Goal: Task Accomplishment & Management: Manage account settings

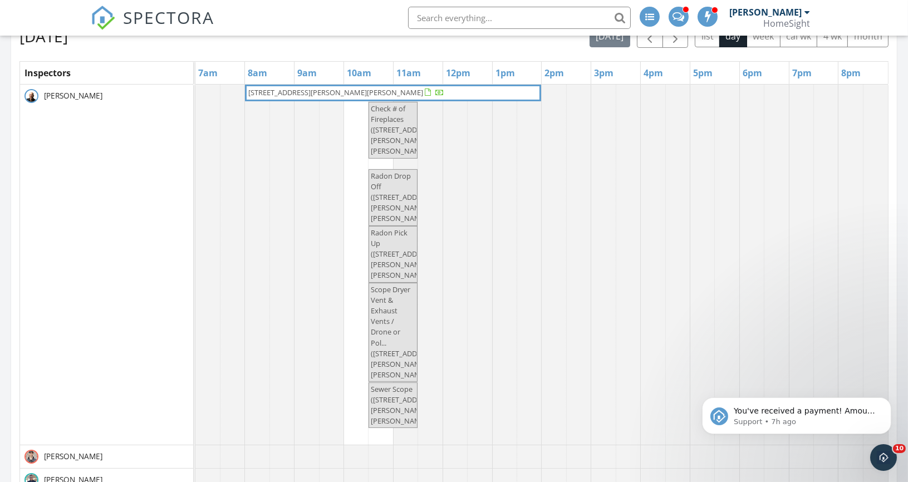
click at [307, 90] on span "5987 Prichard Creek Rd, Wallace 83873" at bounding box center [335, 92] width 175 height 10
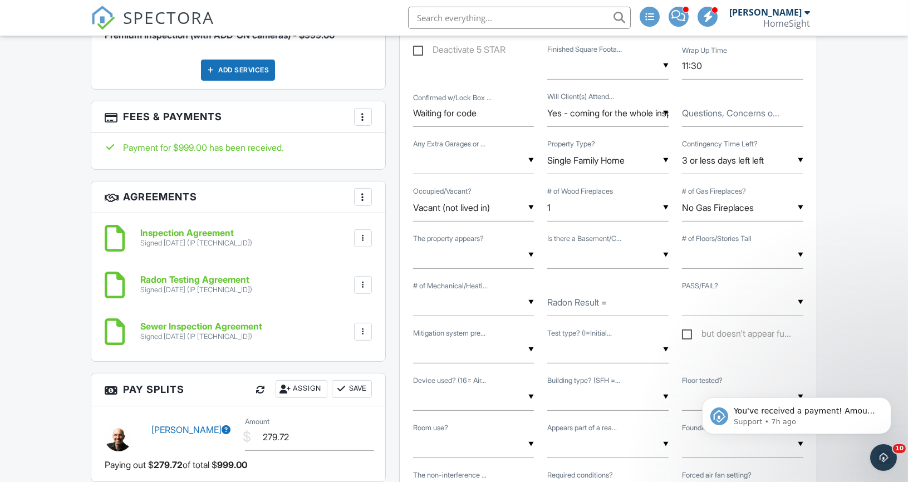
scroll to position [787, 0]
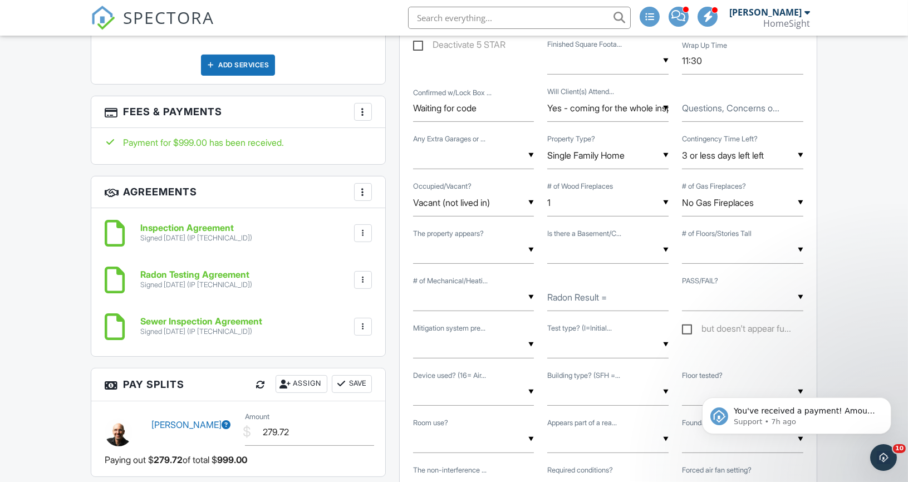
click at [361, 106] on div at bounding box center [363, 111] width 11 height 11
click at [394, 141] on li "Edit Fees & Payments" at bounding box center [419, 146] width 116 height 28
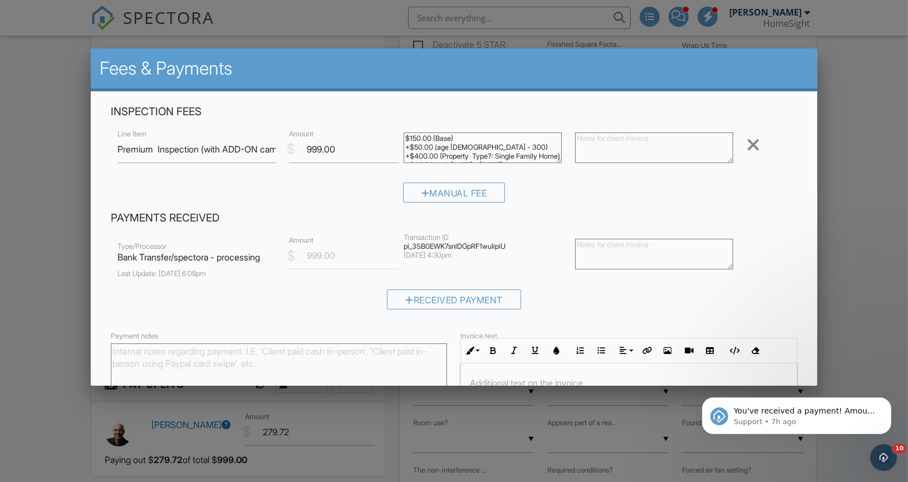
click at [72, 290] on div at bounding box center [454, 245] width 908 height 603
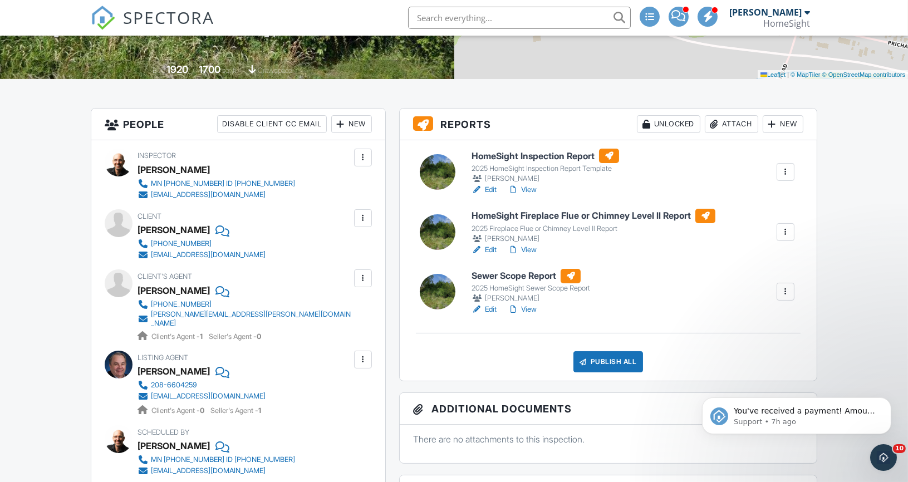
scroll to position [247, 0]
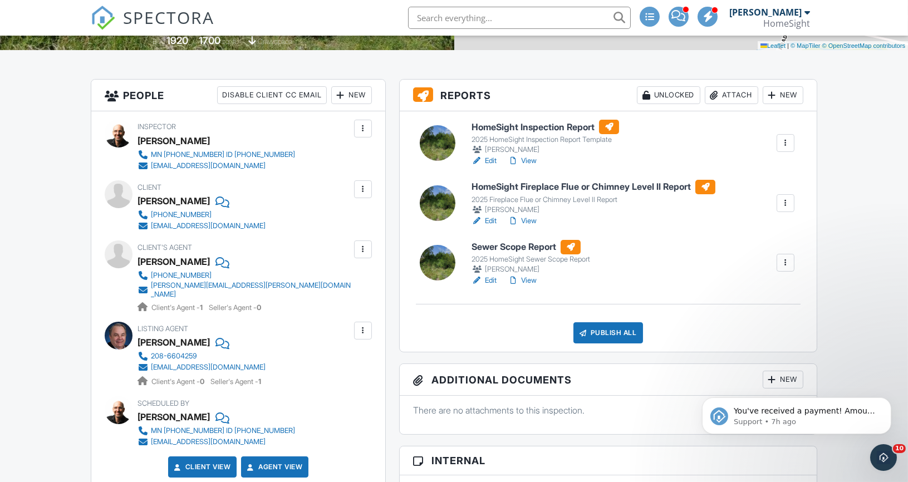
click at [353, 89] on div "New" at bounding box center [351, 95] width 41 height 18
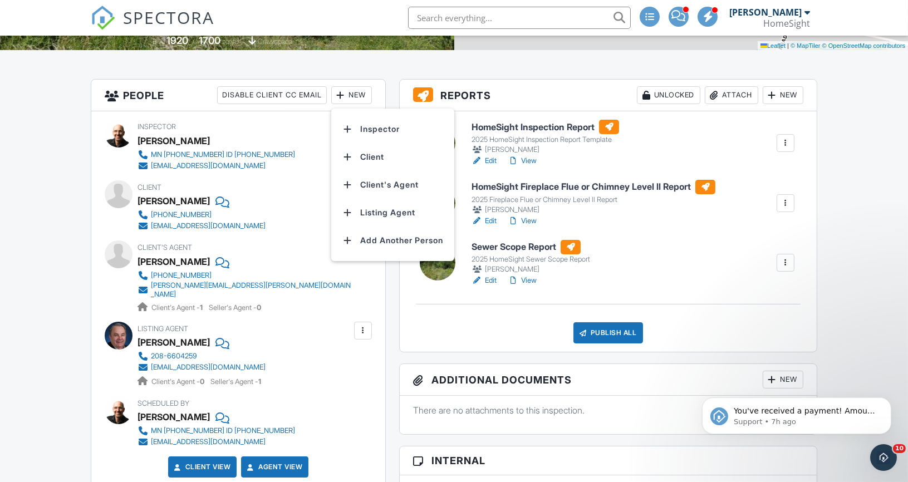
click at [145, 468] on div "Client View Agent View" at bounding box center [238, 472] width 281 height 30
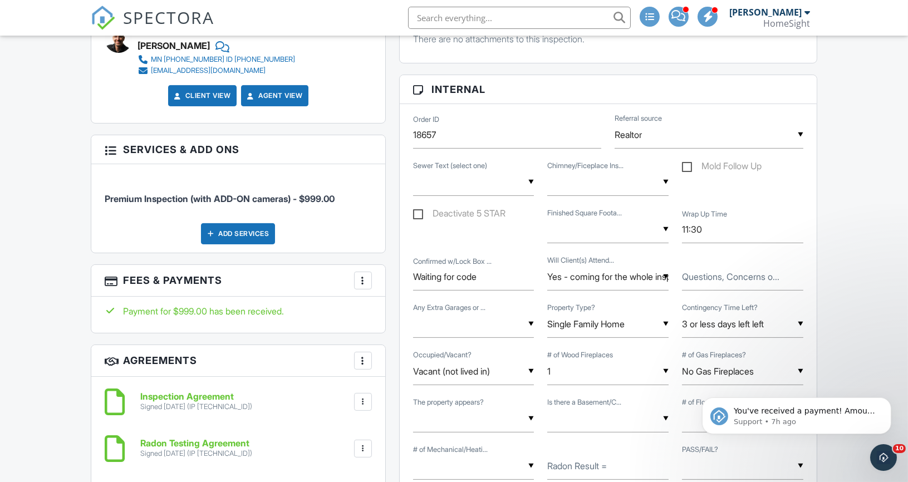
scroll to position [549, 0]
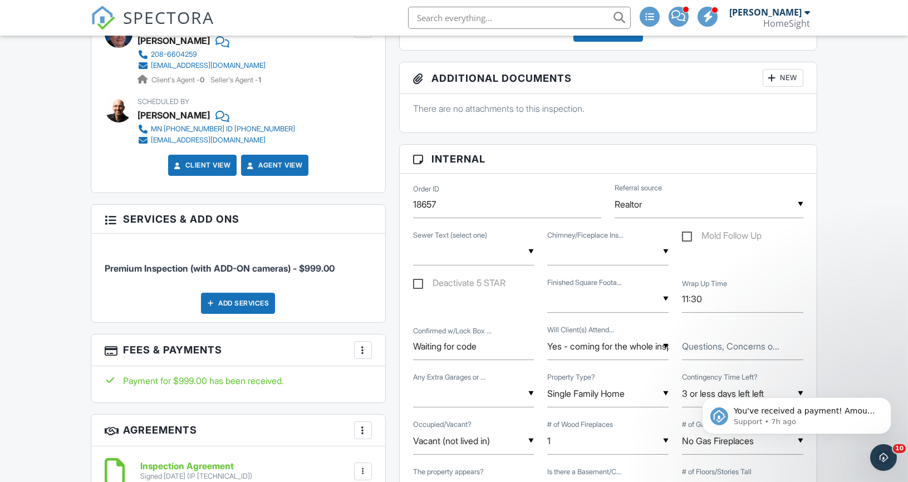
click at [224, 300] on div "Add Services" at bounding box center [238, 303] width 74 height 21
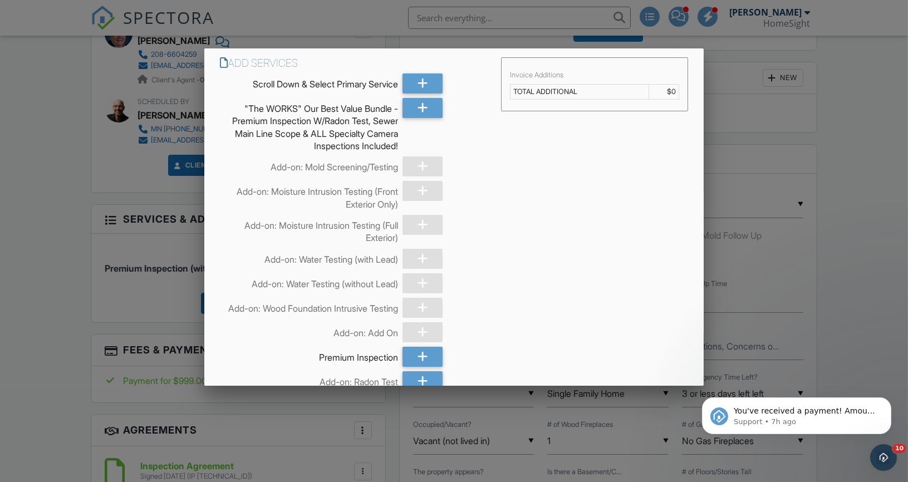
click at [424, 159] on div at bounding box center [423, 166] width 40 height 20
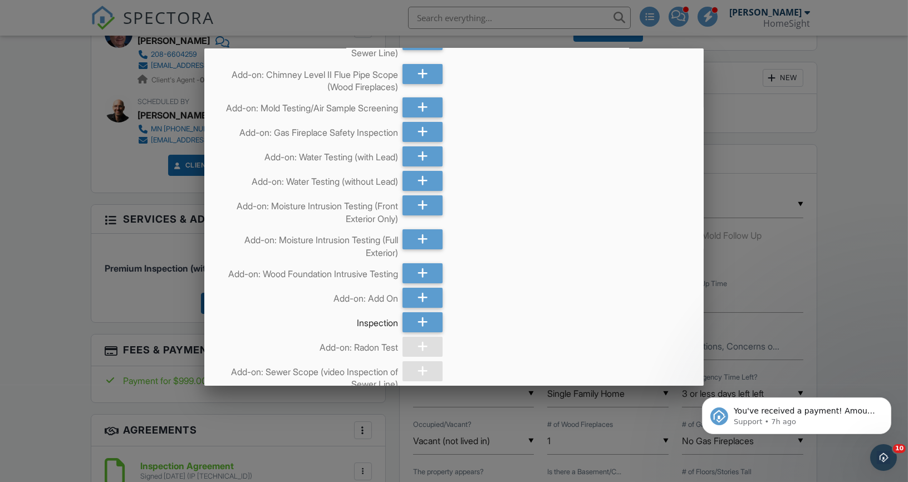
scroll to position [370, 0]
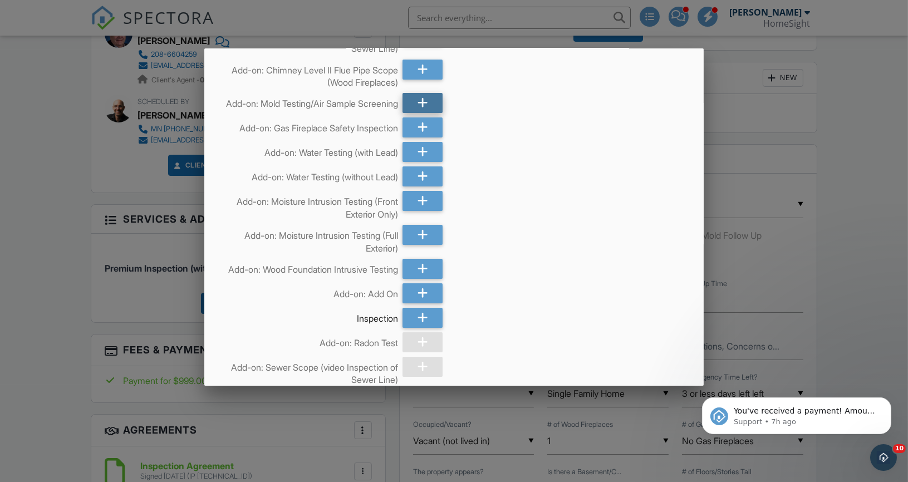
click at [418, 111] on icon at bounding box center [423, 103] width 11 height 20
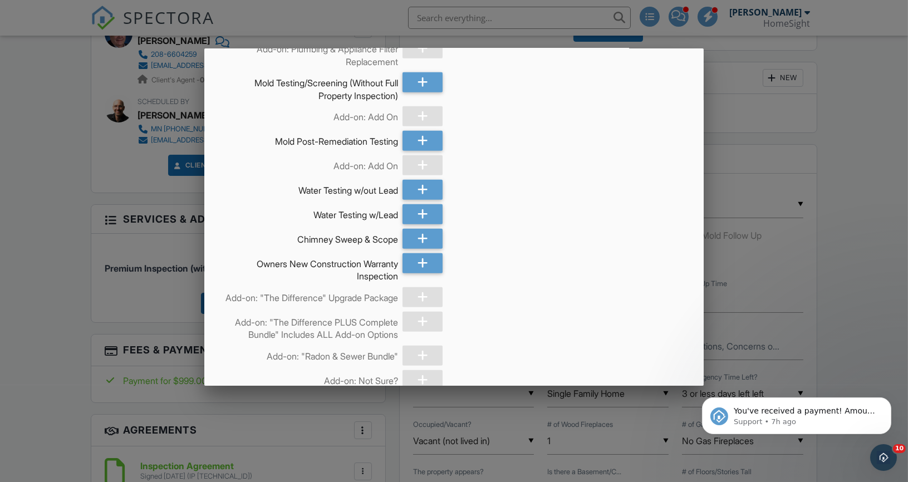
scroll to position [3050, 0]
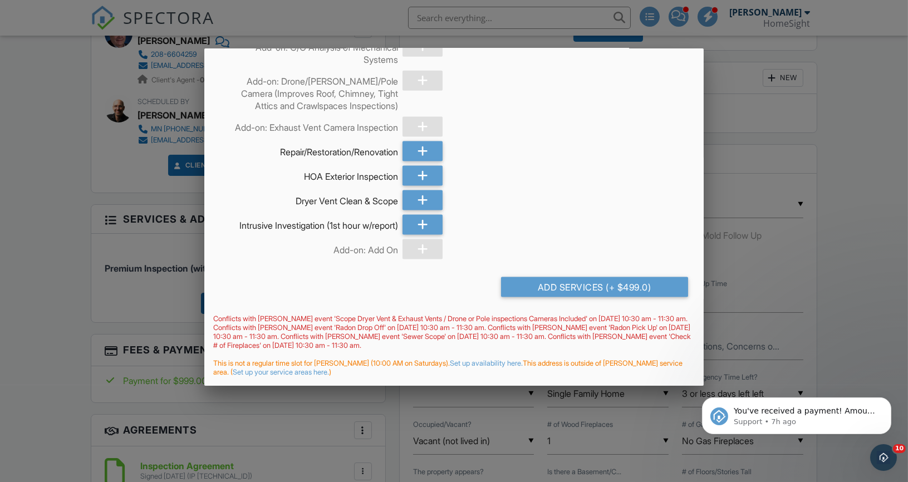
click at [574, 344] on div "Conflicts with Matthew Brown's event 'Scope Dryer Vent & Exhaust Vents / Drone …" at bounding box center [454, 333] width 500 height 36
click at [572, 281] on div "Add Services (+ $499.0)" at bounding box center [594, 287] width 187 height 20
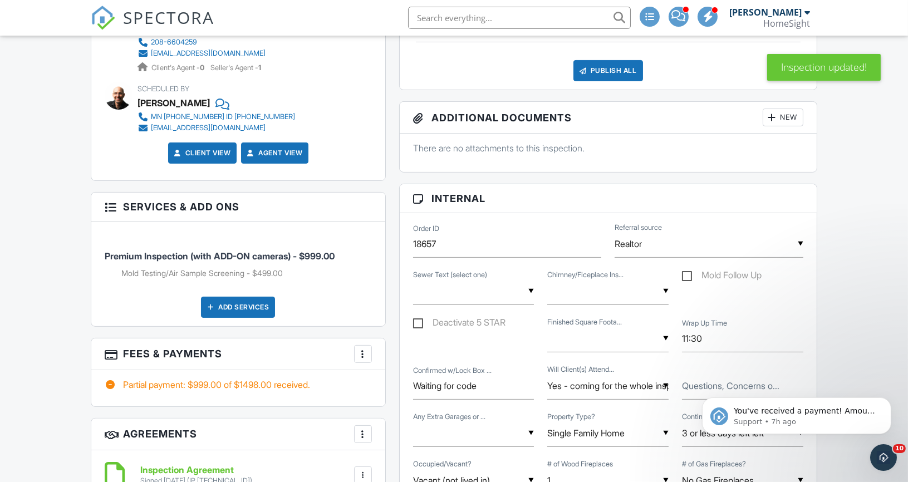
scroll to position [683, 0]
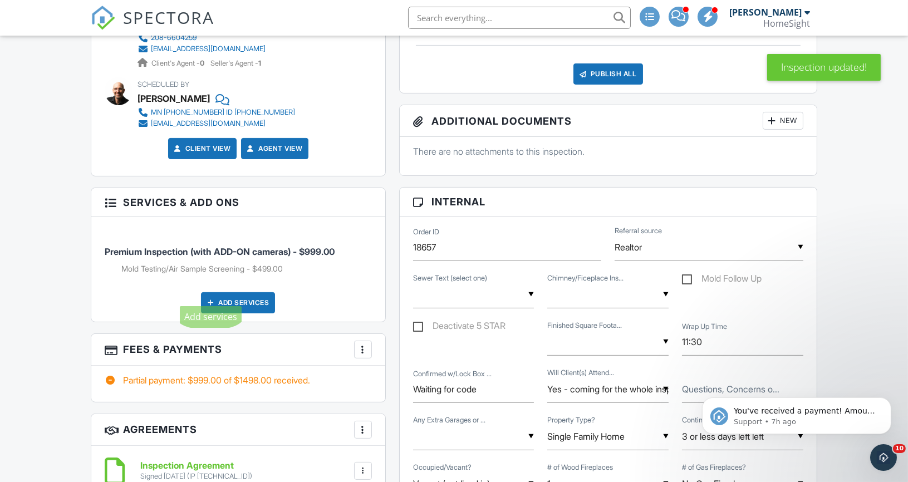
click at [278, 263] on li "Mold Testing/Air Sample Screening - $499.00" at bounding box center [246, 268] width 251 height 11
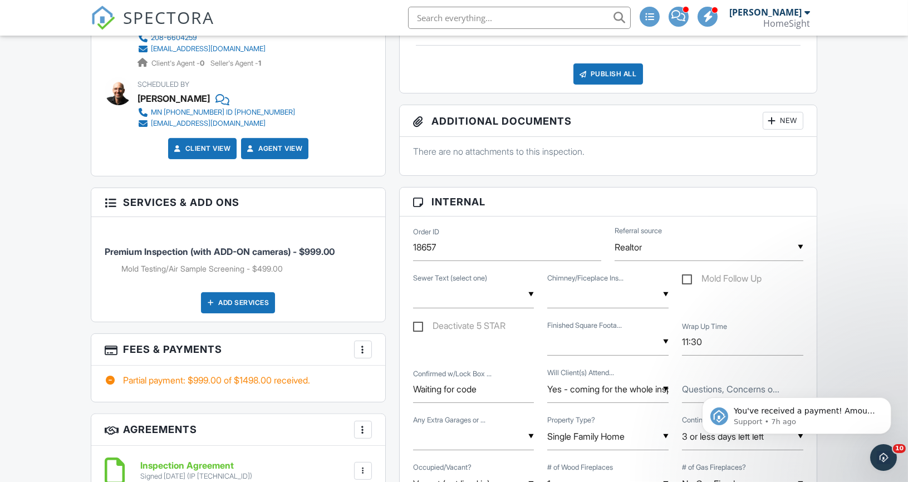
click at [361, 344] on div at bounding box center [363, 349] width 11 height 11
click at [412, 370] on li "Edit Fees & Payments" at bounding box center [419, 384] width 116 height 28
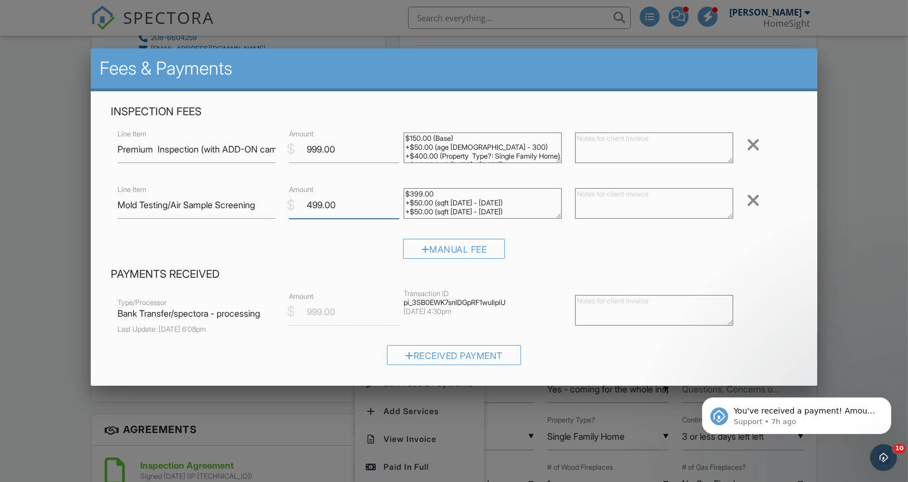
drag, startPoint x: 322, startPoint y: 207, endPoint x: 305, endPoint y: 208, distance: 17.8
click at [305, 208] on input "499.00" at bounding box center [344, 205] width 110 height 27
click at [361, 208] on input "325.00" at bounding box center [344, 205] width 110 height 27
type input "325.00"
click at [607, 207] on textarea at bounding box center [654, 203] width 158 height 31
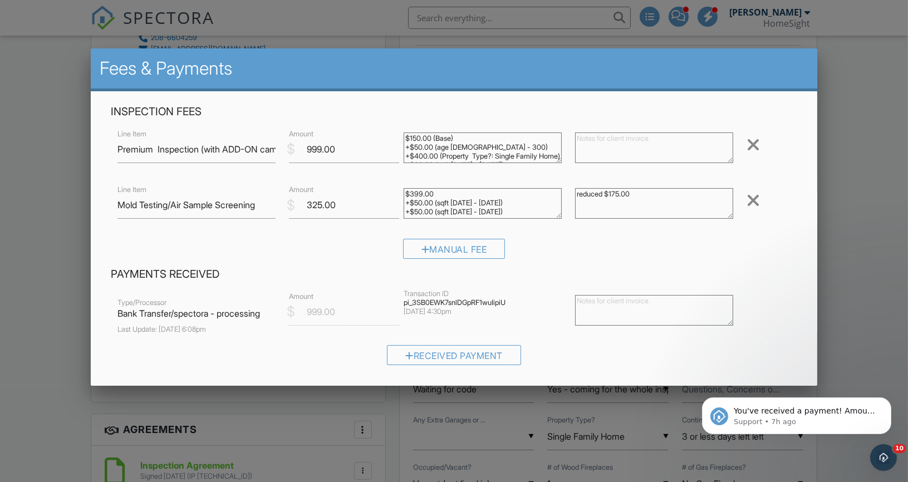
drag, startPoint x: 579, startPoint y: 196, endPoint x: 554, endPoint y: 194, distance: 25.7
click at [557, 194] on div "Line Item Mold Testing/Air Sample Screening $ Amount 325.00 $399.00 +$50.00 (sq…" at bounding box center [454, 205] width 687 height 45
click at [677, 195] on textarea "Reduced $175.00" at bounding box center [654, 203] width 158 height 31
click at [625, 197] on textarea "Reduced $175.00 Sewer line credit and extra discount." at bounding box center [654, 203] width 158 height 31
click at [699, 203] on textarea "Reduced $174.00 Sewer line credit and extra discount." at bounding box center [654, 203] width 158 height 31
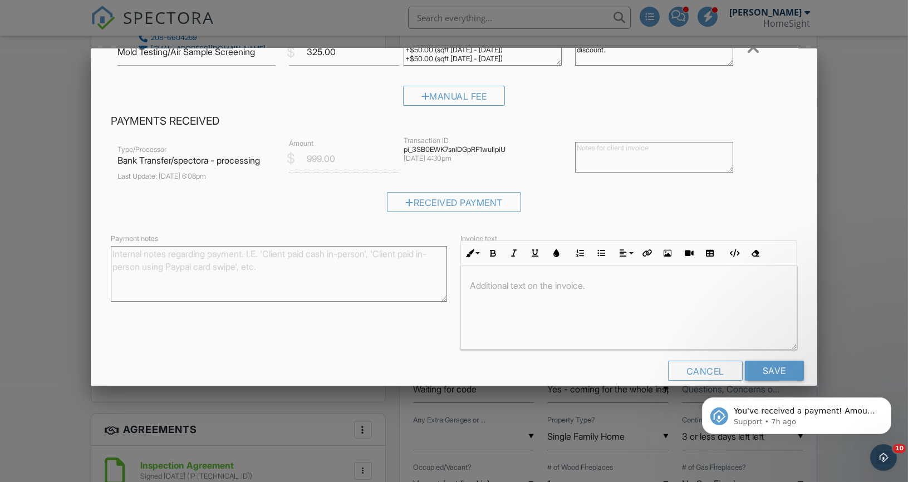
scroll to position [170, 0]
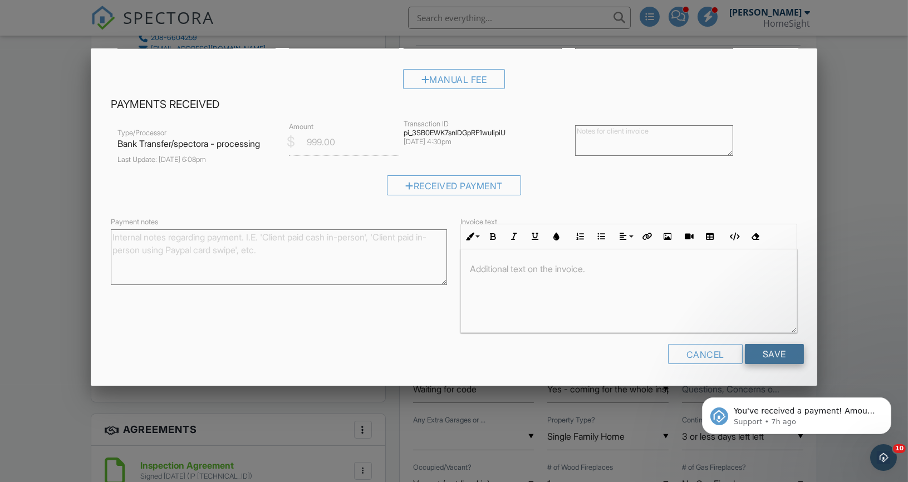
type textarea "Reduced $174.00 Sewer line credit and extra discount."
click at [777, 358] on input "Save" at bounding box center [774, 354] width 59 height 20
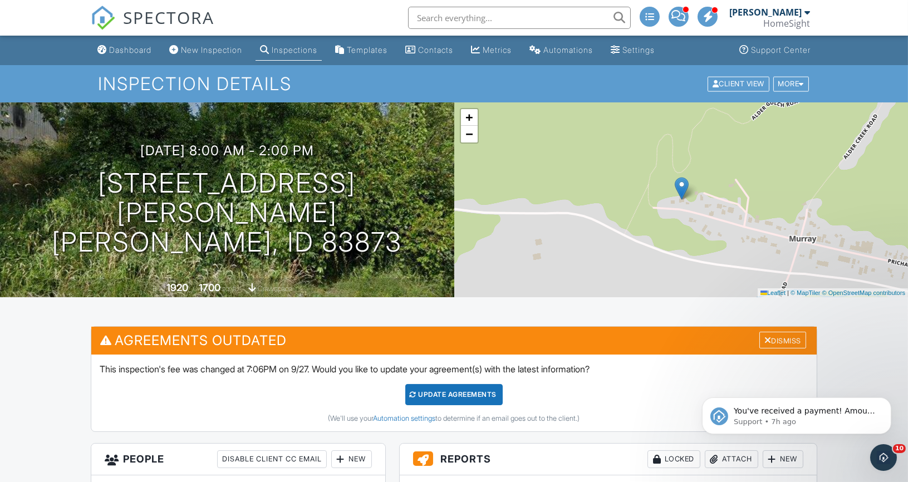
click at [466, 394] on div "Update Agreements" at bounding box center [453, 394] width 97 height 21
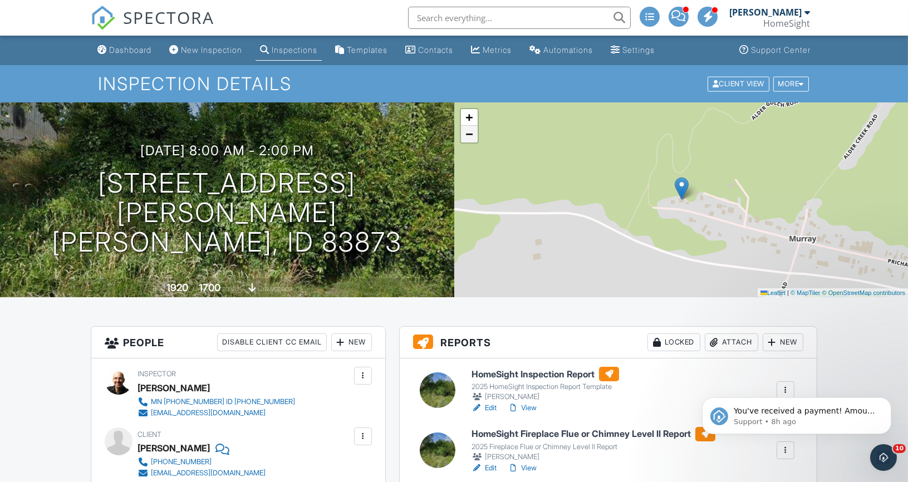
click at [471, 131] on span "−" at bounding box center [469, 134] width 7 height 14
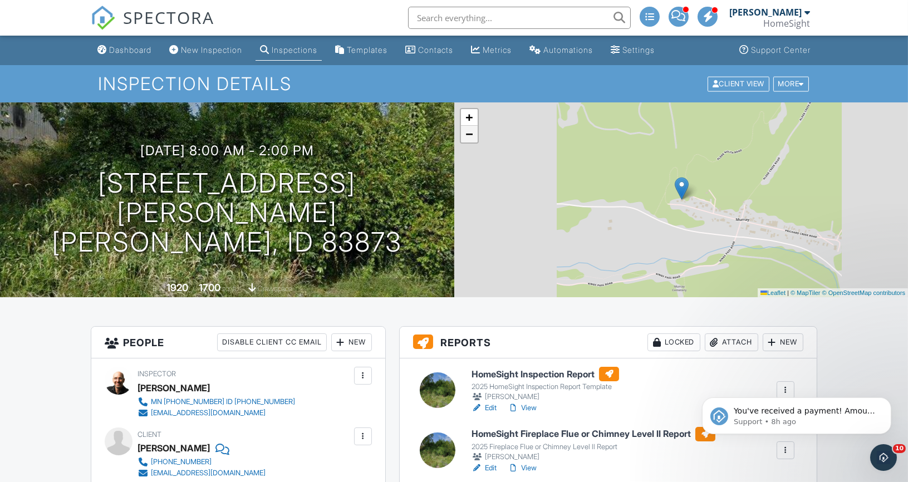
click at [471, 131] on span "−" at bounding box center [469, 134] width 7 height 14
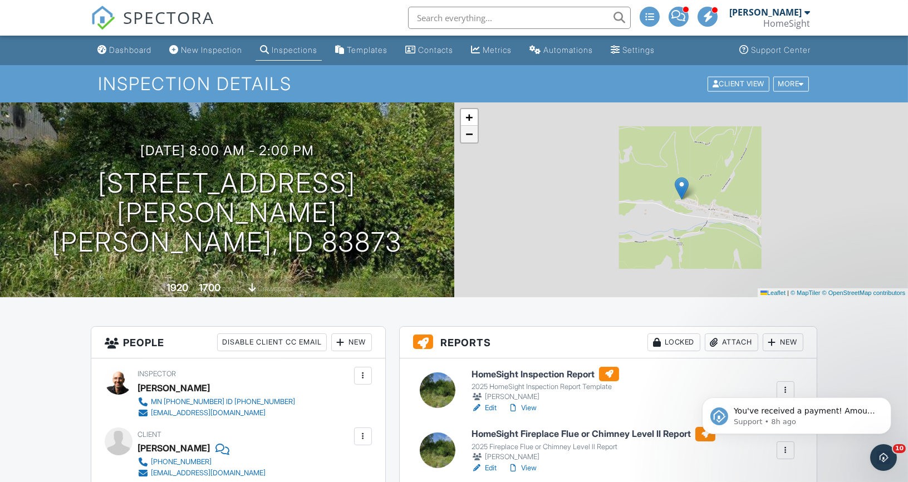
click at [471, 131] on span "−" at bounding box center [469, 134] width 7 height 14
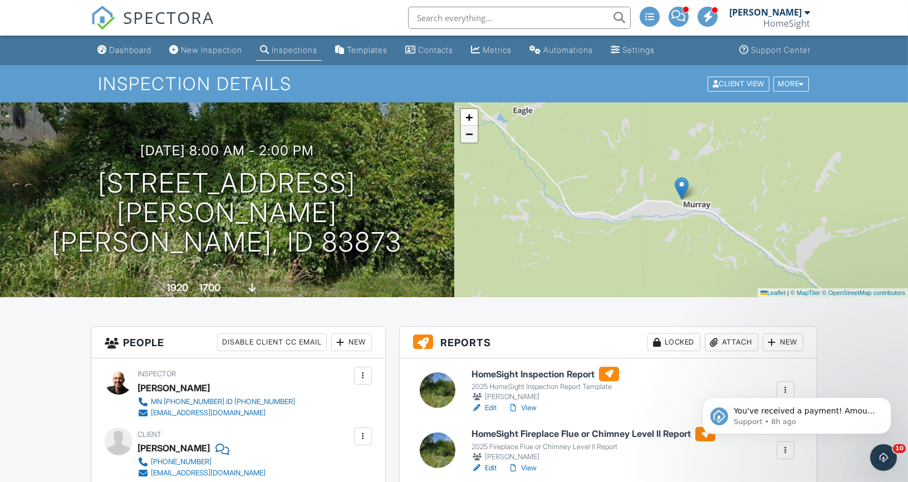
click at [471, 132] on span "−" at bounding box center [469, 134] width 7 height 14
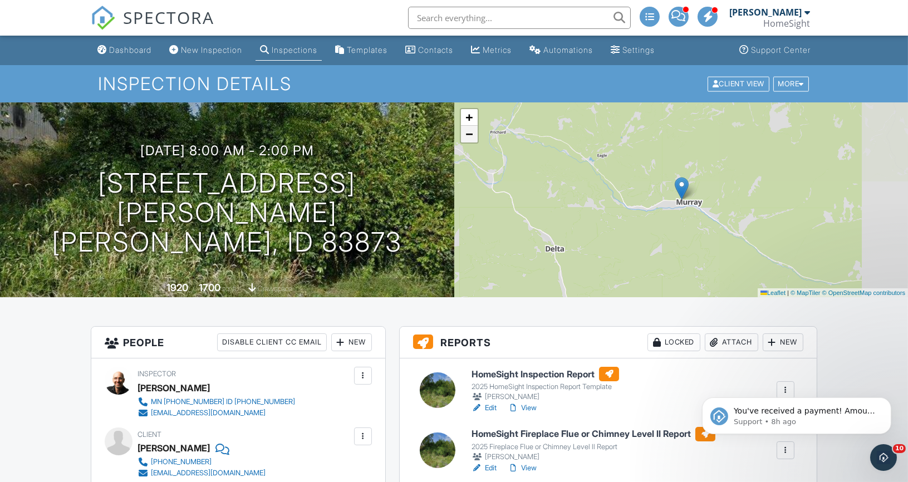
click at [471, 132] on span "−" at bounding box center [469, 134] width 7 height 14
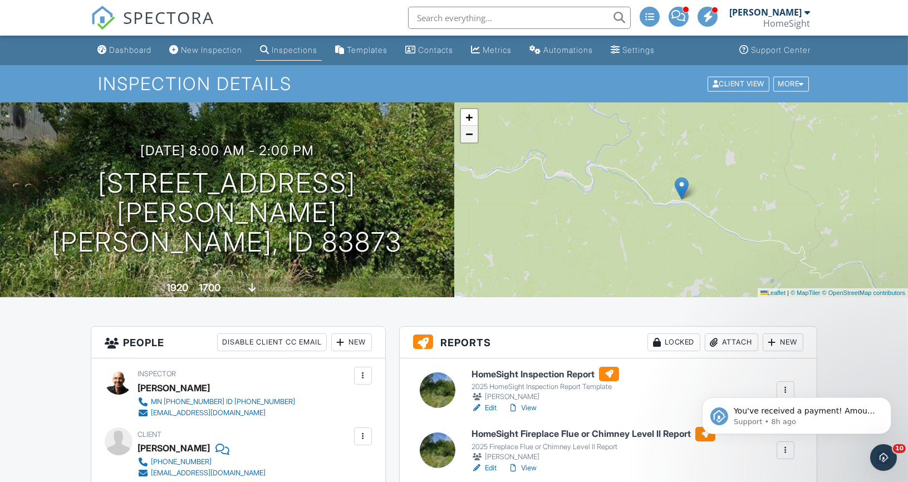
click at [471, 133] on span "−" at bounding box center [469, 134] width 7 height 14
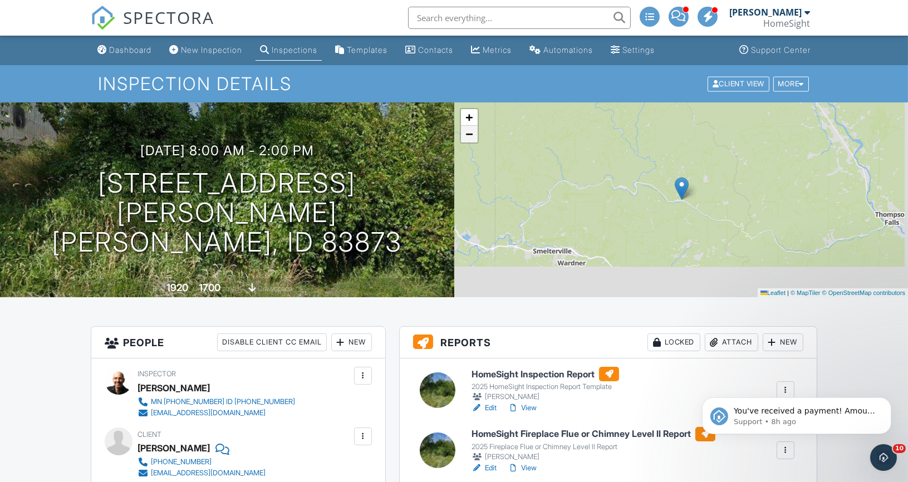
click at [471, 133] on span "−" at bounding box center [469, 134] width 7 height 14
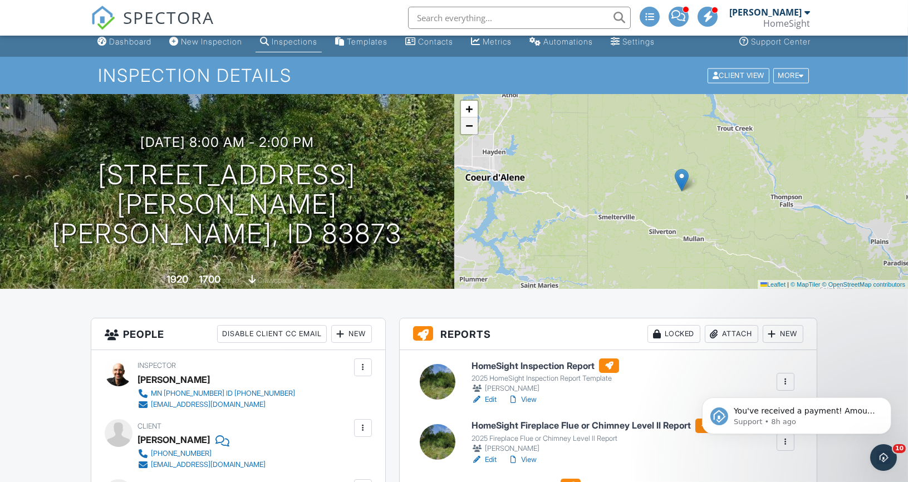
scroll to position [7, 0]
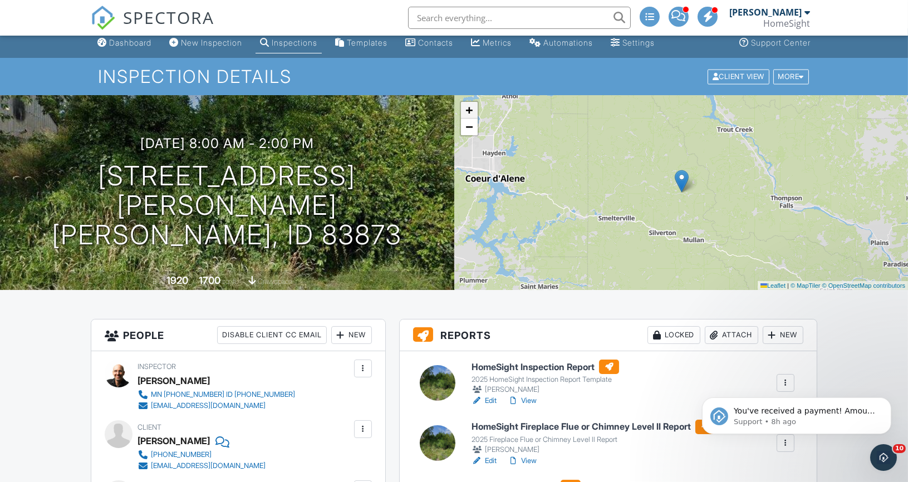
click at [472, 112] on span "+" at bounding box center [469, 110] width 7 height 14
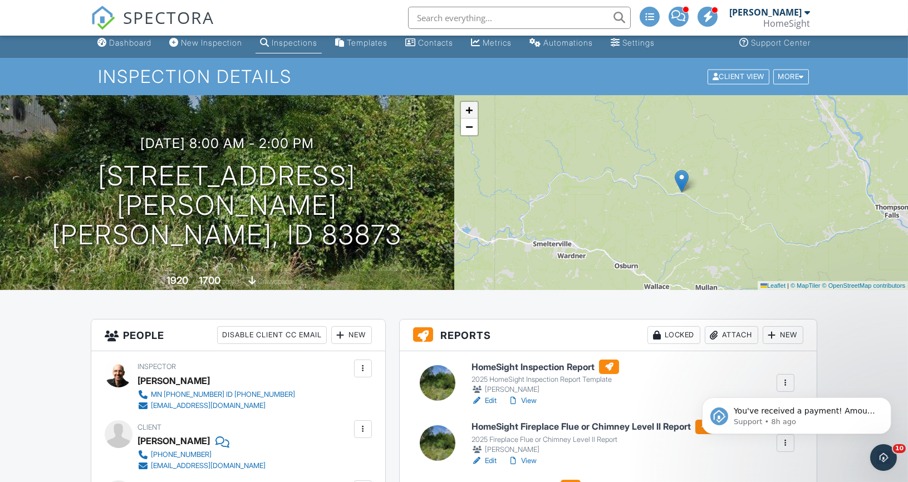
click at [472, 112] on span "+" at bounding box center [469, 110] width 7 height 14
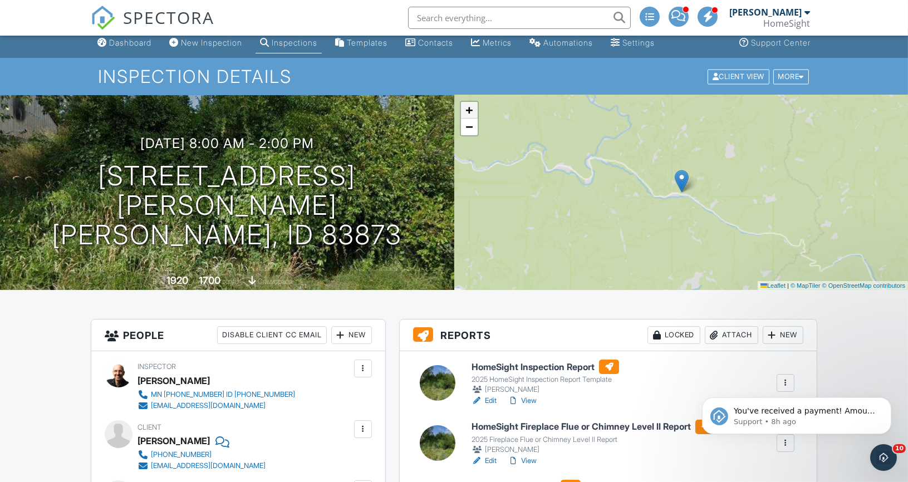
click at [472, 112] on span "+" at bounding box center [469, 110] width 7 height 14
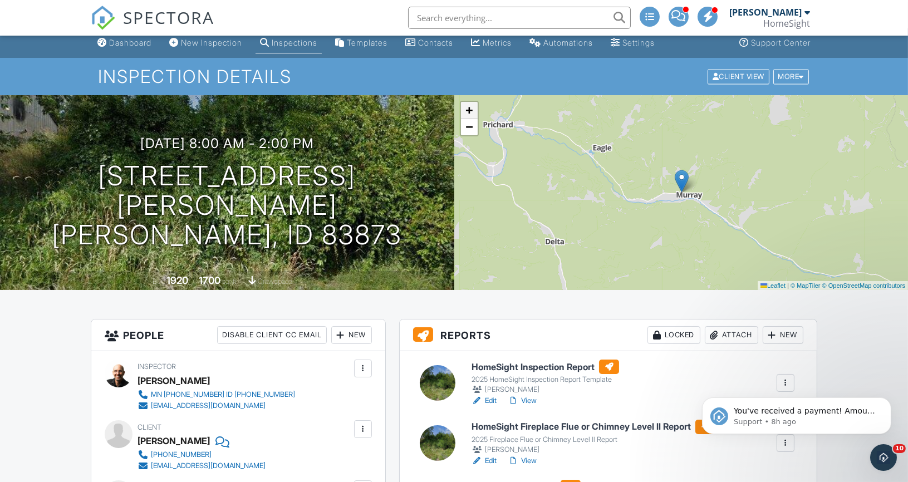
click at [472, 112] on span "+" at bounding box center [469, 110] width 7 height 14
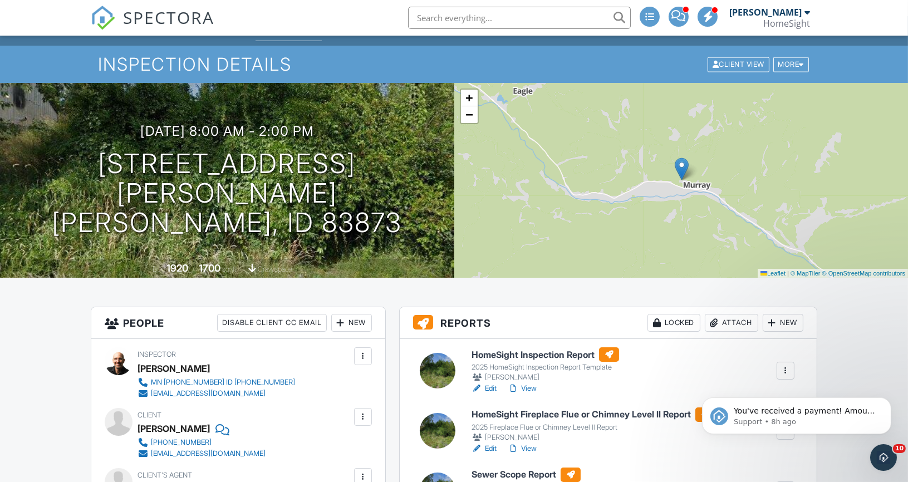
scroll to position [14, 0]
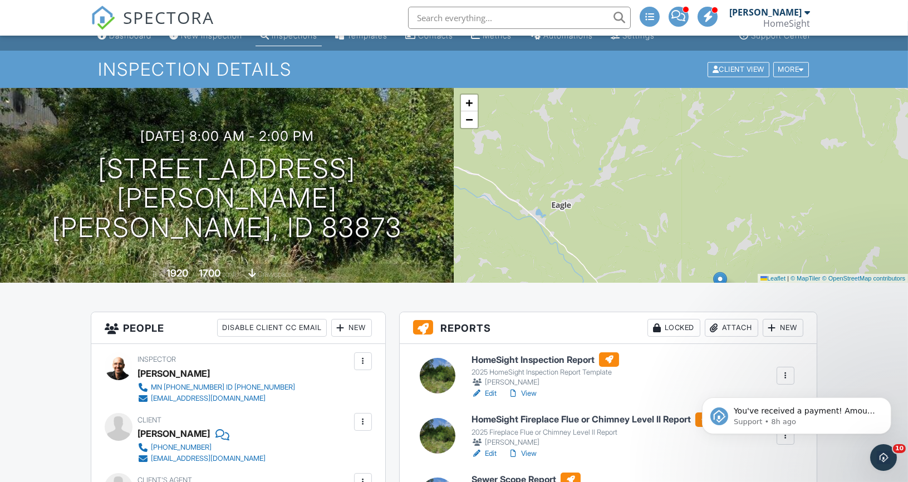
drag, startPoint x: 564, startPoint y: 153, endPoint x: 603, endPoint y: 264, distance: 118.2
click at [603, 264] on div "+ − Leaflet | © MapTiler © OpenStreetMap contributors" at bounding box center [681, 185] width 454 height 195
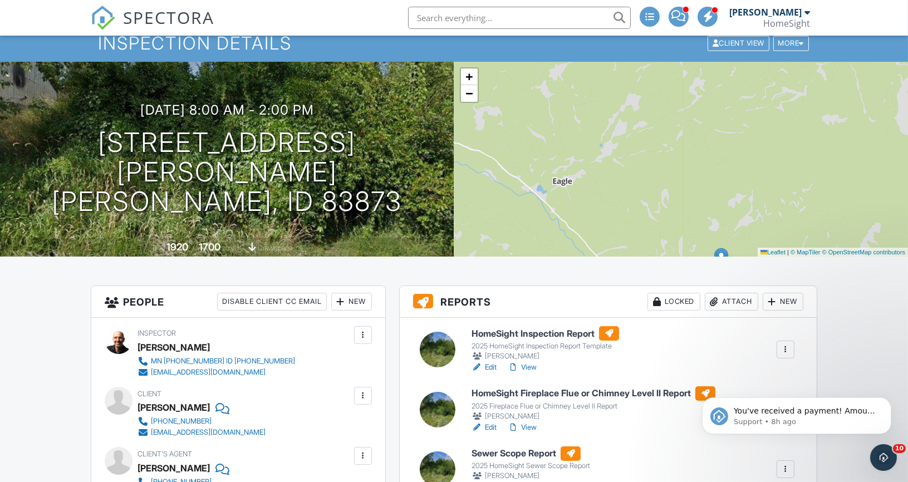
scroll to position [0, 0]
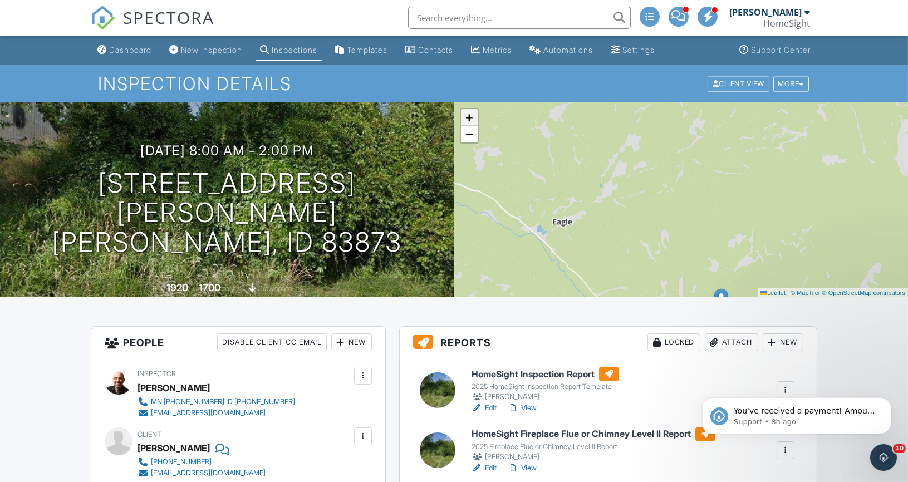
click at [468, 118] on span "+" at bounding box center [469, 117] width 7 height 14
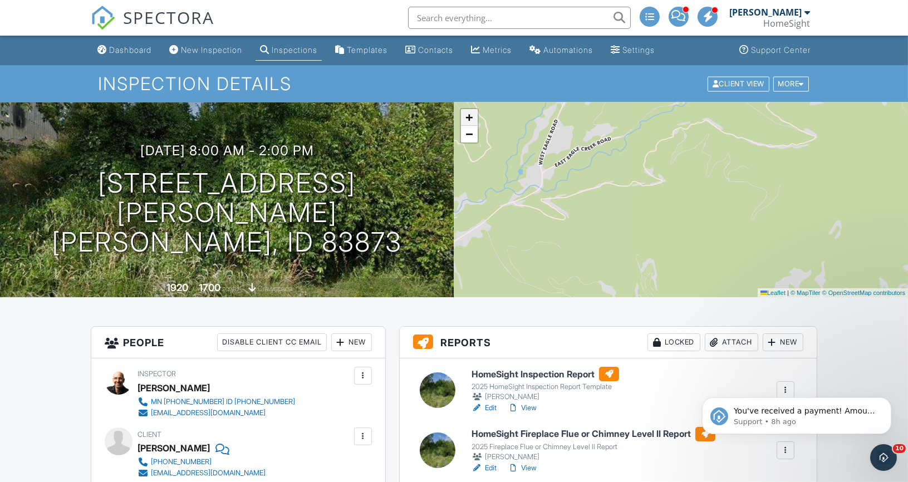
click at [468, 118] on span "+" at bounding box center [469, 117] width 7 height 14
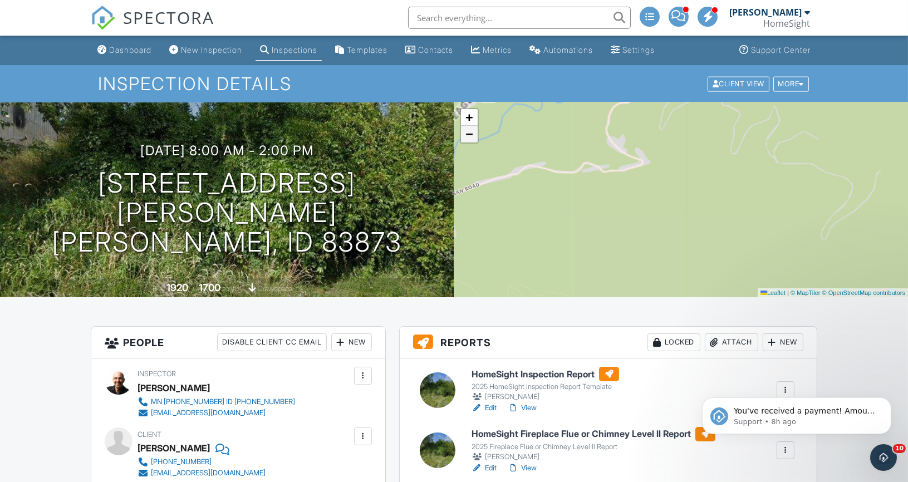
click at [468, 137] on span "−" at bounding box center [469, 134] width 7 height 14
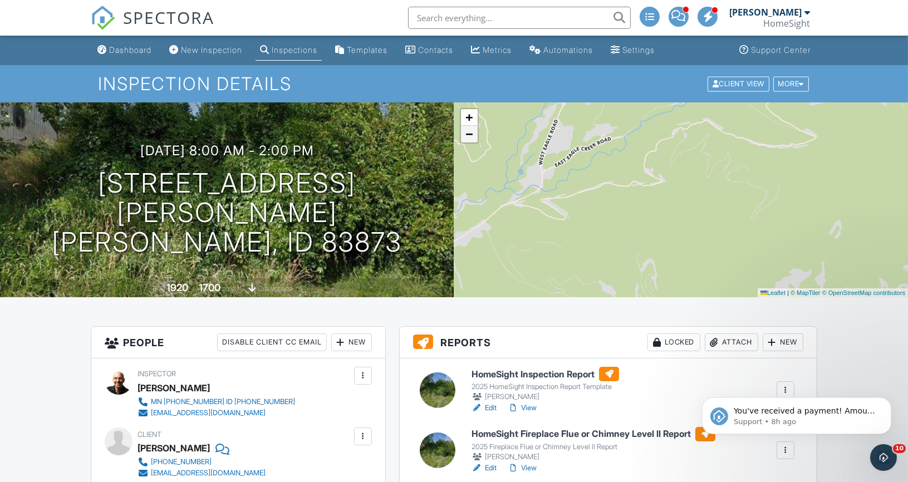
click at [468, 137] on span "−" at bounding box center [469, 134] width 7 height 14
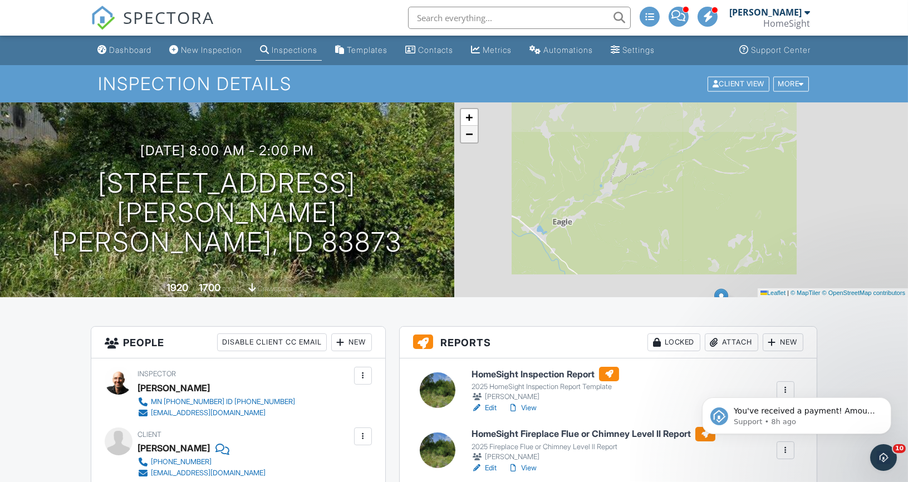
click at [468, 137] on span "−" at bounding box center [469, 134] width 7 height 14
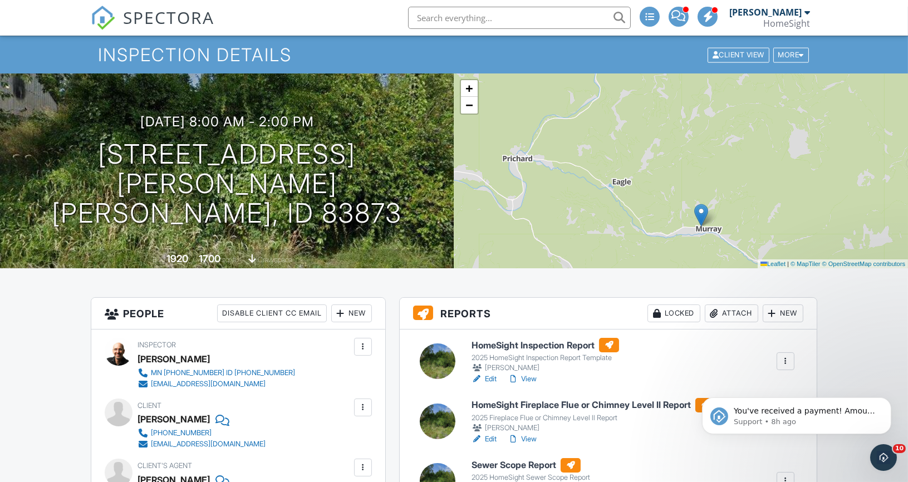
scroll to position [30, 0]
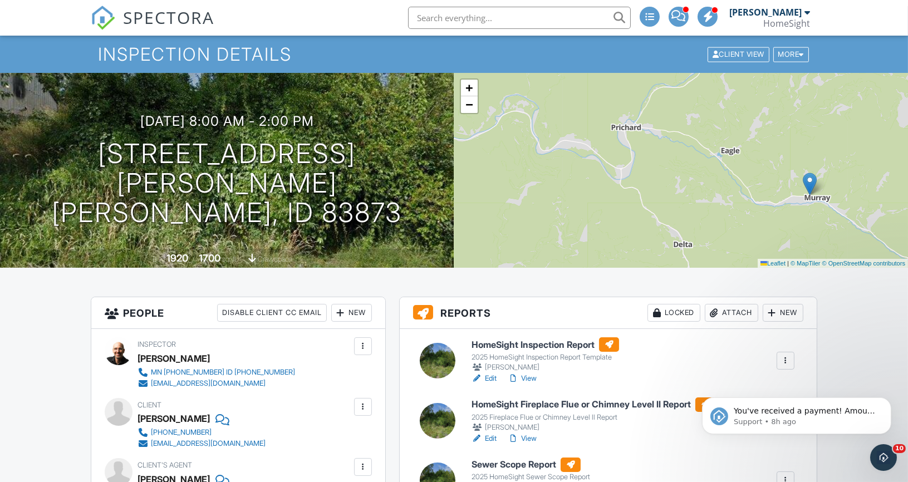
drag, startPoint x: 540, startPoint y: 207, endPoint x: 649, endPoint y: 177, distance: 112.8
click at [649, 177] on div "+ − Leaflet | © MapTiler © OpenStreetMap contributors" at bounding box center [681, 170] width 454 height 195
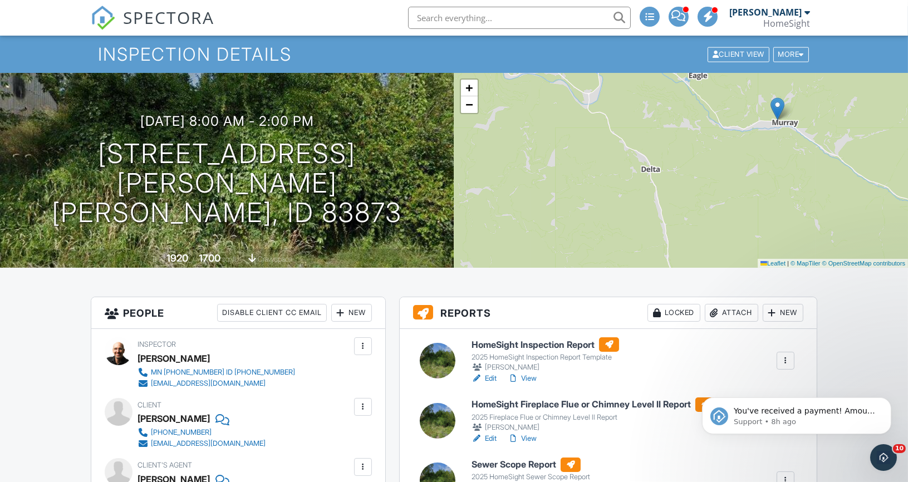
drag, startPoint x: 702, startPoint y: 223, endPoint x: 662, endPoint y: 120, distance: 110.0
click at [662, 121] on div "+ − Leaflet | © MapTiler © OpenStreetMap contributors" at bounding box center [681, 170] width 454 height 195
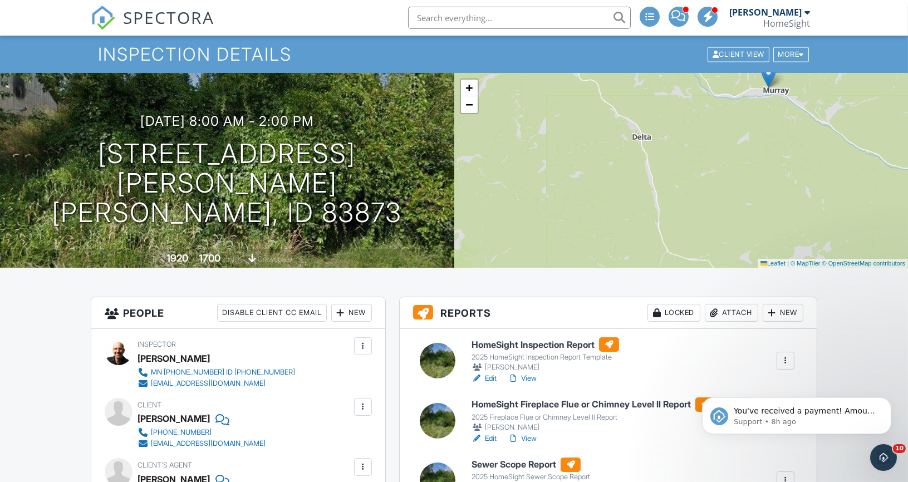
drag, startPoint x: 687, startPoint y: 216, endPoint x: 679, endPoint y: 133, distance: 83.9
click at [679, 133] on div "+ − Leaflet | © MapTiler © OpenStreetMap contributors" at bounding box center [681, 170] width 454 height 195
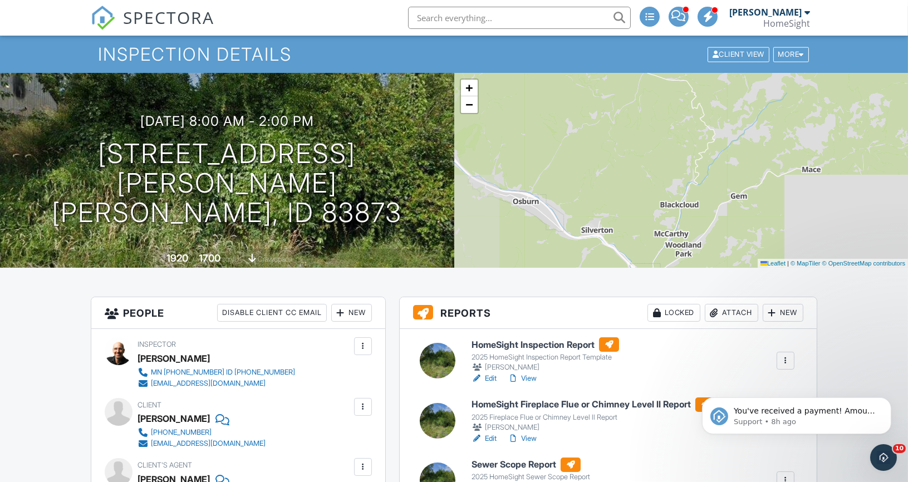
drag, startPoint x: 709, startPoint y: 200, endPoint x: 696, endPoint y: 107, distance: 94.6
click at [696, 107] on div "+ − Leaflet | © MapTiler © OpenStreetMap contributors" at bounding box center [681, 170] width 454 height 195
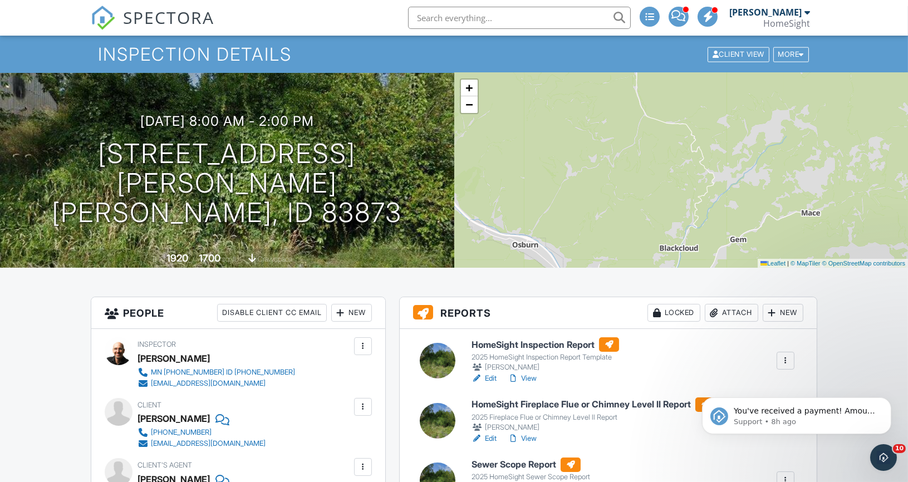
drag, startPoint x: 687, startPoint y: 189, endPoint x: 687, endPoint y: 238, distance: 49.6
click at [687, 236] on div "+ − Leaflet | © MapTiler © OpenStreetMap contributors" at bounding box center [681, 170] width 454 height 195
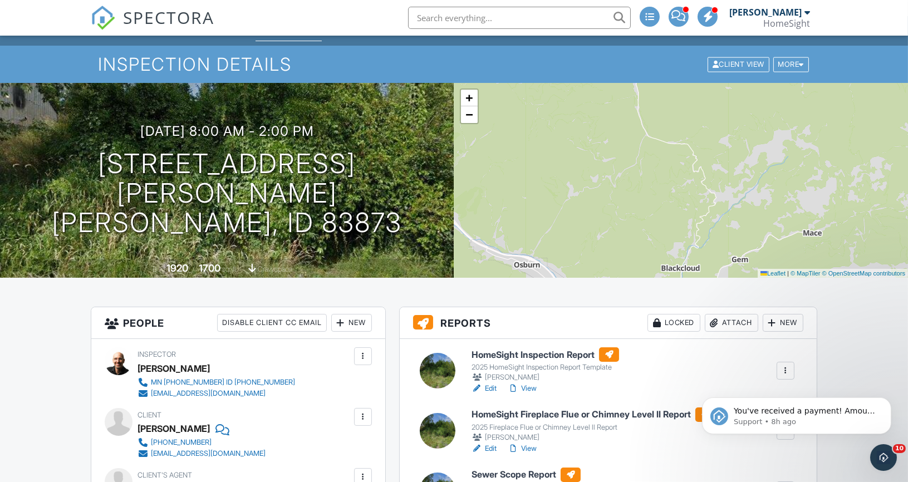
scroll to position [1, 0]
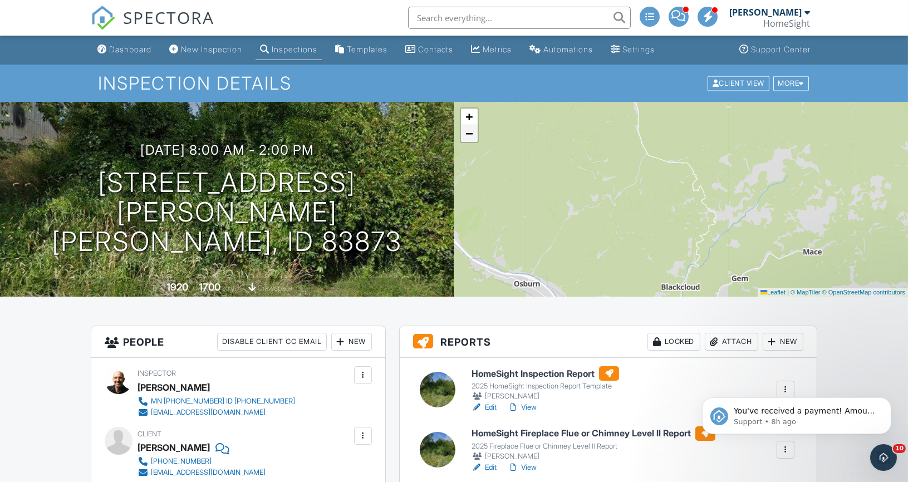
click at [473, 134] on span "−" at bounding box center [469, 133] width 7 height 14
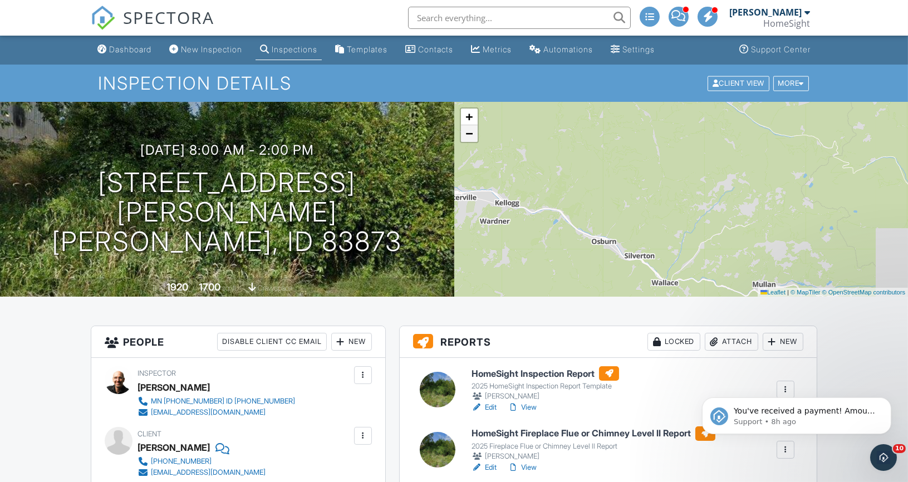
click at [473, 134] on span "−" at bounding box center [469, 133] width 7 height 14
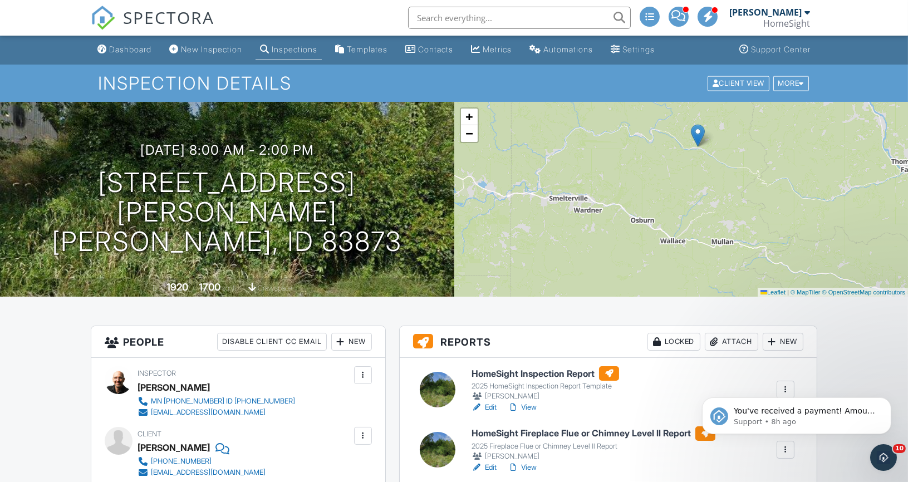
click at [595, 159] on div "+ − Leaflet | © MapTiler © OpenStreetMap contributors" at bounding box center [681, 199] width 454 height 195
click at [472, 114] on span "+" at bounding box center [469, 117] width 7 height 14
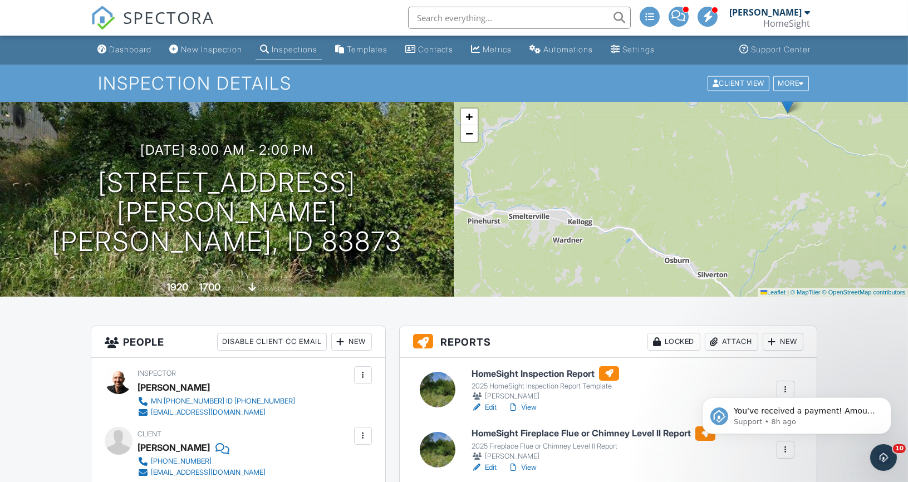
drag, startPoint x: 522, startPoint y: 153, endPoint x: 595, endPoint y: 172, distance: 75.4
click at [595, 172] on div "+ − Leaflet | © MapTiler © OpenStreetMap contributors" at bounding box center [681, 199] width 454 height 195
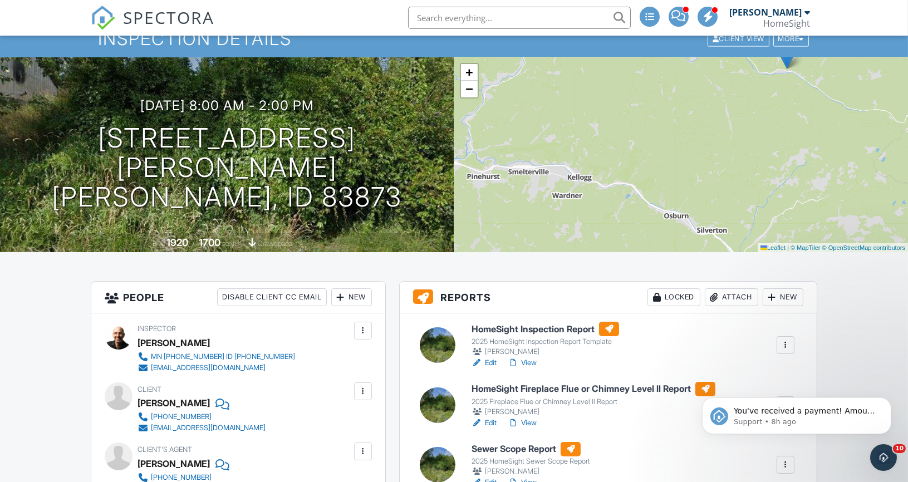
scroll to position [37, 0]
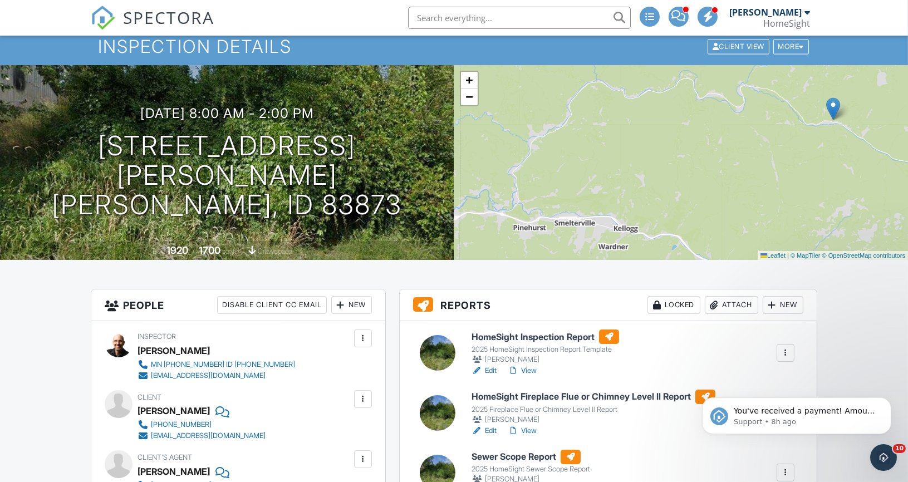
drag, startPoint x: 637, startPoint y: 167, endPoint x: 683, endPoint y: 209, distance: 62.7
click at [683, 210] on div "+ − Leaflet | © MapTiler © OpenStreetMap contributors" at bounding box center [681, 162] width 454 height 195
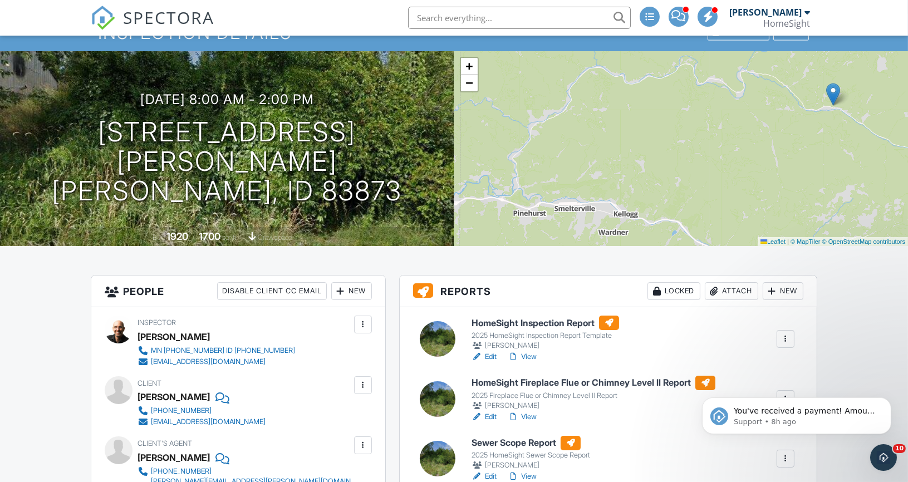
scroll to position [57, 0]
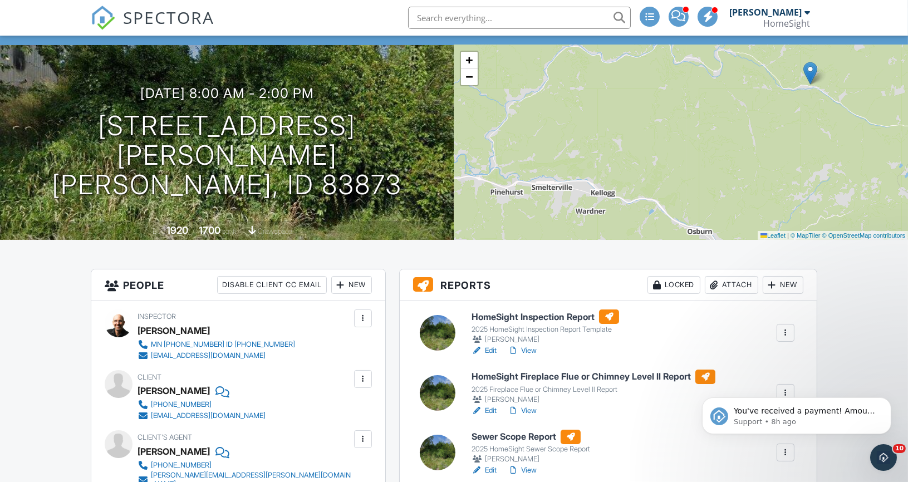
drag, startPoint x: 547, startPoint y: 201, endPoint x: 528, endPoint y: 186, distance: 24.2
click at [528, 186] on div "+ − Leaflet | © MapTiler © OpenStreetMap contributors" at bounding box center [681, 142] width 454 height 195
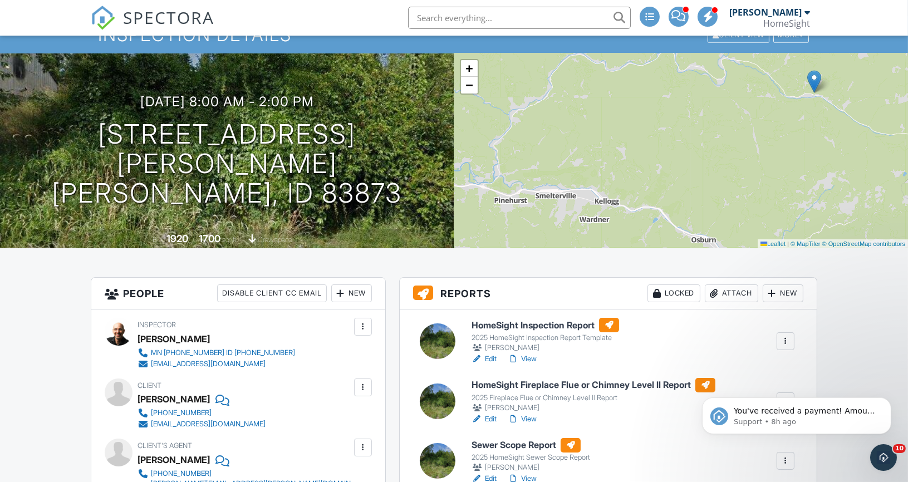
scroll to position [42, 0]
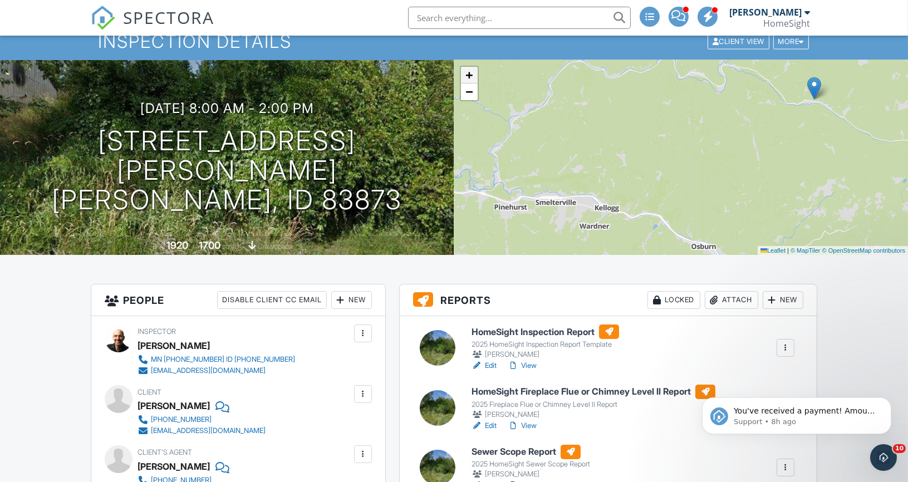
click at [469, 72] on span "+" at bounding box center [469, 75] width 7 height 14
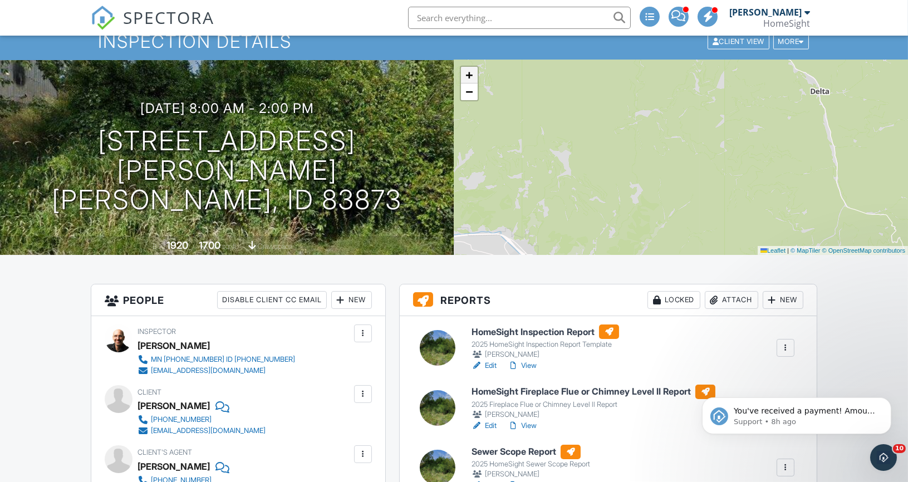
click at [470, 71] on span "+" at bounding box center [469, 75] width 7 height 14
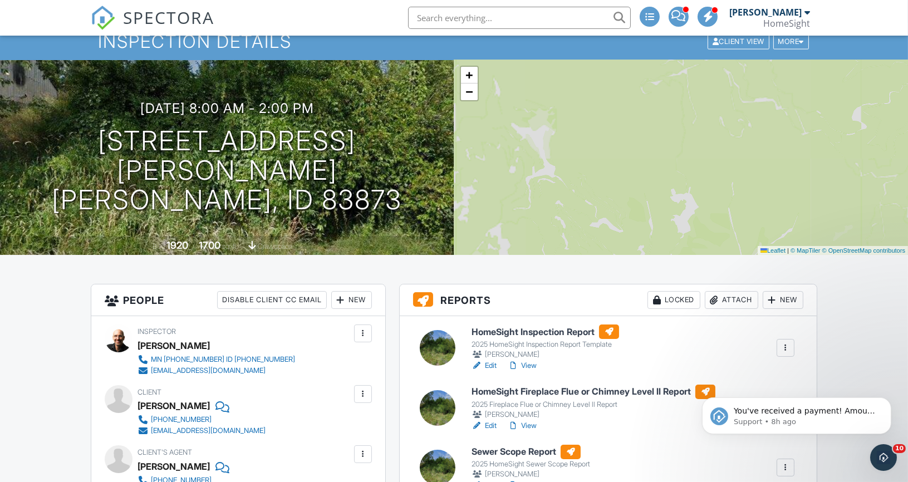
drag, startPoint x: 507, startPoint y: 139, endPoint x: 683, endPoint y: 102, distance: 179.9
click at [682, 103] on div "+ − Leaflet | © MapTiler © OpenStreetMap contributors" at bounding box center [681, 157] width 454 height 195
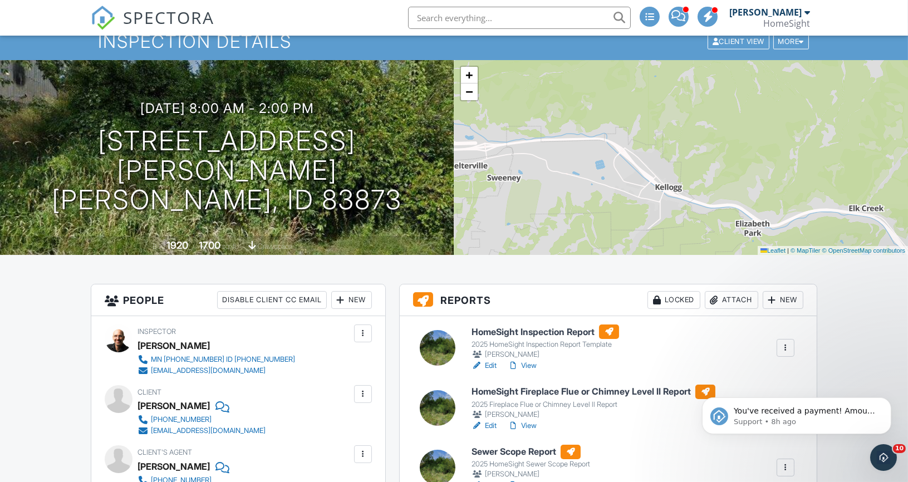
drag, startPoint x: 583, startPoint y: 176, endPoint x: 668, endPoint y: 45, distance: 156.2
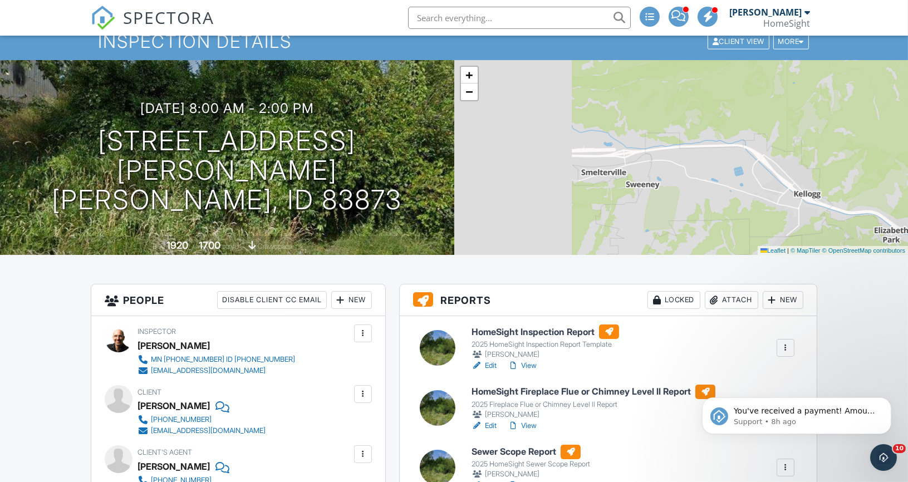
drag, startPoint x: 548, startPoint y: 97, endPoint x: 689, endPoint y: 104, distance: 141.6
click at [689, 104] on div "+ − Leaflet | © MapTiler © OpenStreetMap contributors" at bounding box center [681, 157] width 454 height 195
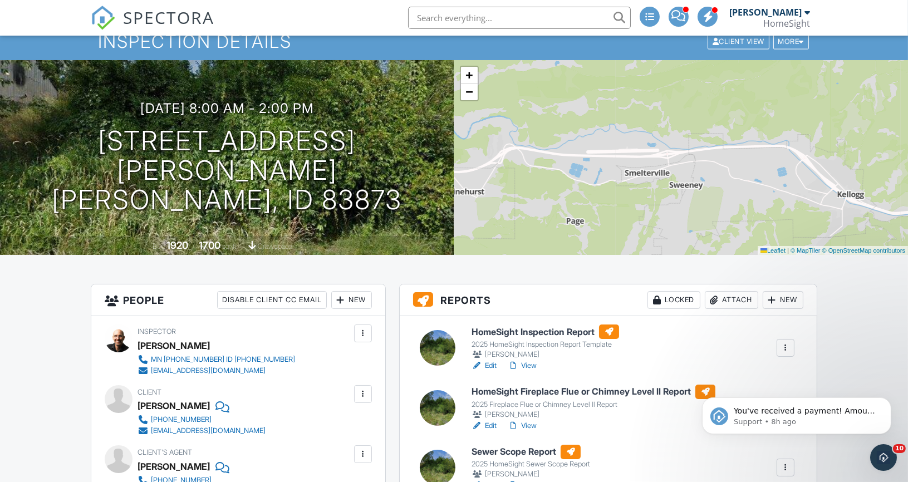
drag, startPoint x: 619, startPoint y: 111, endPoint x: 701, endPoint y: 111, distance: 81.3
click at [701, 111] on div "+ − Leaflet | © MapTiler © OpenStreetMap contributors" at bounding box center [681, 157] width 454 height 195
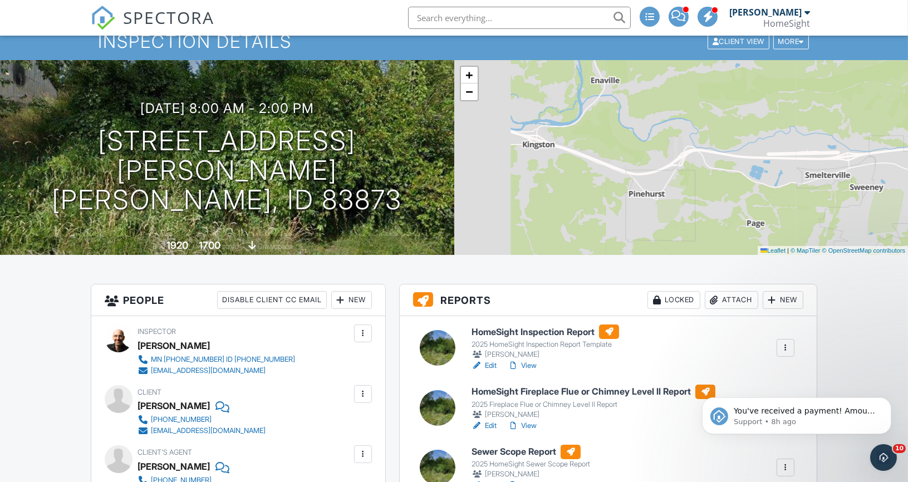
drag, startPoint x: 527, startPoint y: 101, endPoint x: 667, endPoint y: 115, distance: 140.5
click at [667, 115] on div "+ − Leaflet | © MapTiler © OpenStreetMap contributors" at bounding box center [681, 157] width 454 height 195
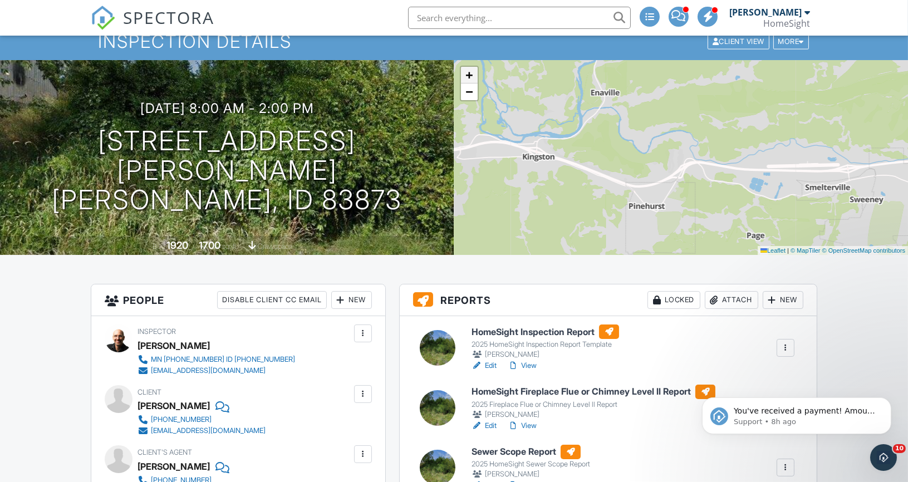
click at [468, 74] on span "+" at bounding box center [469, 75] width 7 height 14
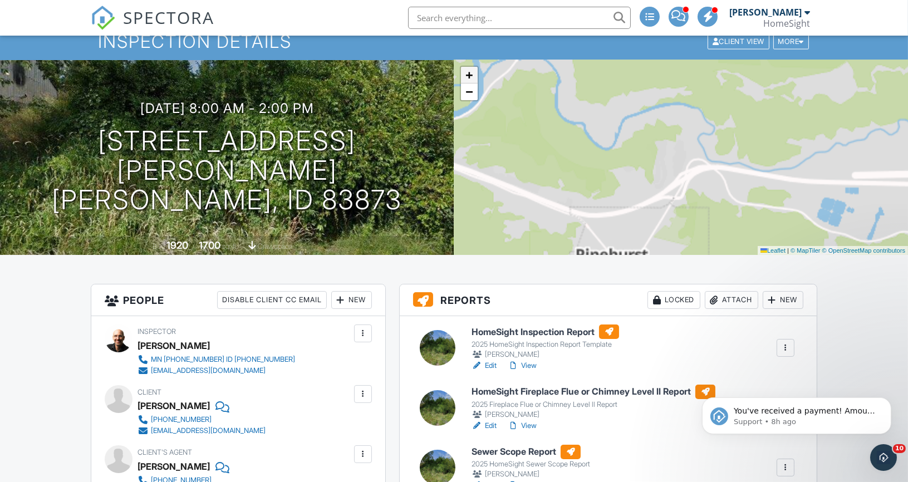
click at [468, 74] on span "+" at bounding box center [469, 75] width 7 height 14
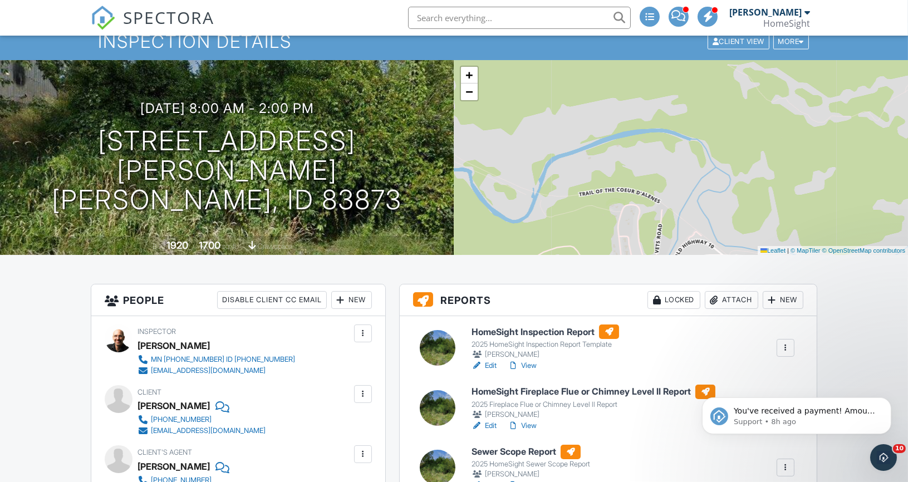
drag, startPoint x: 575, startPoint y: 104, endPoint x: 558, endPoint y: 185, distance: 82.5
click at [558, 185] on div "+ − Leaflet | © MapTiler © OpenStreetMap contributors" at bounding box center [681, 157] width 454 height 195
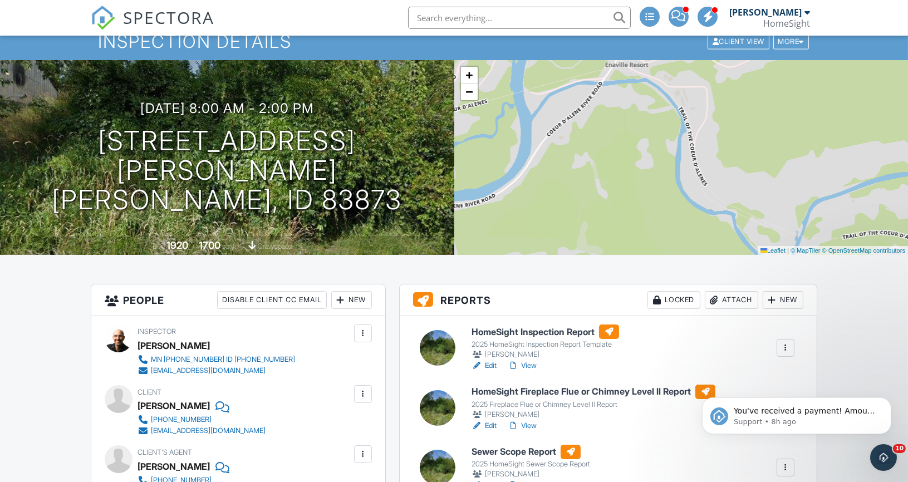
drag, startPoint x: 510, startPoint y: 146, endPoint x: 774, endPoint y: 190, distance: 267.1
click at [774, 190] on div "+ − Leaflet | © MapTiler © OpenStreetMap contributors" at bounding box center [681, 157] width 454 height 195
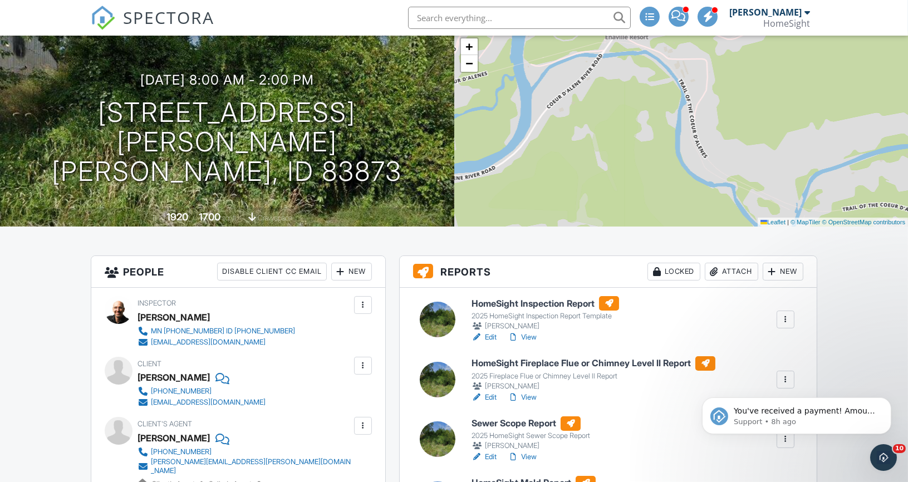
scroll to position [74, 0]
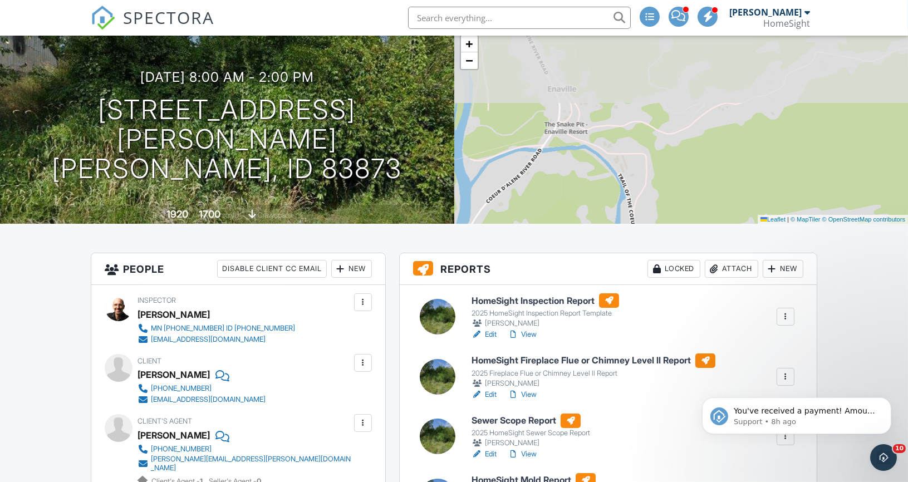
drag, startPoint x: 660, startPoint y: 98, endPoint x: 599, endPoint y: 195, distance: 114.8
click at [599, 195] on div "+ − Leaflet | © MapTiler © OpenStreetMap contributors" at bounding box center [681, 126] width 454 height 195
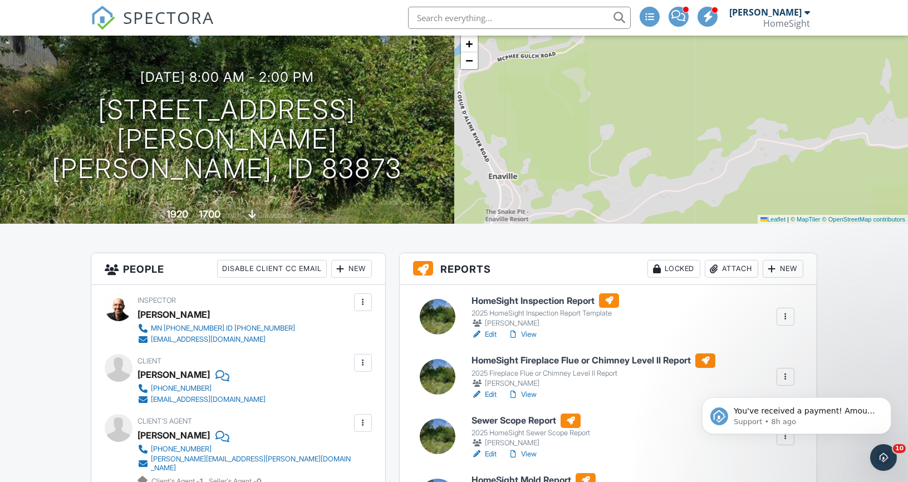
drag, startPoint x: 754, startPoint y: 101, endPoint x: 694, endPoint y: 190, distance: 106.7
click at [694, 190] on div "+ − Leaflet | © MapTiler © OpenStreetMap contributors" at bounding box center [681, 126] width 454 height 195
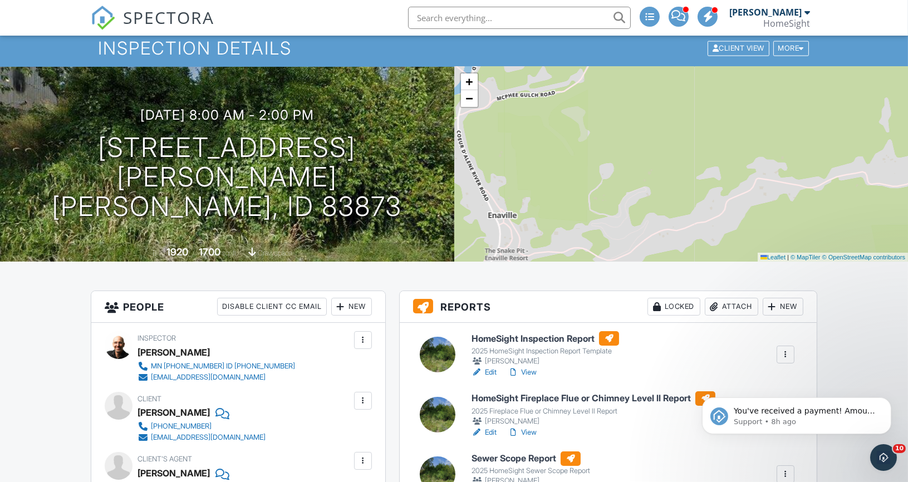
scroll to position [0, 0]
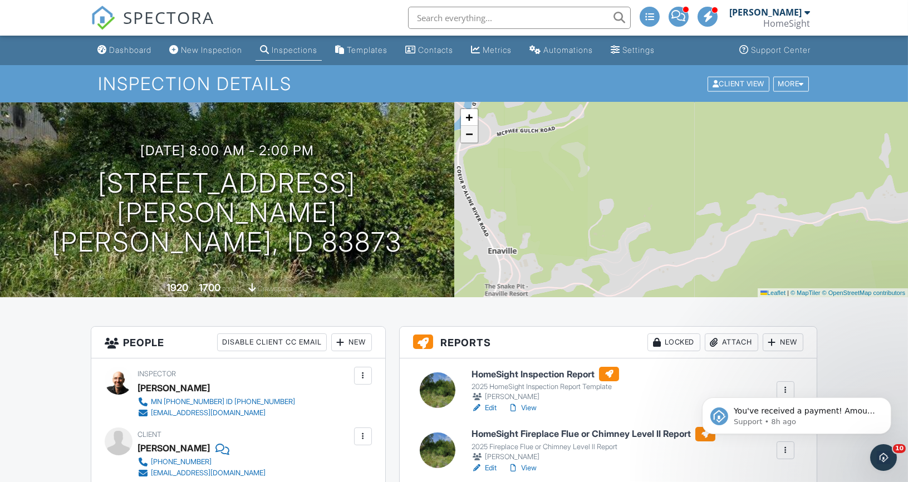
click at [469, 132] on span "−" at bounding box center [469, 134] width 7 height 14
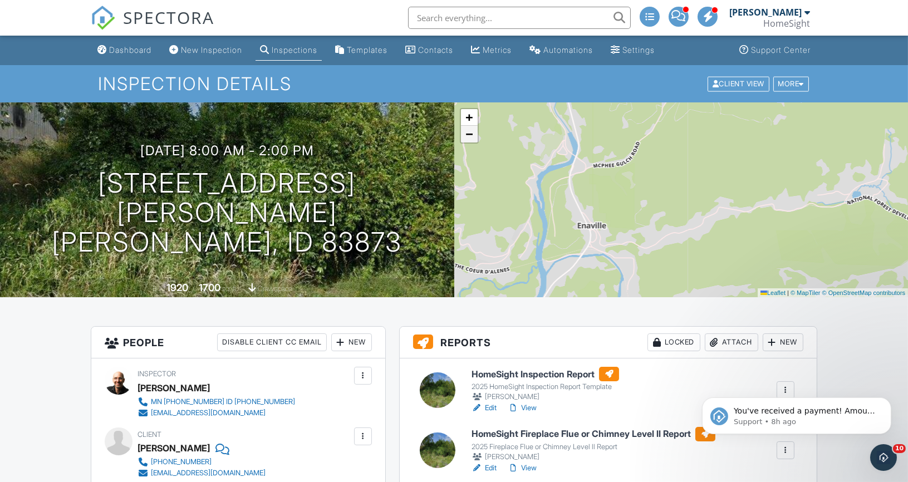
click at [469, 132] on span "−" at bounding box center [469, 134] width 7 height 14
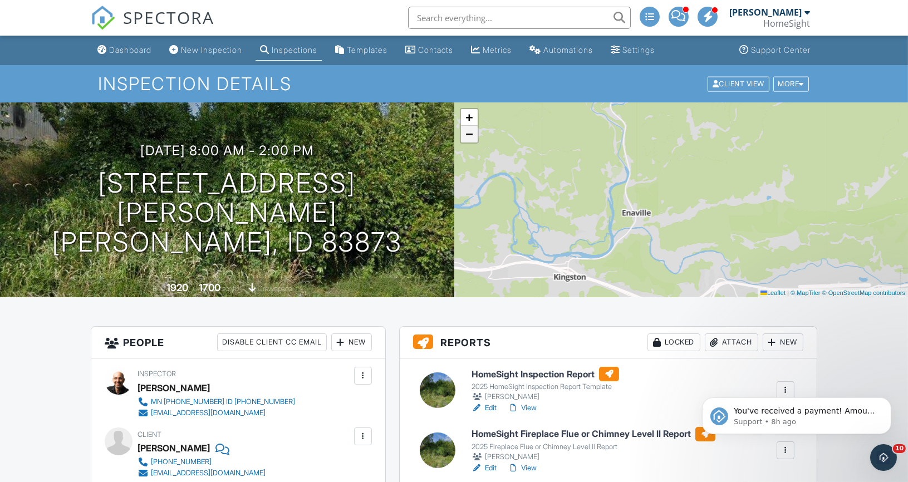
click at [469, 133] on span "−" at bounding box center [469, 134] width 7 height 14
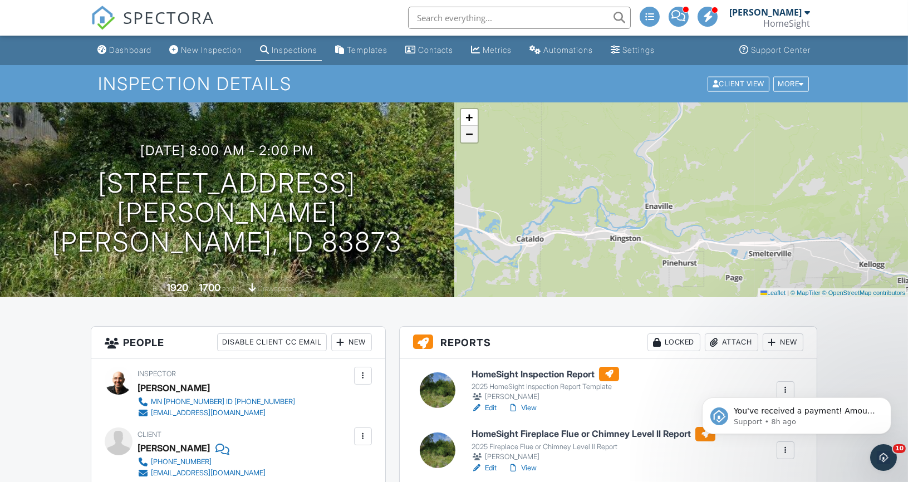
click at [469, 133] on span "−" at bounding box center [469, 134] width 7 height 14
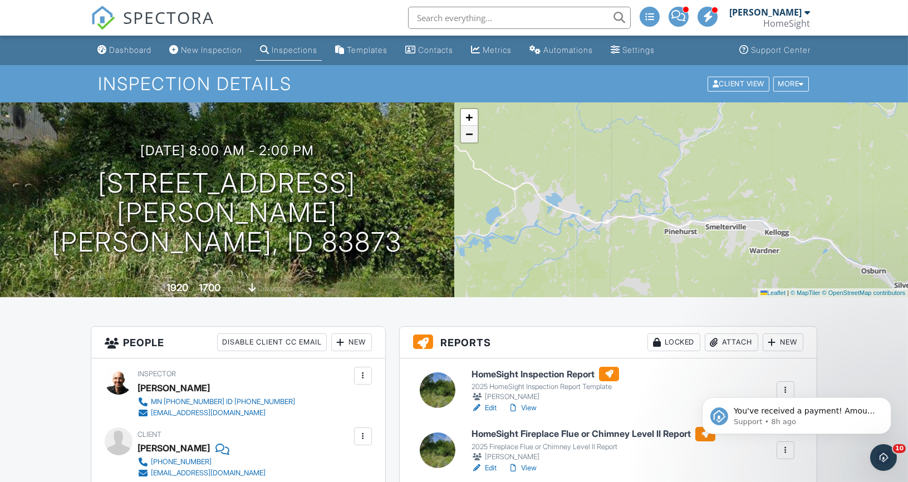
click at [469, 133] on span "−" at bounding box center [469, 134] width 7 height 14
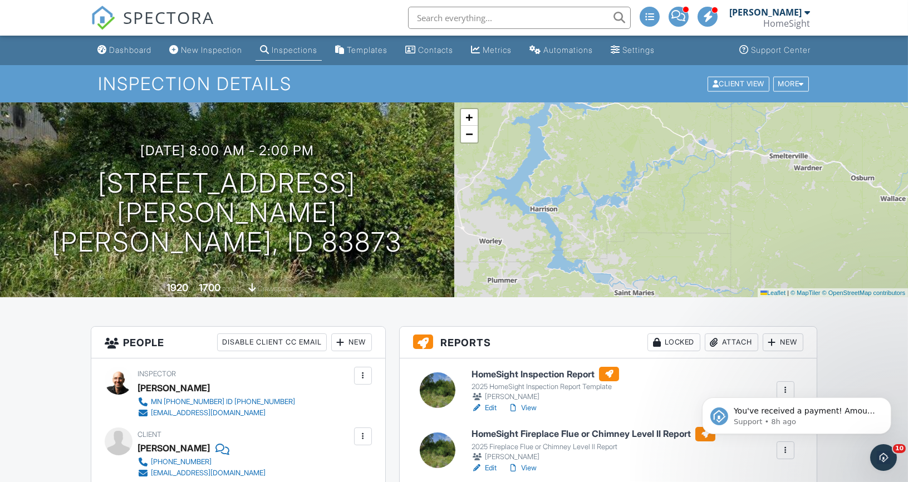
drag, startPoint x: 537, startPoint y: 223, endPoint x: 623, endPoint y: 165, distance: 103.0
click at [623, 166] on div "+ − Leaflet | © MapTiler © OpenStreetMap contributors" at bounding box center [681, 199] width 454 height 195
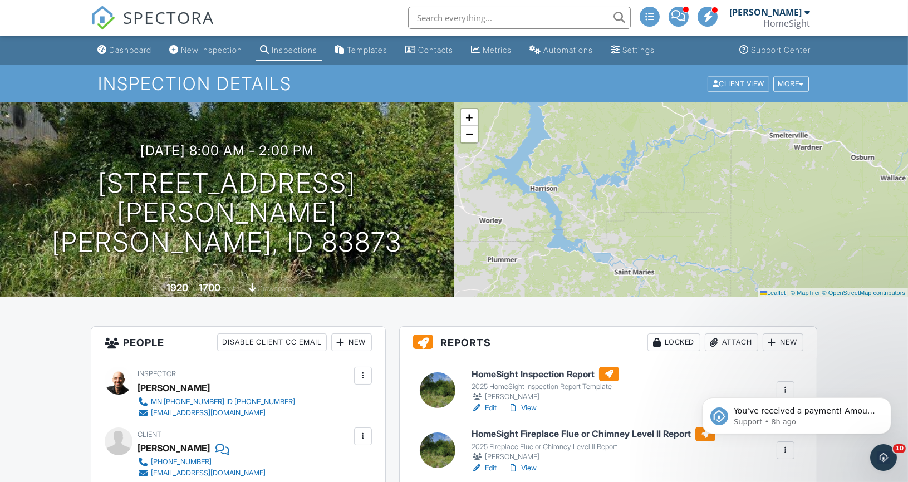
drag, startPoint x: 599, startPoint y: 170, endPoint x: 599, endPoint y: 150, distance: 20.6
click at [599, 150] on div "+ − Leaflet | © MapTiler © OpenStreetMap contributors" at bounding box center [681, 199] width 454 height 195
click at [468, 118] on span "+" at bounding box center [469, 117] width 7 height 14
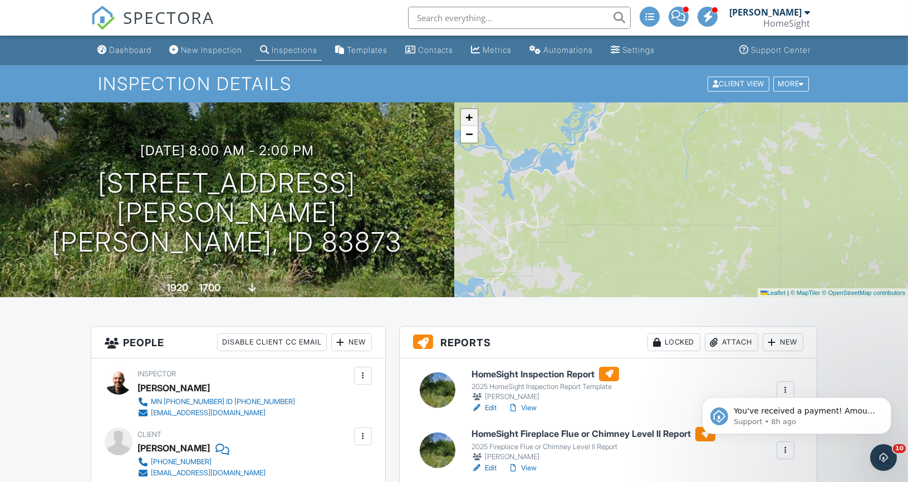
click at [468, 119] on span "+" at bounding box center [469, 117] width 7 height 14
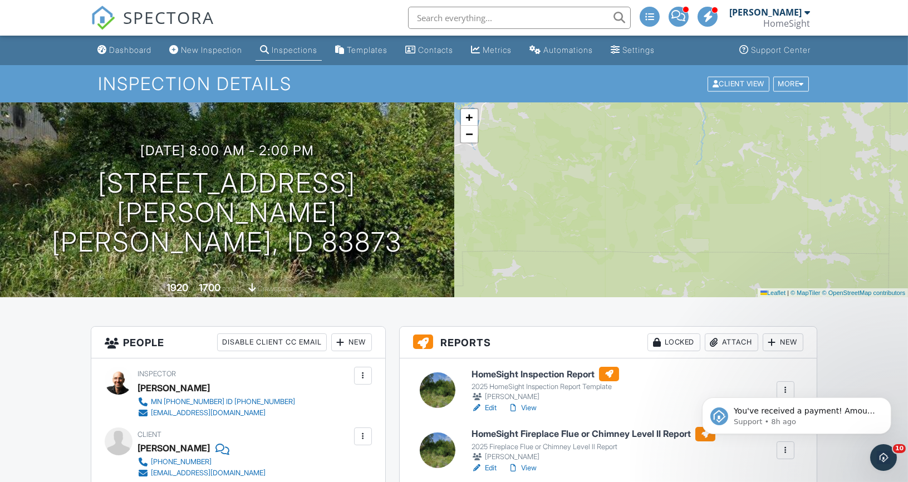
drag, startPoint x: 540, startPoint y: 160, endPoint x: 693, endPoint y: 298, distance: 206.2
click at [692, 296] on div "+ − Leaflet | © MapTiler © OpenStreetMap contributors" at bounding box center [681, 199] width 454 height 195
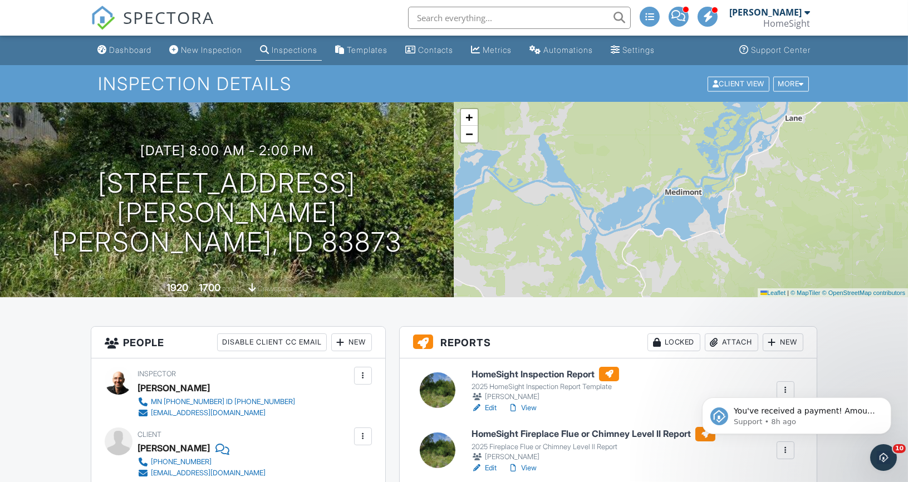
drag, startPoint x: 632, startPoint y: 251, endPoint x: 725, endPoint y: 189, distance: 112.0
click at [725, 189] on div "+ − Leaflet | © MapTiler © OpenStreetMap contributors" at bounding box center [681, 199] width 454 height 195
click at [473, 137] on link "−" at bounding box center [469, 134] width 17 height 17
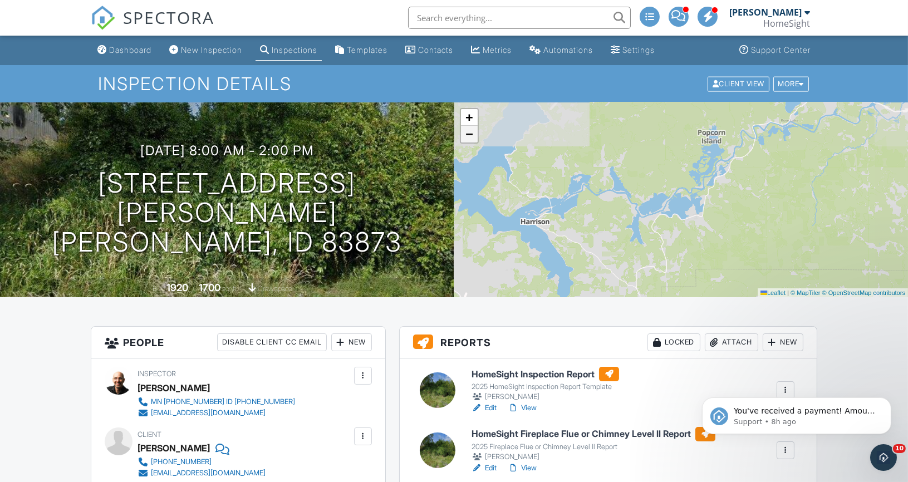
click at [473, 137] on link "−" at bounding box center [469, 134] width 17 height 17
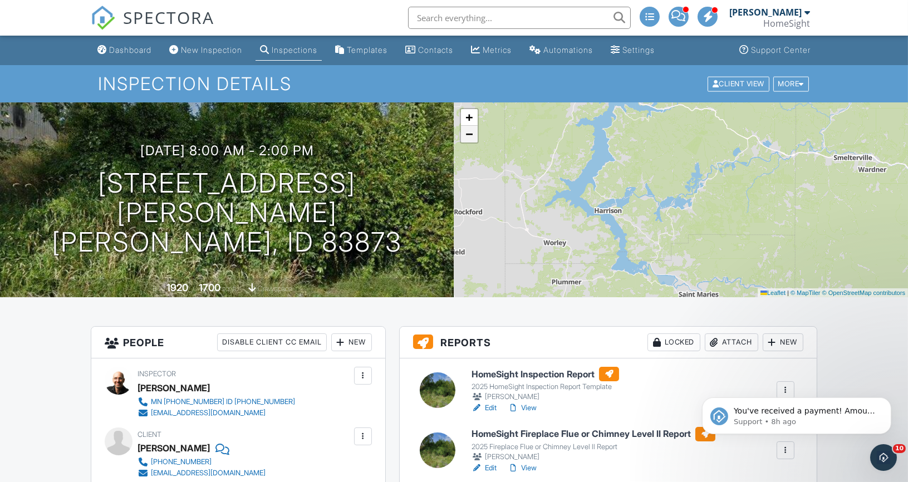
click at [473, 137] on link "−" at bounding box center [469, 134] width 17 height 17
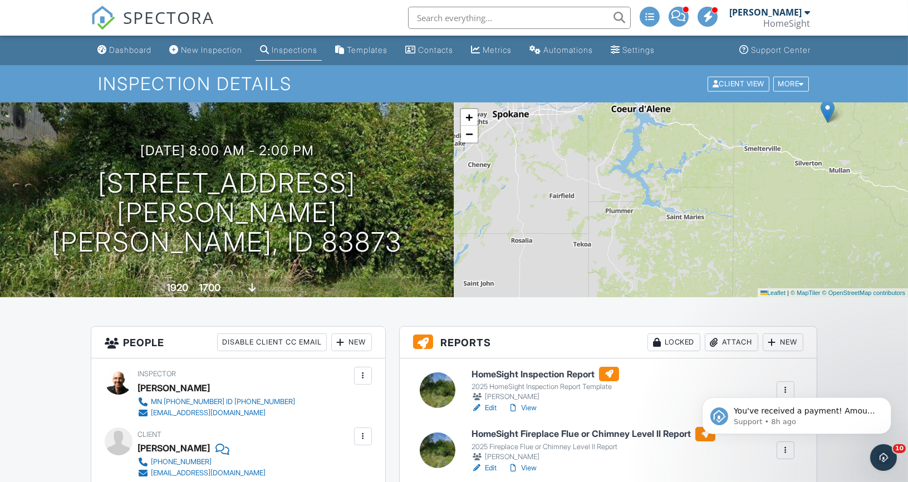
drag, startPoint x: 644, startPoint y: 203, endPoint x: 639, endPoint y: 173, distance: 30.4
click at [639, 173] on div "+ − Leaflet | © MapTiler © OpenStreetMap contributors" at bounding box center [681, 199] width 454 height 195
click at [467, 119] on span "+" at bounding box center [469, 117] width 7 height 14
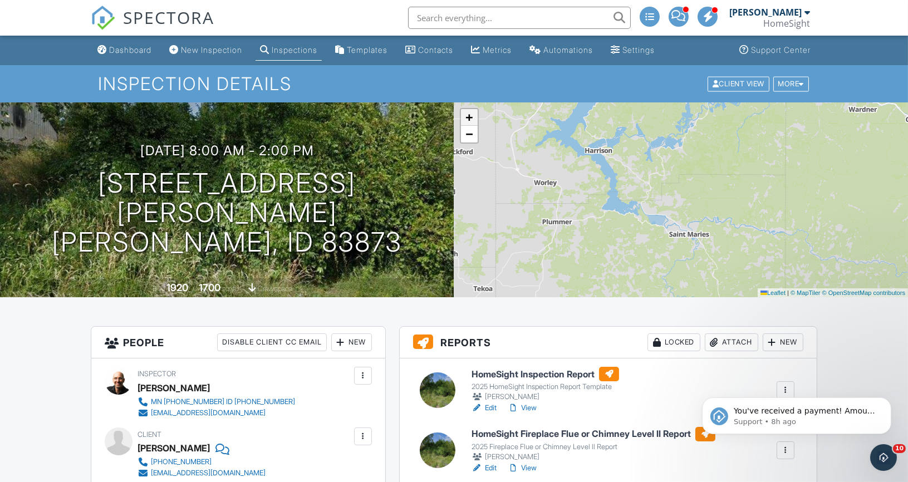
click at [467, 119] on span "+" at bounding box center [469, 117] width 7 height 14
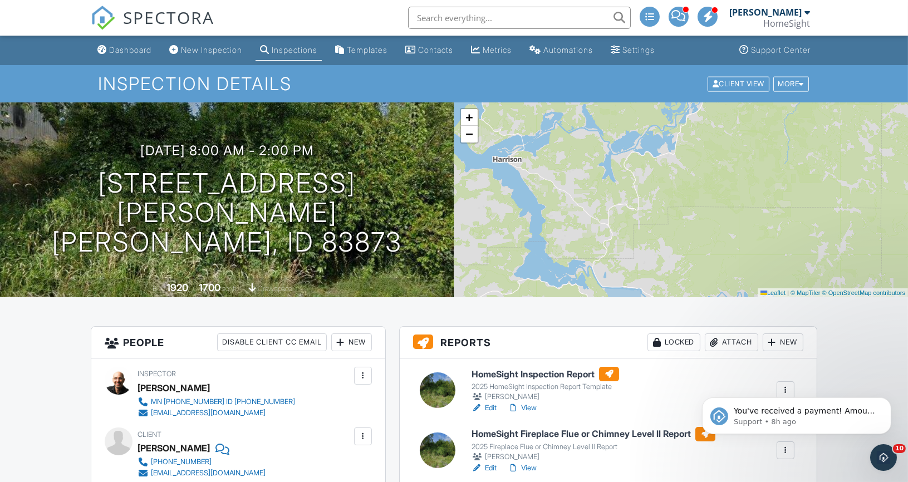
drag, startPoint x: 604, startPoint y: 165, endPoint x: 596, endPoint y: 223, distance: 58.5
click at [596, 223] on div "+ − Leaflet | © MapTiler © OpenStreetMap contributors" at bounding box center [681, 199] width 454 height 195
click at [466, 114] on span "+" at bounding box center [469, 117] width 7 height 14
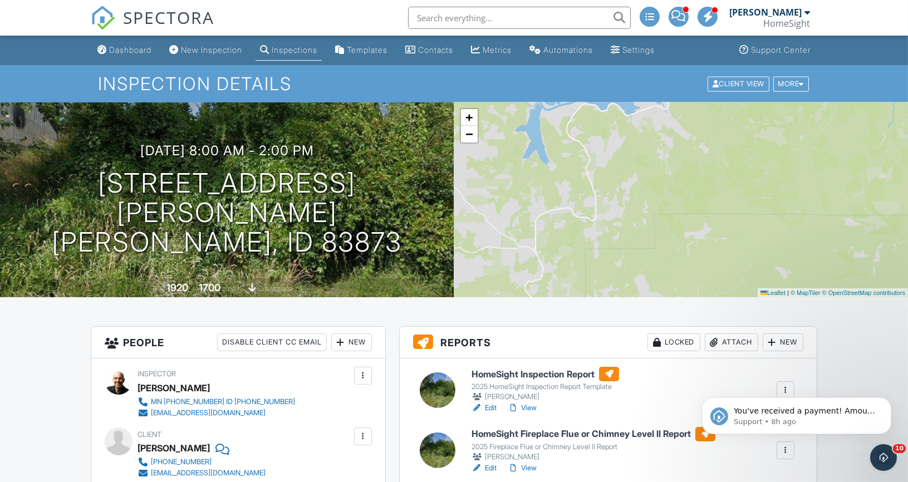
drag, startPoint x: 561, startPoint y: 154, endPoint x: 612, endPoint y: 307, distance: 161.8
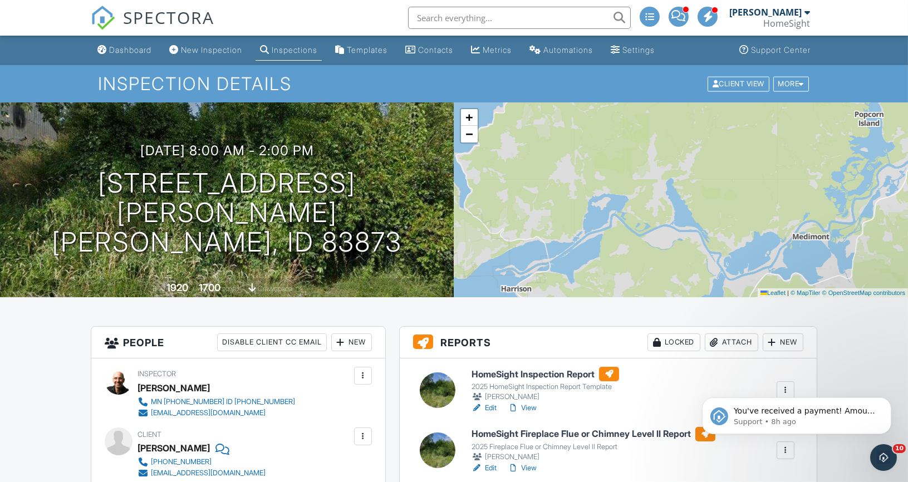
drag, startPoint x: 567, startPoint y: 250, endPoint x: 699, endPoint y: 267, distance: 133.0
click at [699, 267] on div "+ − Leaflet | © MapTiler © OpenStreetMap contributors" at bounding box center [681, 199] width 454 height 195
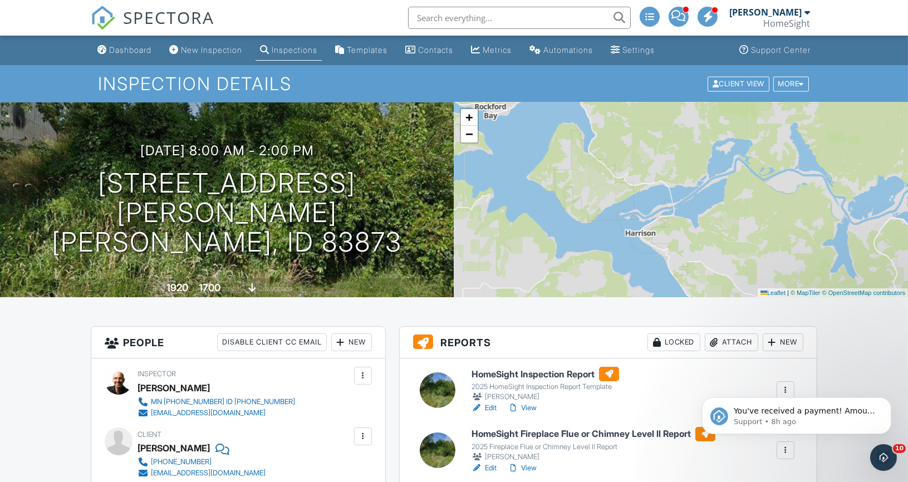
drag, startPoint x: 550, startPoint y: 221, endPoint x: 674, endPoint y: 165, distance: 136.1
click at [674, 165] on div "+ − Leaflet | © MapTiler © OpenStreetMap contributors" at bounding box center [681, 199] width 454 height 195
click at [472, 119] on span "+" at bounding box center [469, 117] width 7 height 14
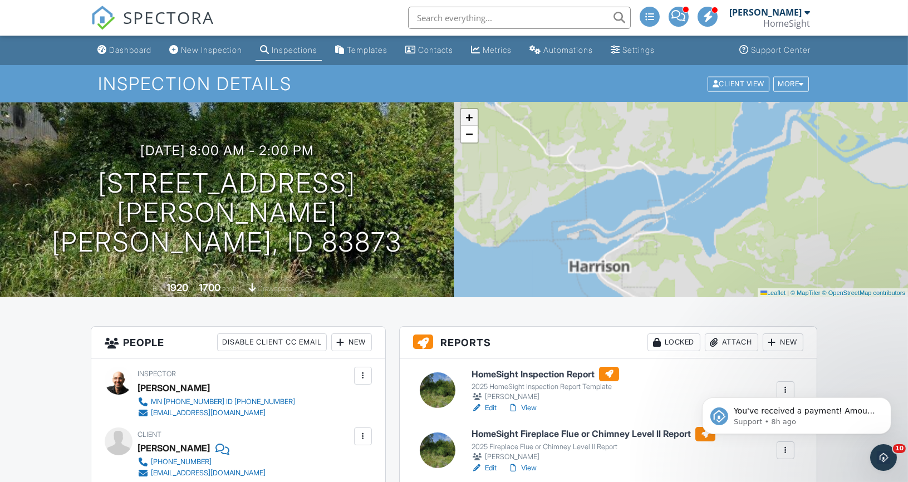
click at [472, 119] on span "+" at bounding box center [469, 117] width 7 height 14
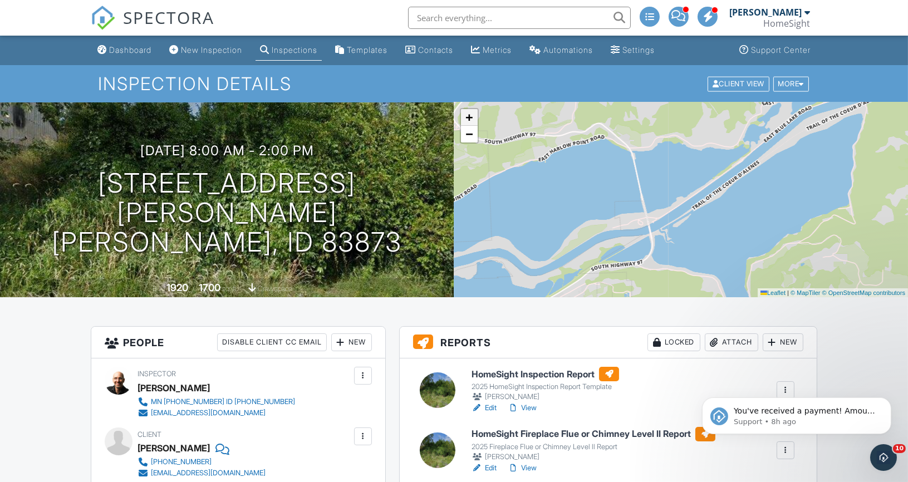
click at [472, 119] on span "+" at bounding box center [469, 117] width 7 height 14
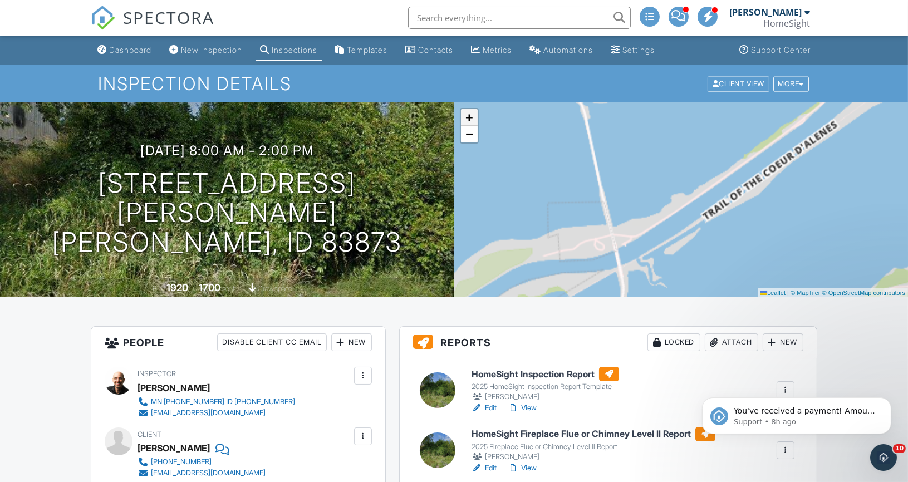
click at [472, 119] on span "+" at bounding box center [469, 117] width 7 height 14
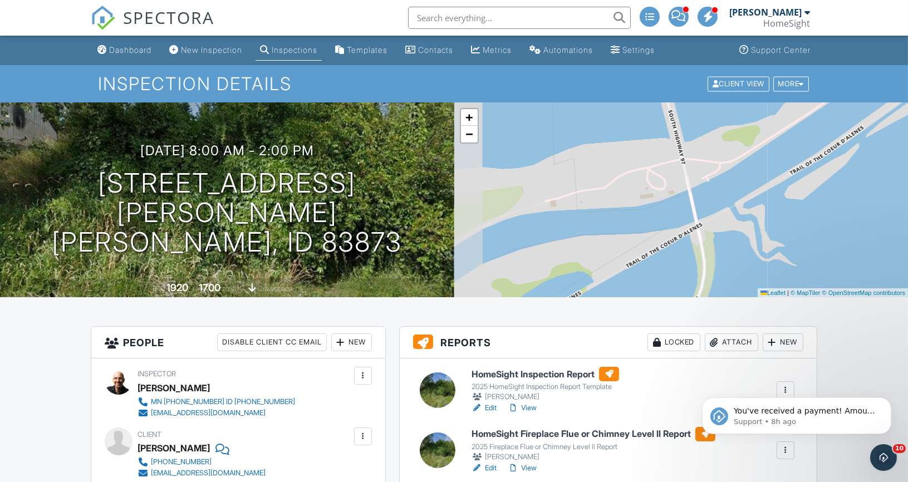
drag, startPoint x: 605, startPoint y: 203, endPoint x: 745, endPoint y: 92, distance: 177.9
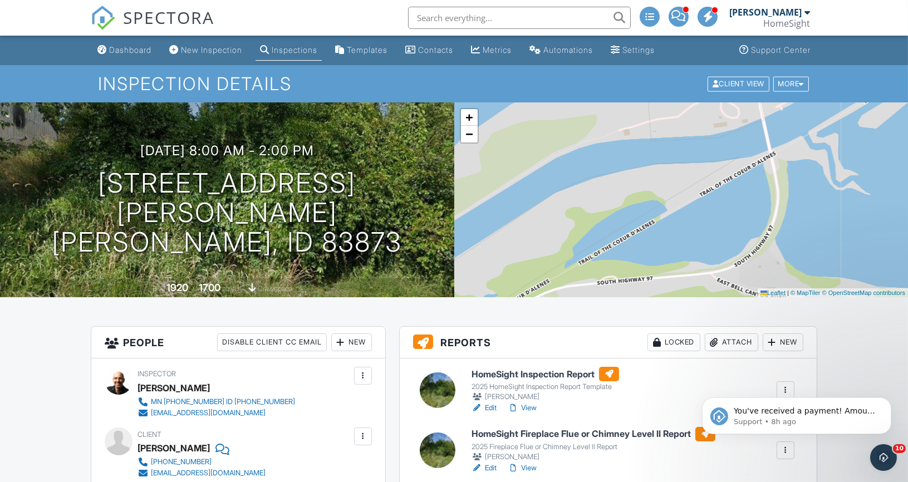
drag, startPoint x: 658, startPoint y: 165, endPoint x: 830, endPoint y: 27, distance: 221.4
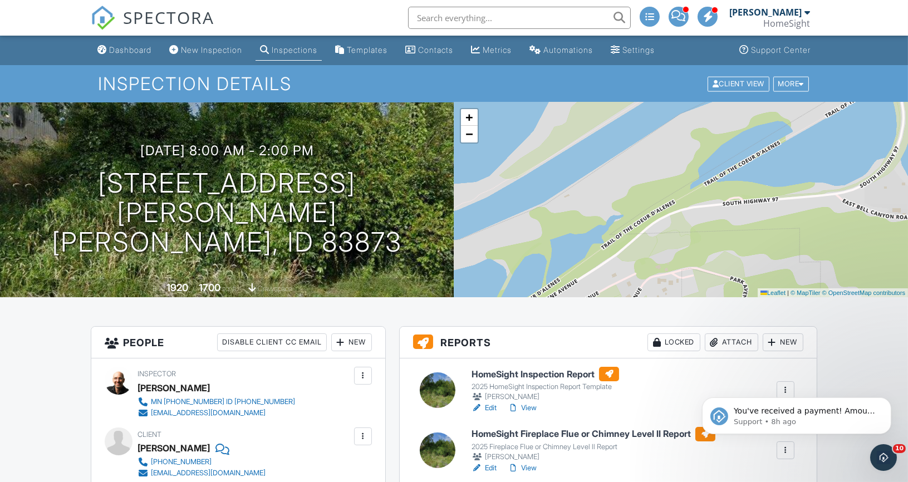
drag, startPoint x: 637, startPoint y: 159, endPoint x: 890, endPoint y: 144, distance: 254.4
click at [883, 144] on div "+ − Leaflet | © MapTiler © OpenStreetMap contributors" at bounding box center [681, 199] width 454 height 195
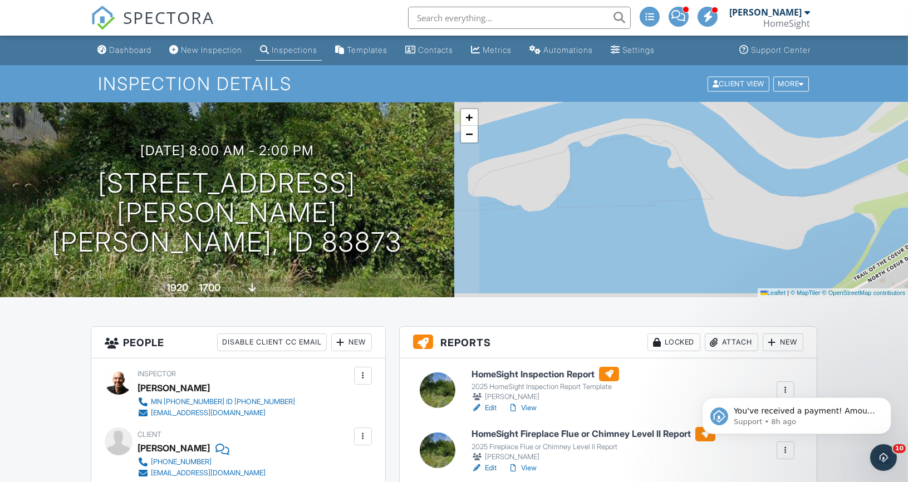
drag, startPoint x: 766, startPoint y: 194, endPoint x: 769, endPoint y: 68, distance: 125.3
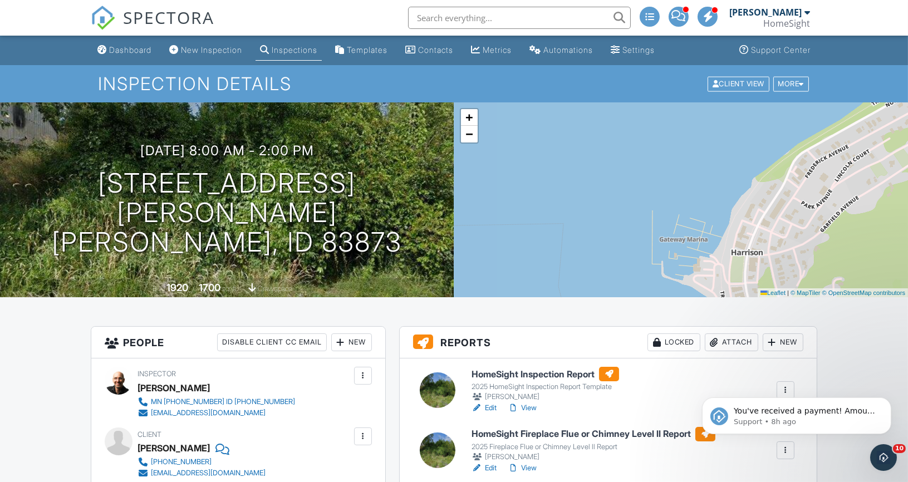
drag, startPoint x: 767, startPoint y: 160, endPoint x: 781, endPoint y: 123, distance: 39.3
click at [781, 121] on div "+ − Leaflet | © MapTiler © OpenStreetMap contributors" at bounding box center [681, 199] width 454 height 195
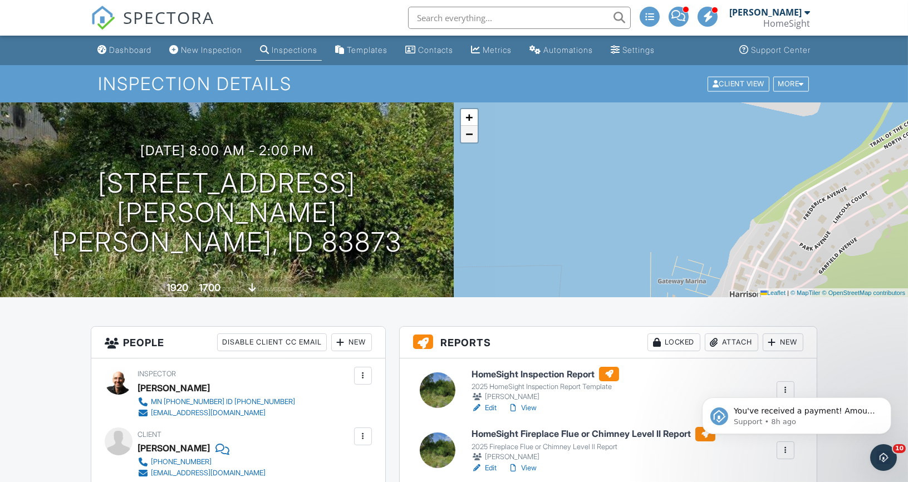
click at [471, 133] on span "−" at bounding box center [469, 134] width 7 height 14
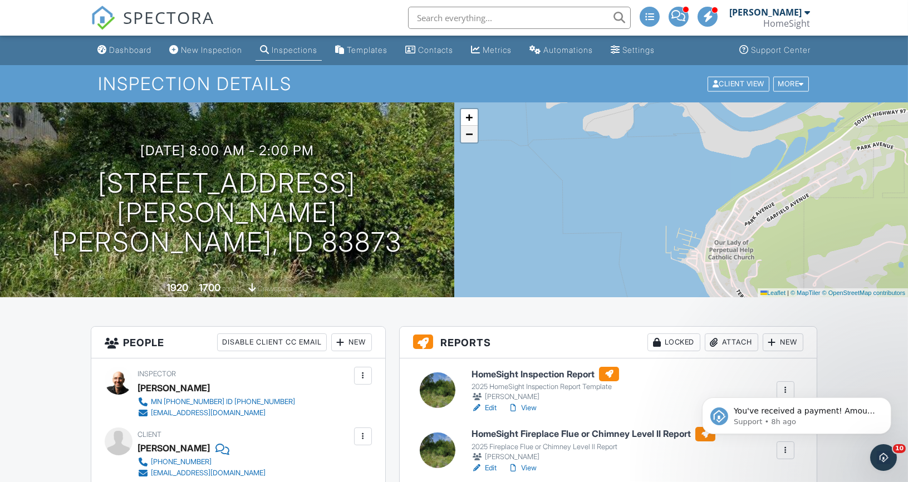
click at [471, 133] on span "−" at bounding box center [469, 134] width 7 height 14
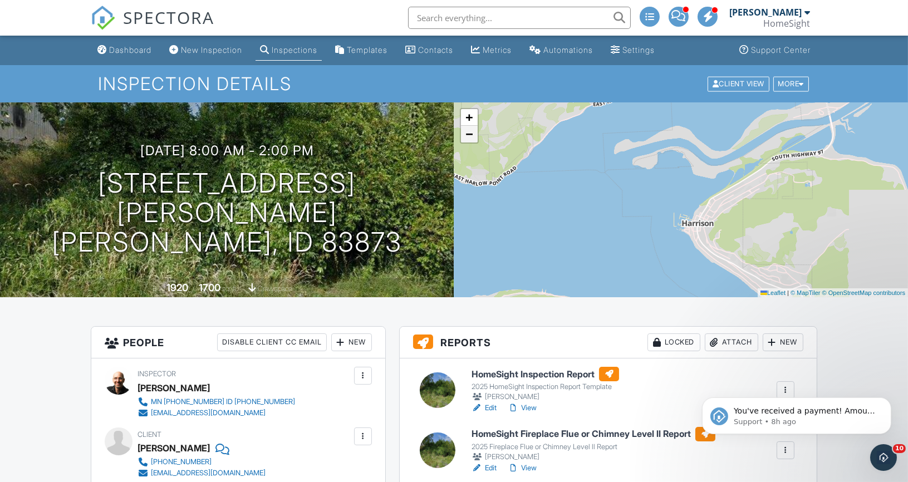
click at [471, 134] on span "−" at bounding box center [469, 134] width 7 height 14
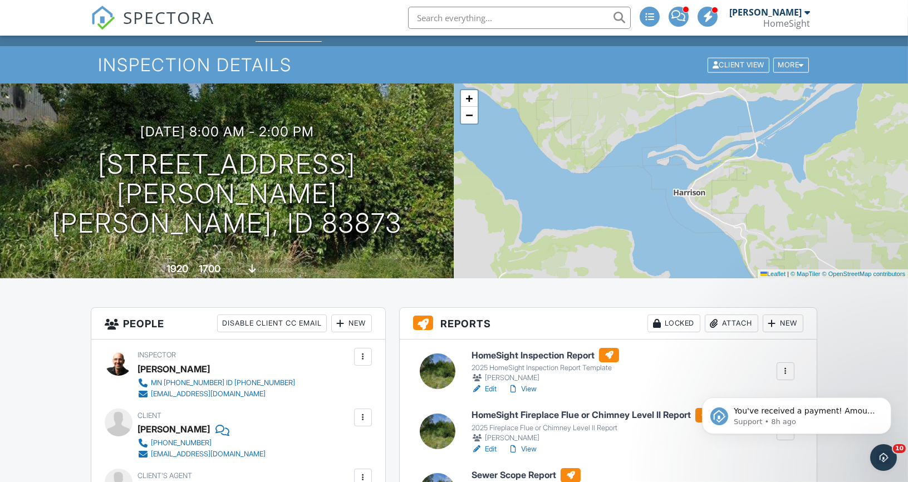
scroll to position [17, 0]
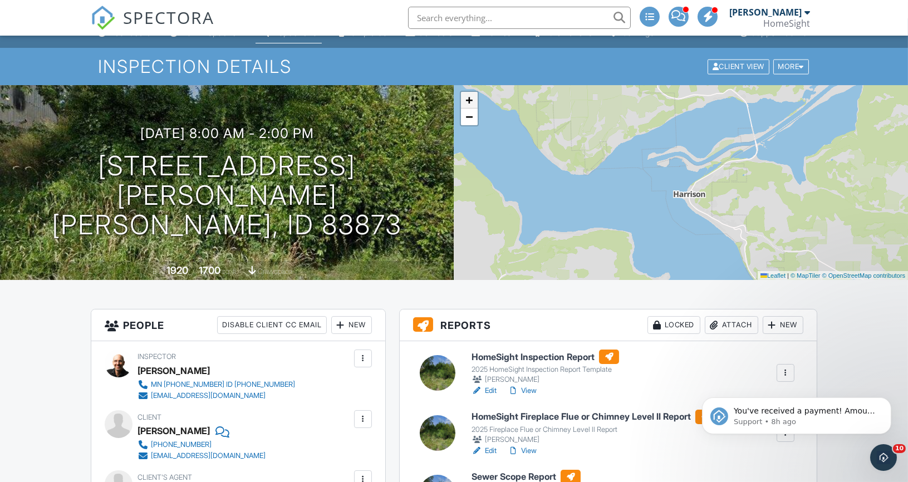
click at [471, 101] on span "+" at bounding box center [469, 100] width 7 height 14
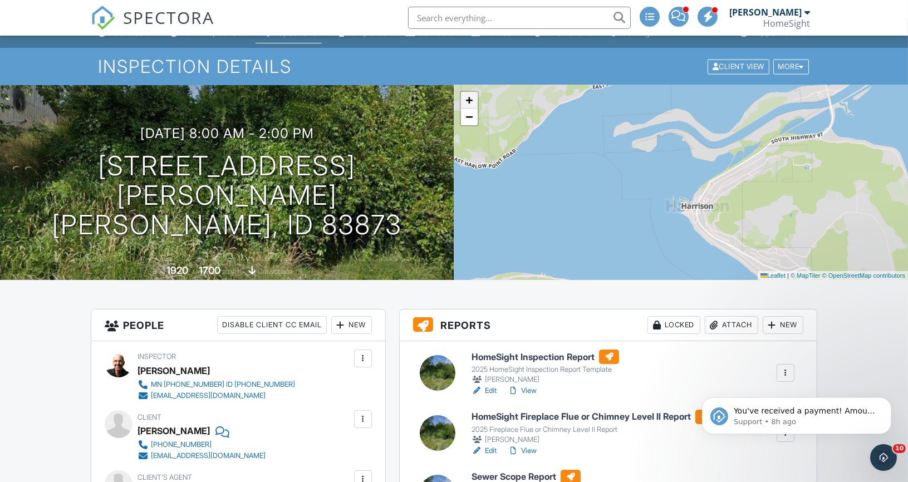
click at [472, 101] on span "+" at bounding box center [469, 100] width 7 height 14
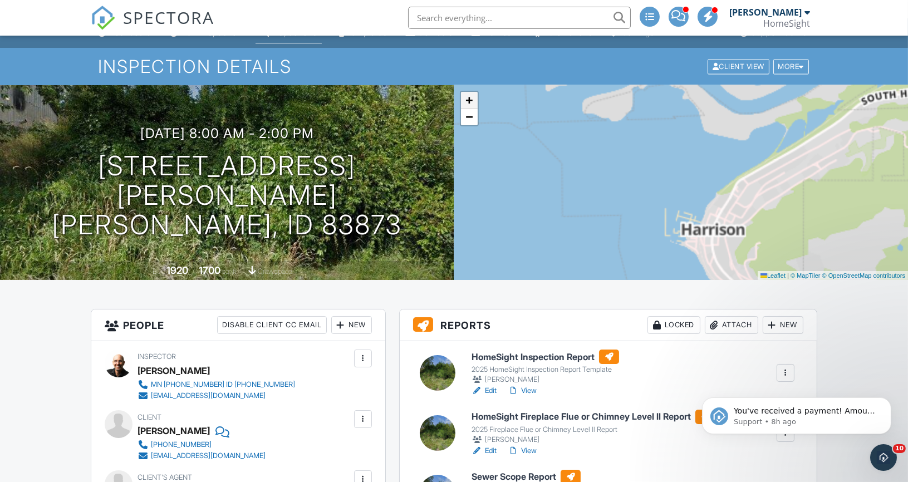
click at [472, 101] on span "+" at bounding box center [469, 100] width 7 height 14
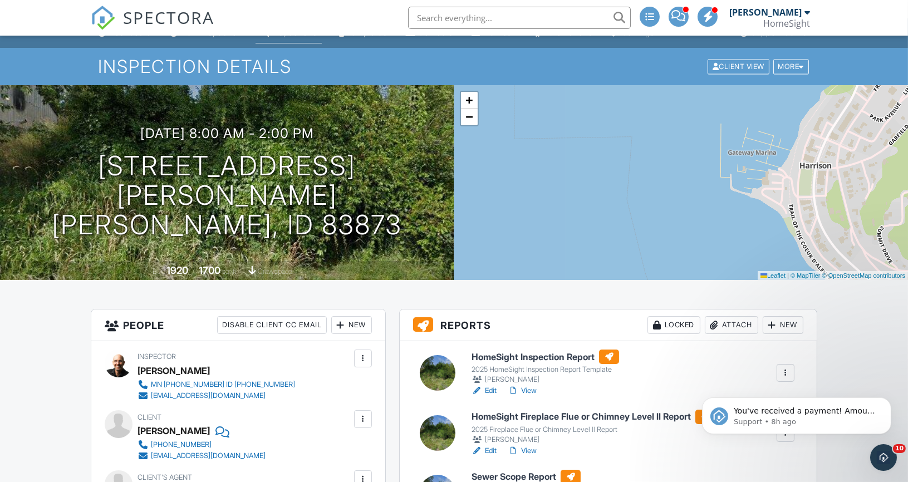
drag, startPoint x: 594, startPoint y: 150, endPoint x: 706, endPoint y: 23, distance: 169.3
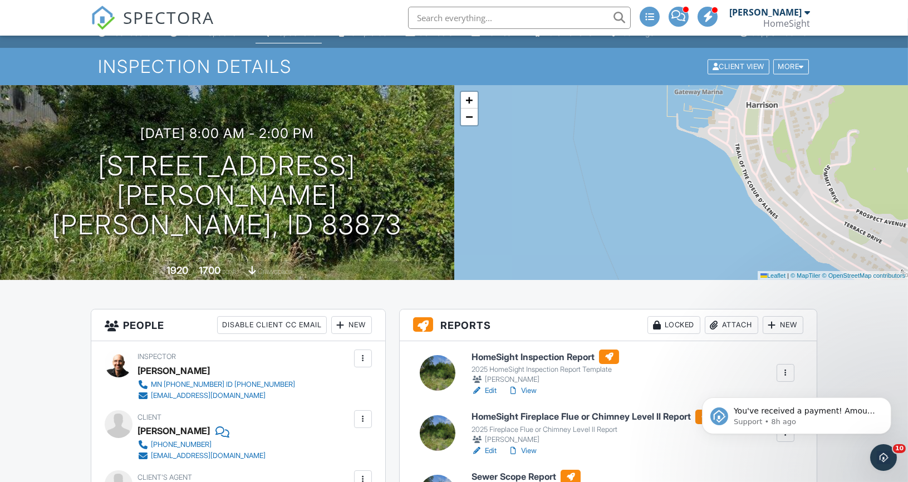
drag, startPoint x: 664, startPoint y: 128, endPoint x: 491, endPoint y: 106, distance: 174.5
click at [492, 106] on div "+ − Leaflet | © MapTiler © OpenStreetMap contributors" at bounding box center [681, 182] width 454 height 195
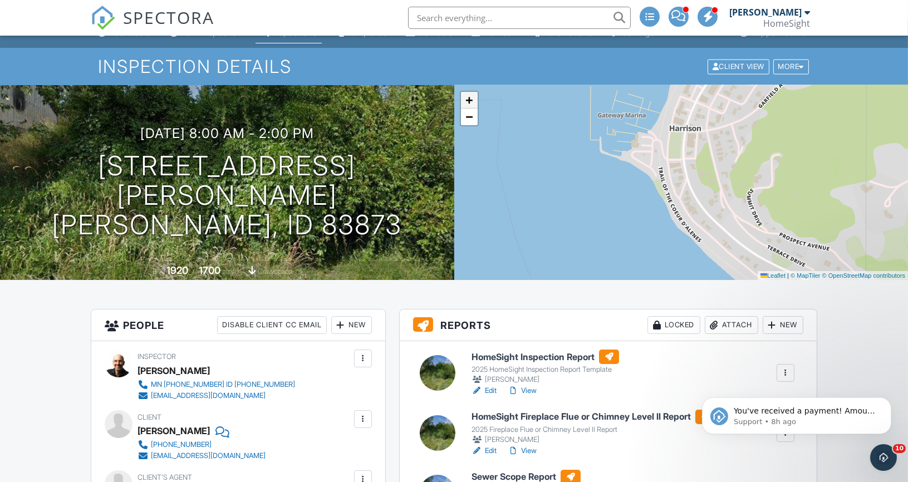
click at [471, 97] on span "+" at bounding box center [469, 100] width 7 height 14
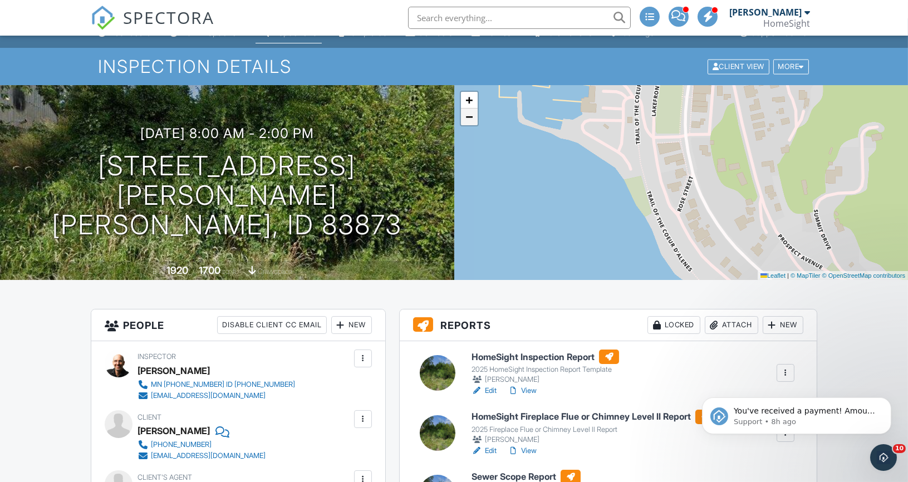
click at [468, 120] on span "−" at bounding box center [469, 117] width 7 height 14
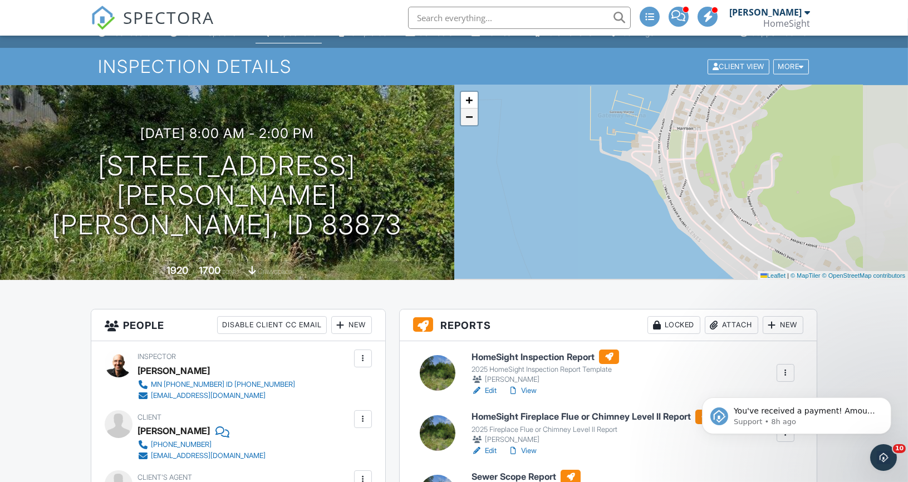
click at [468, 120] on span "−" at bounding box center [469, 117] width 7 height 14
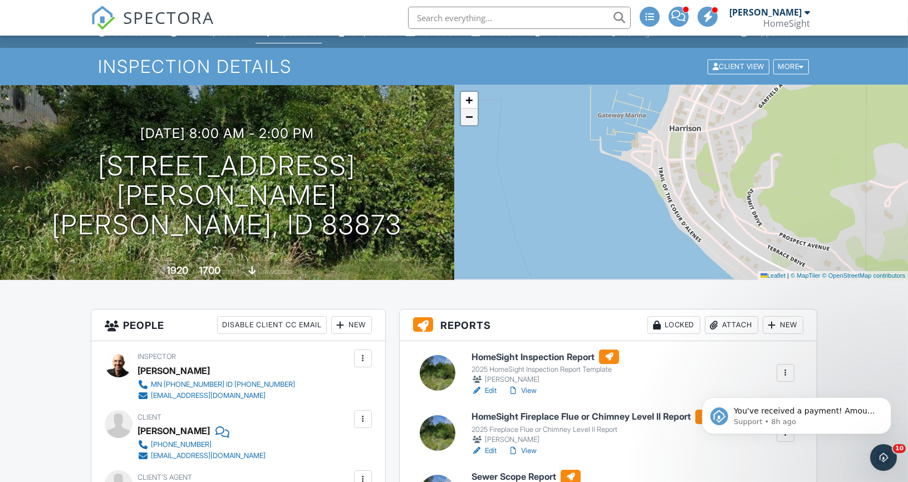
click at [468, 120] on span "−" at bounding box center [469, 117] width 7 height 14
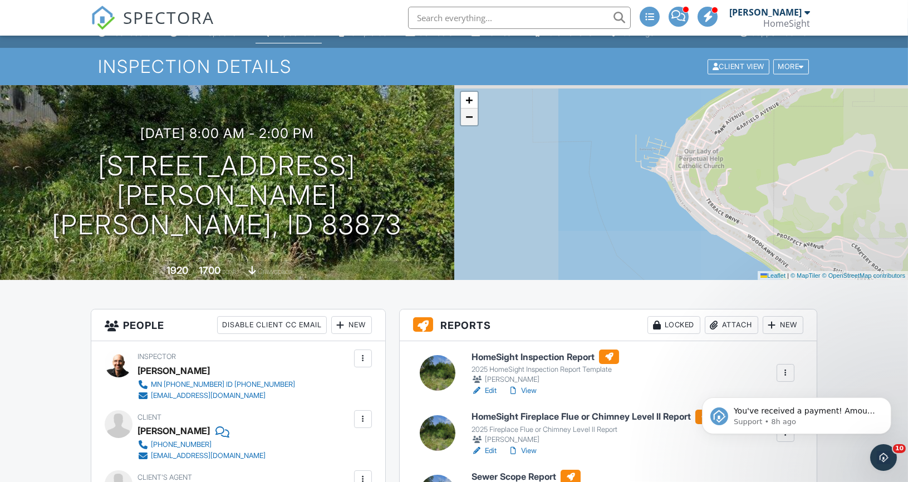
click at [468, 120] on span "−" at bounding box center [469, 117] width 7 height 14
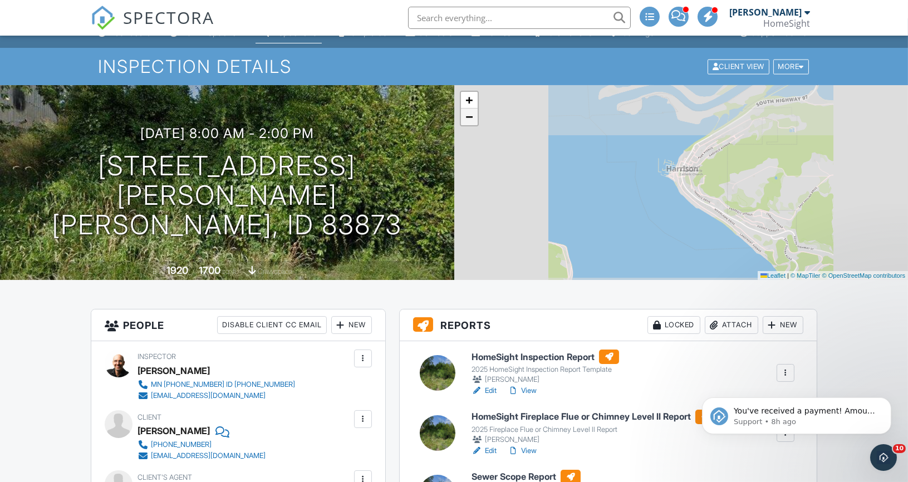
click at [468, 120] on span "−" at bounding box center [469, 117] width 7 height 14
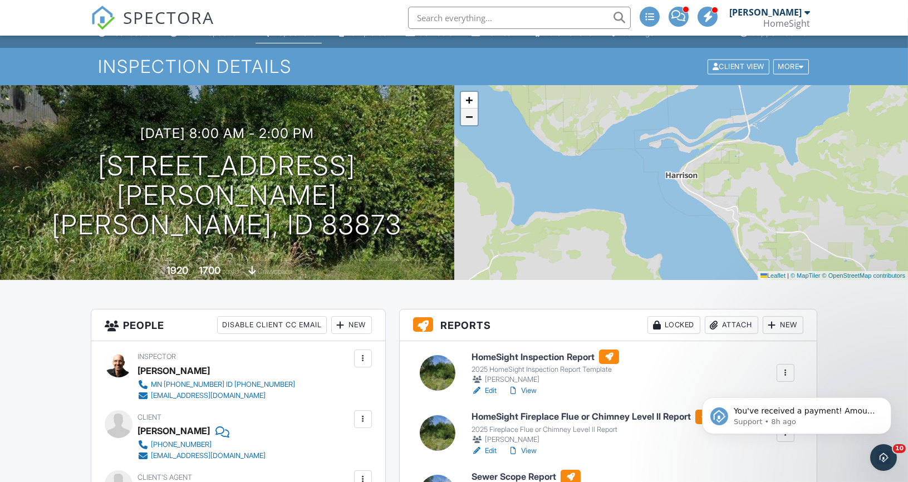
click at [468, 120] on span "−" at bounding box center [469, 117] width 7 height 14
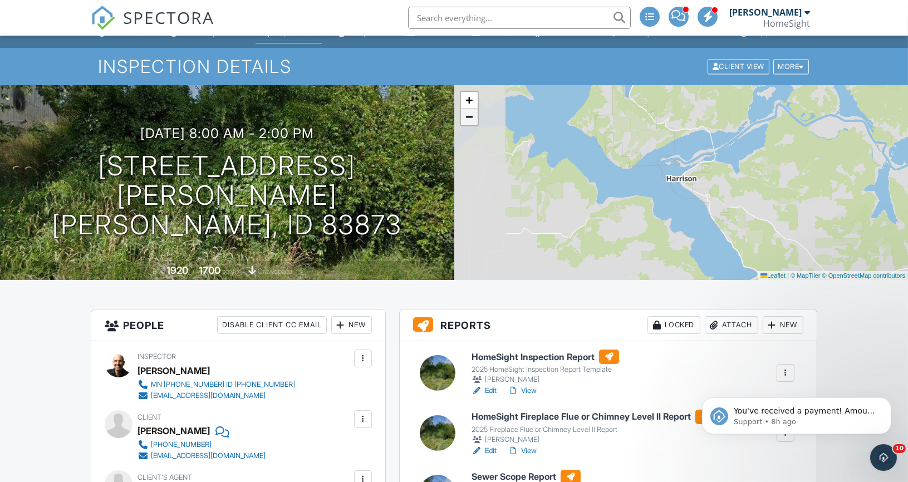
click at [468, 120] on span "−" at bounding box center [469, 117] width 7 height 14
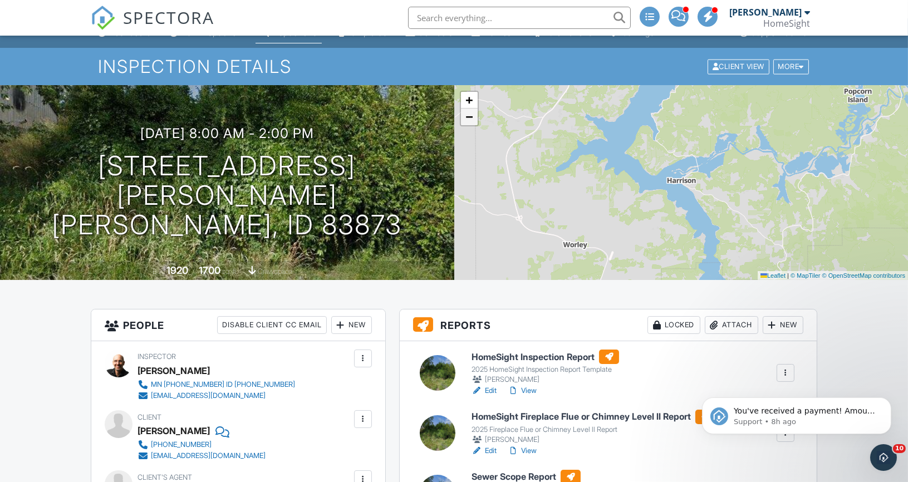
click at [468, 120] on span "−" at bounding box center [469, 117] width 7 height 14
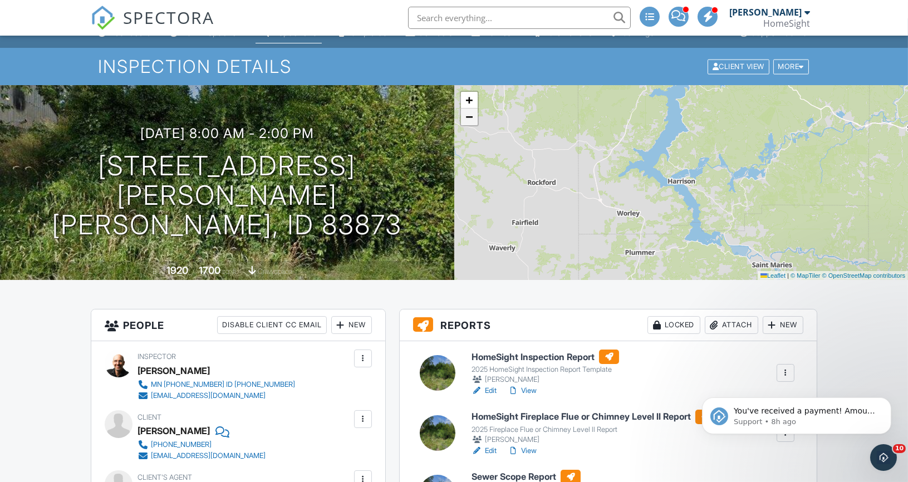
click at [468, 120] on span "−" at bounding box center [469, 117] width 7 height 14
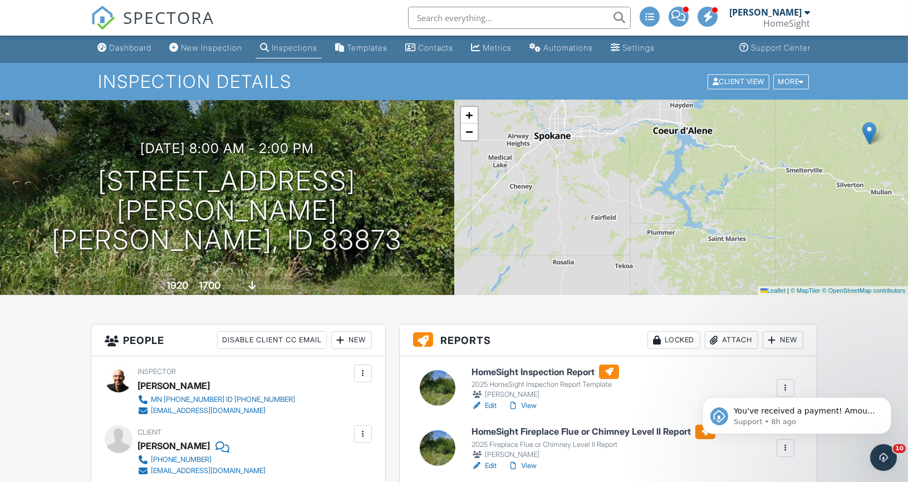
scroll to position [0, 0]
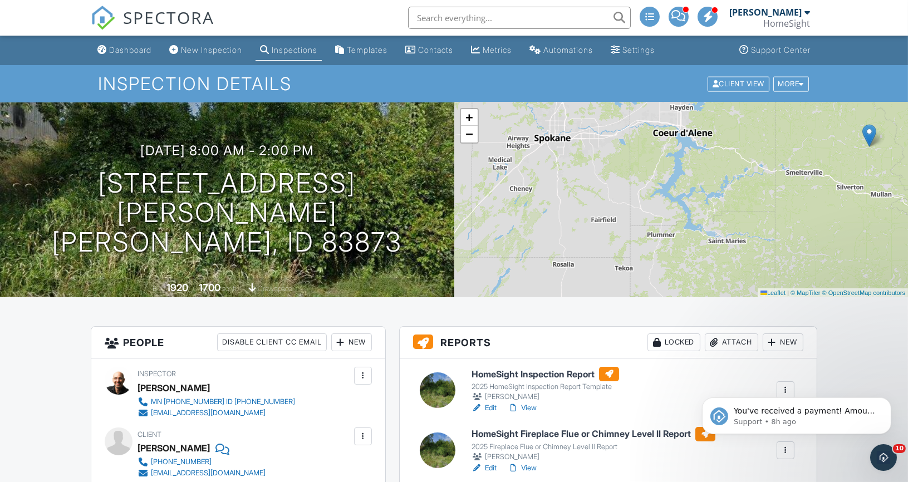
click at [738, 167] on div "+ − Leaflet | © MapTiler © OpenStreetMap contributors" at bounding box center [681, 199] width 454 height 195
click at [726, 159] on div "+ − Leaflet | © MapTiler © OpenStreetMap contributors" at bounding box center [681, 199] width 454 height 195
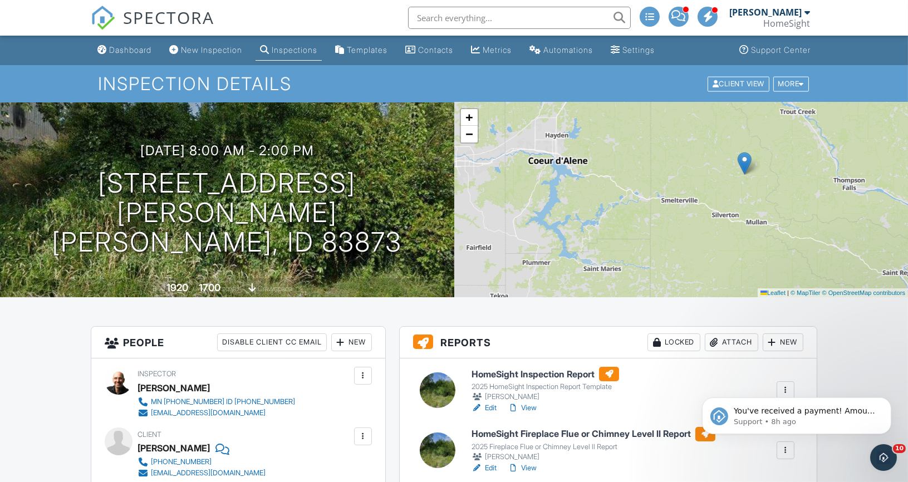
drag, startPoint x: 783, startPoint y: 192, endPoint x: 658, endPoint y: 219, distance: 127.7
click at [658, 219] on div "+ − Leaflet | © MapTiler © OpenStreetMap contributors" at bounding box center [681, 199] width 454 height 195
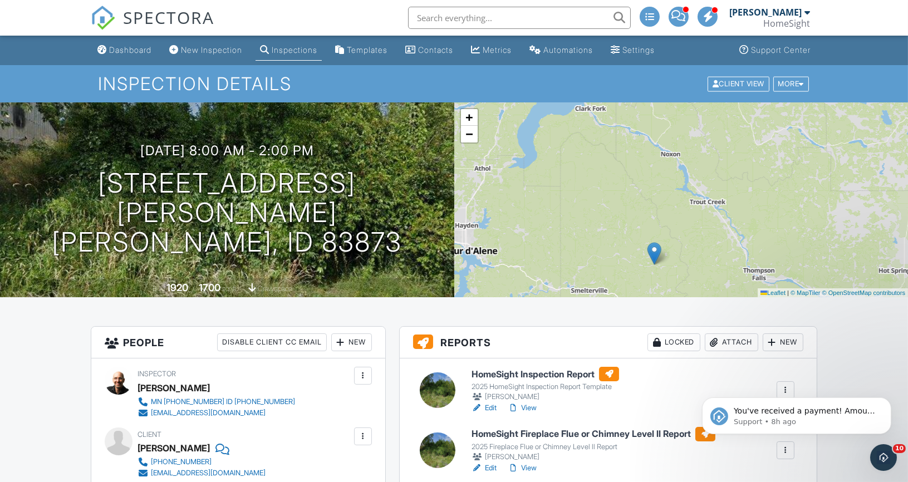
drag, startPoint x: 801, startPoint y: 182, endPoint x: 711, endPoint y: 273, distance: 128.0
click at [711, 273] on div "+ − Leaflet | © MapTiler © OpenStreetMap contributors" at bounding box center [681, 199] width 454 height 195
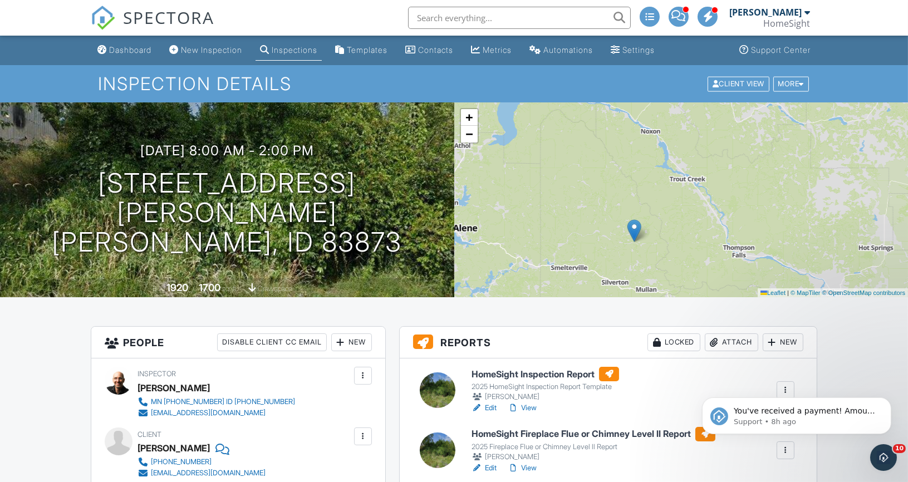
drag, startPoint x: 738, startPoint y: 228, endPoint x: 718, endPoint y: 205, distance: 30.4
click at [718, 205] on div "+ − Leaflet | © MapTiler © OpenStreetMap contributors" at bounding box center [681, 199] width 454 height 195
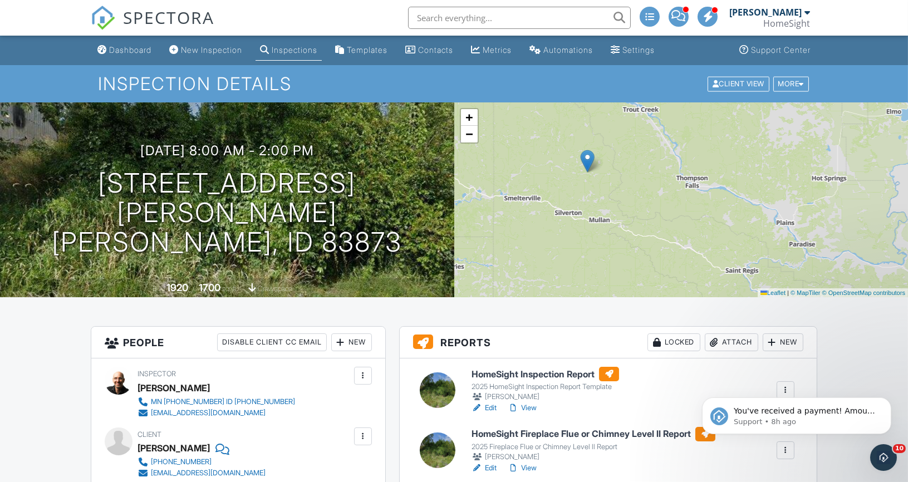
drag, startPoint x: 704, startPoint y: 250, endPoint x: 657, endPoint y: 180, distance: 83.9
click at [657, 180] on div "+ − Leaflet | © MapTiler © OpenStreetMap contributors" at bounding box center [681, 199] width 454 height 195
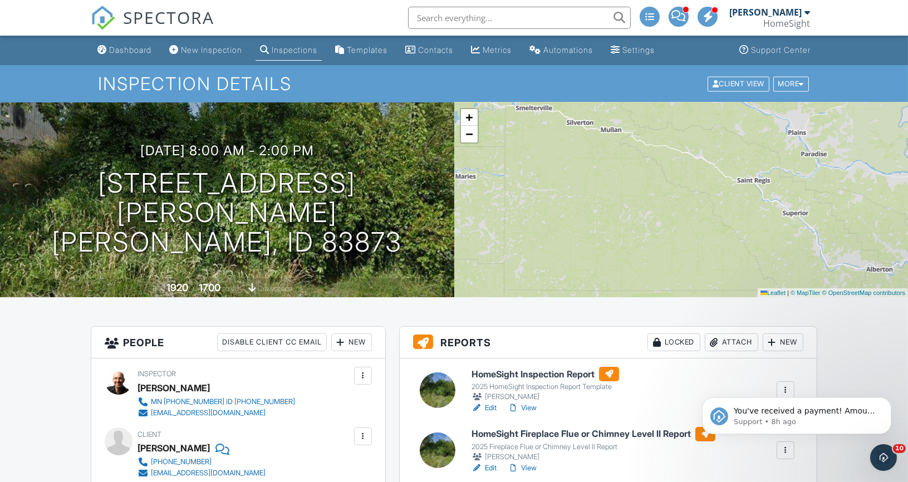
drag, startPoint x: 687, startPoint y: 285, endPoint x: 698, endPoint y: 193, distance: 92.0
click at [699, 193] on div "+ − Leaflet | © MapTiler © OpenStreetMap contributors" at bounding box center [681, 199] width 454 height 195
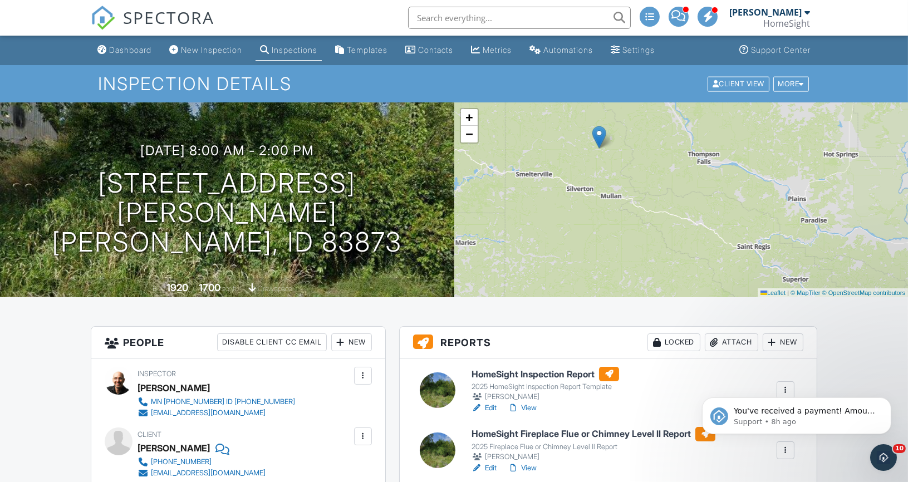
drag, startPoint x: 692, startPoint y: 234, endPoint x: 694, endPoint y: 302, distance: 67.4
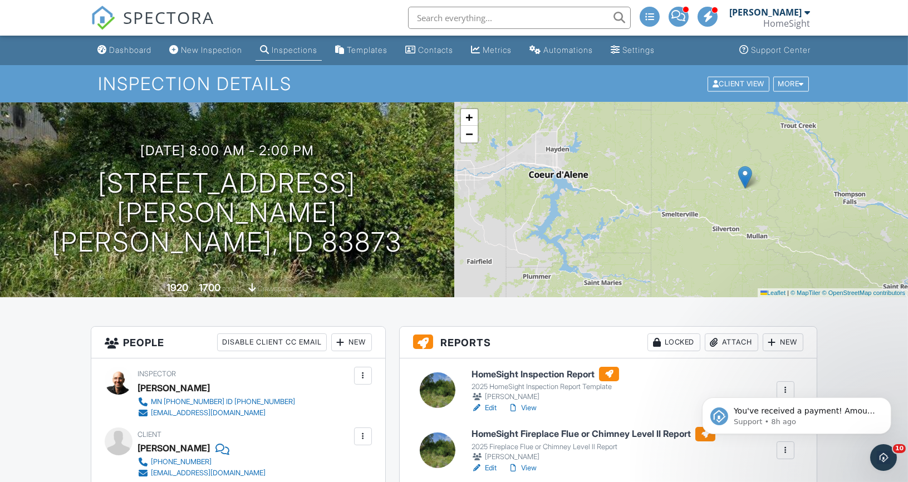
drag, startPoint x: 625, startPoint y: 246, endPoint x: 769, endPoint y: 286, distance: 149.7
click at [769, 286] on div "+ − Leaflet | © MapTiler © OpenStreetMap contributors" at bounding box center [681, 199] width 454 height 195
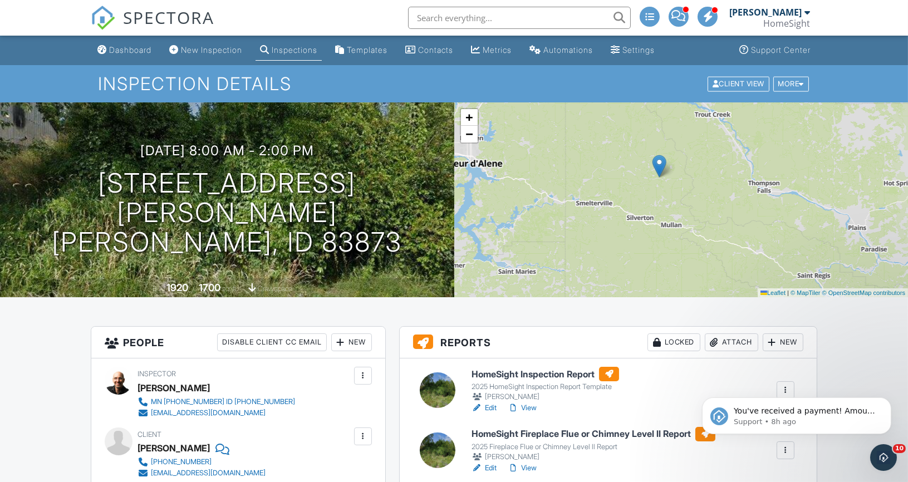
drag, startPoint x: 847, startPoint y: 272, endPoint x: 761, endPoint y: 261, distance: 86.4
click at [761, 261] on div "+ − Leaflet | © MapTiler © OpenStreetMap contributors" at bounding box center [681, 199] width 454 height 195
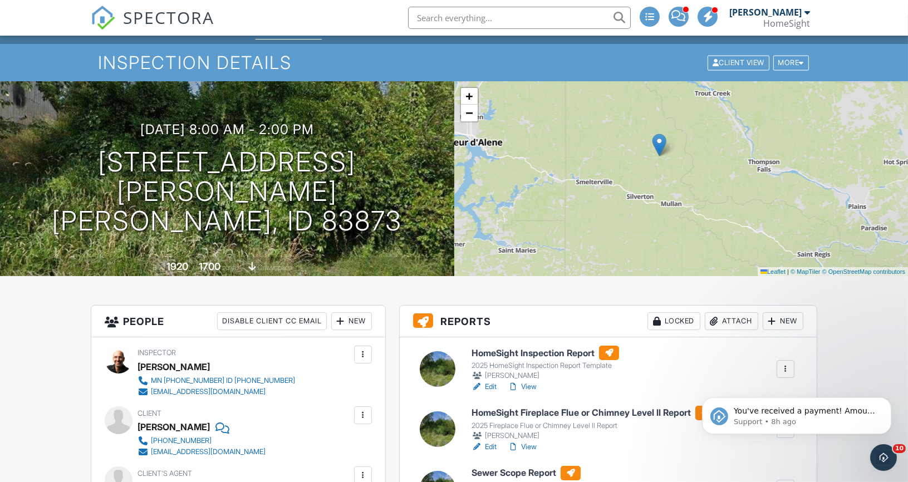
scroll to position [23, 0]
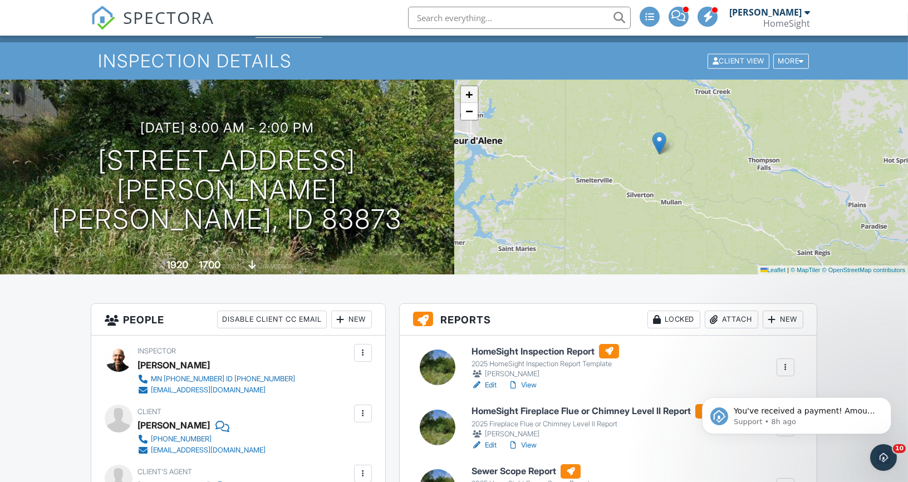
click at [466, 92] on span "+" at bounding box center [469, 94] width 7 height 14
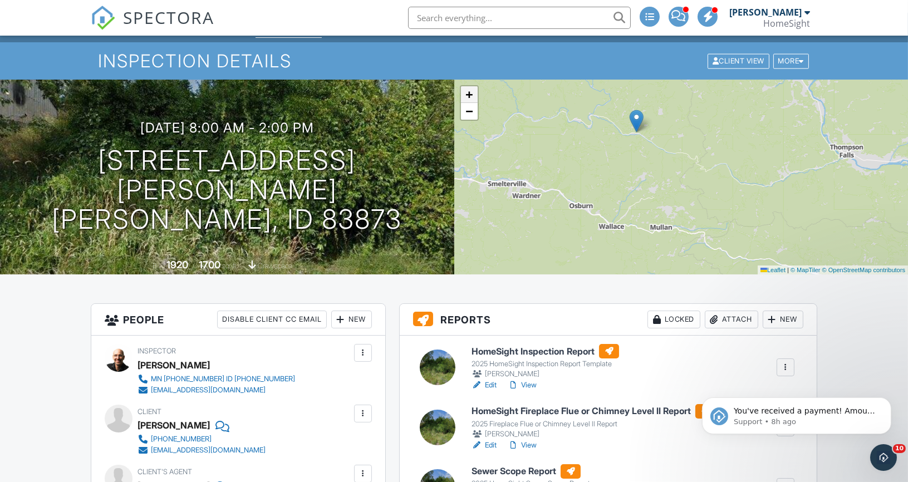
click at [466, 92] on span "+" at bounding box center [469, 94] width 7 height 14
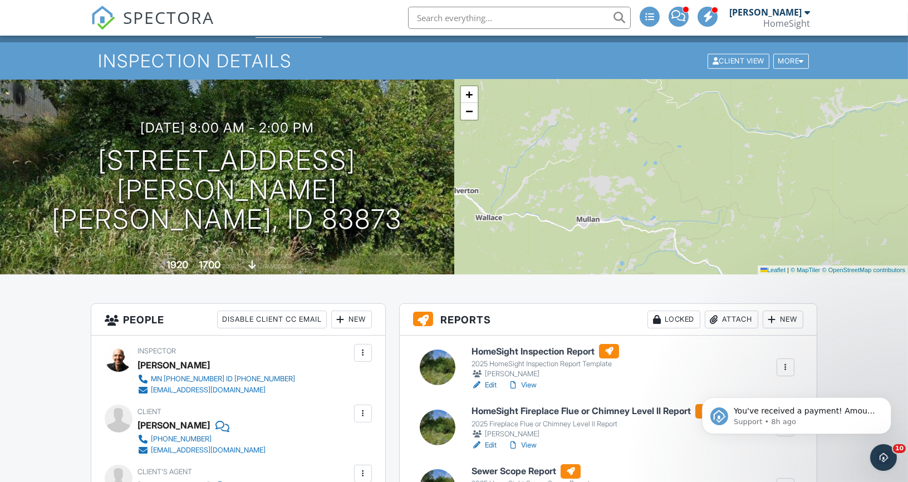
drag, startPoint x: 587, startPoint y: 163, endPoint x: 549, endPoint y: 116, distance: 60.6
click at [549, 116] on div "+ − Leaflet | © MapTiler © OpenStreetMap contributors" at bounding box center [681, 177] width 454 height 195
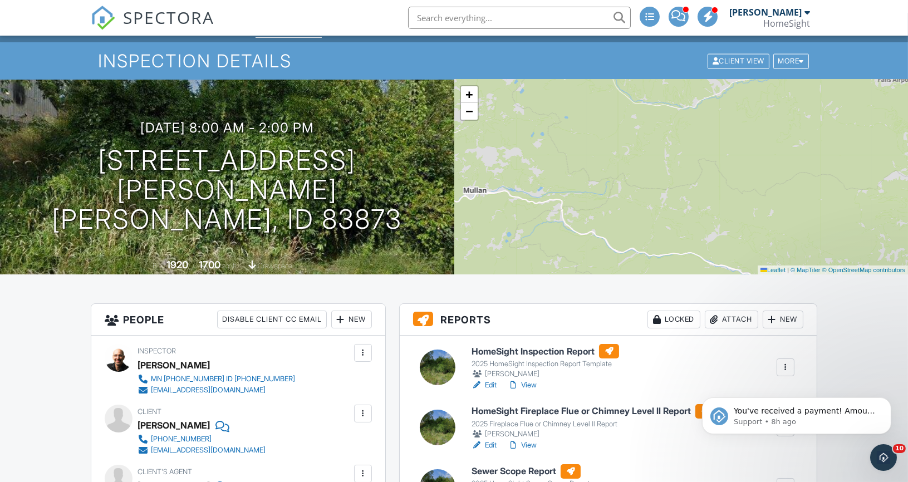
drag, startPoint x: 663, startPoint y: 168, endPoint x: 528, endPoint y: 116, distance: 144.1
click at [529, 116] on div "+ − Leaflet | © MapTiler © OpenStreetMap contributors" at bounding box center [681, 177] width 454 height 195
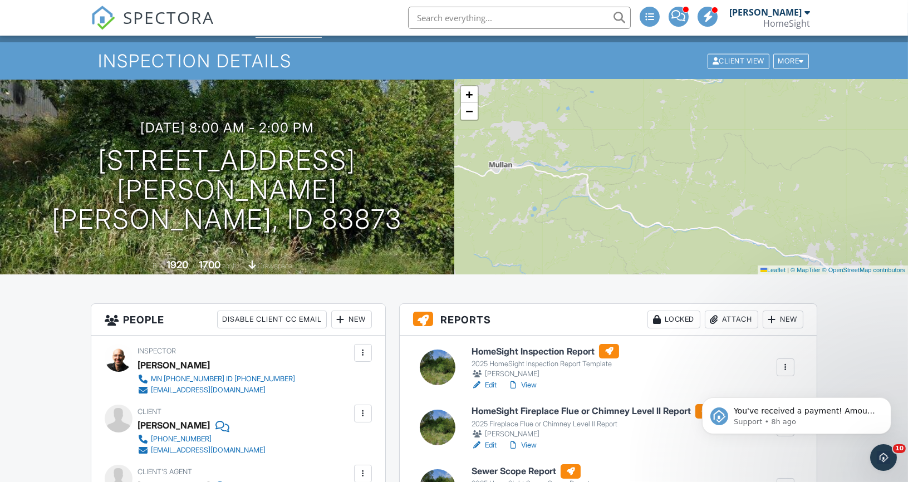
drag, startPoint x: 590, startPoint y: 199, endPoint x: 621, endPoint y: 185, distance: 34.2
click at [621, 185] on div "+ − Leaflet | © MapTiler © OpenStreetMap contributors" at bounding box center [681, 177] width 454 height 195
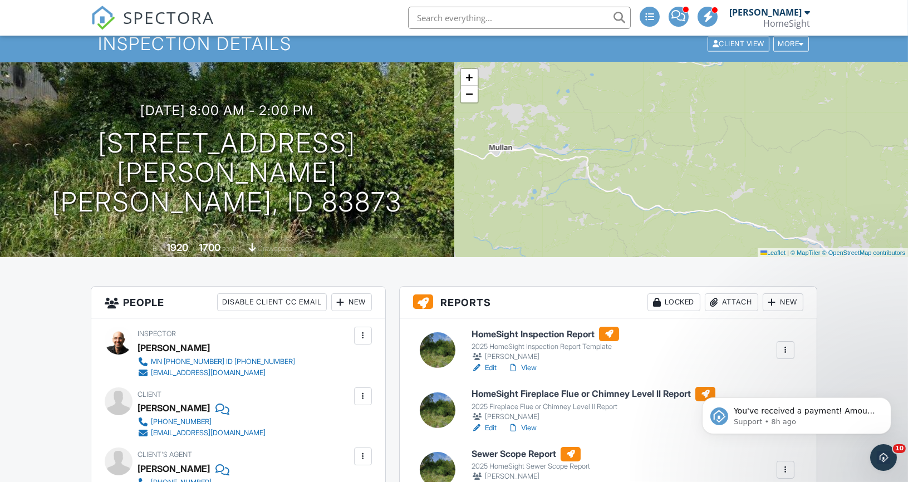
scroll to position [51, 0]
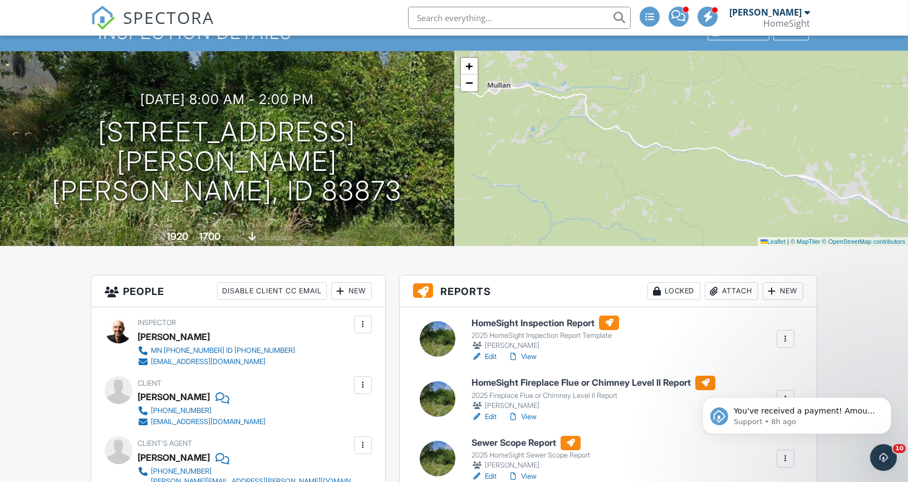
drag, startPoint x: 616, startPoint y: 184, endPoint x: 615, endPoint y: 133, distance: 51.3
click at [615, 133] on div "+ − Leaflet | © MapTiler © OpenStreetMap contributors" at bounding box center [681, 148] width 454 height 195
click at [770, 241] on link "Leaflet" at bounding box center [773, 241] width 25 height 7
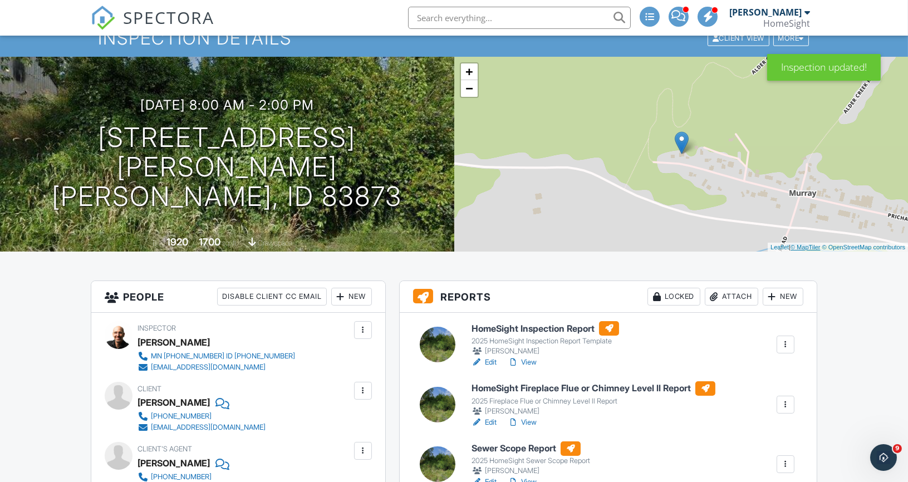
click at [804, 249] on link "© MapTiler" at bounding box center [806, 247] width 30 height 7
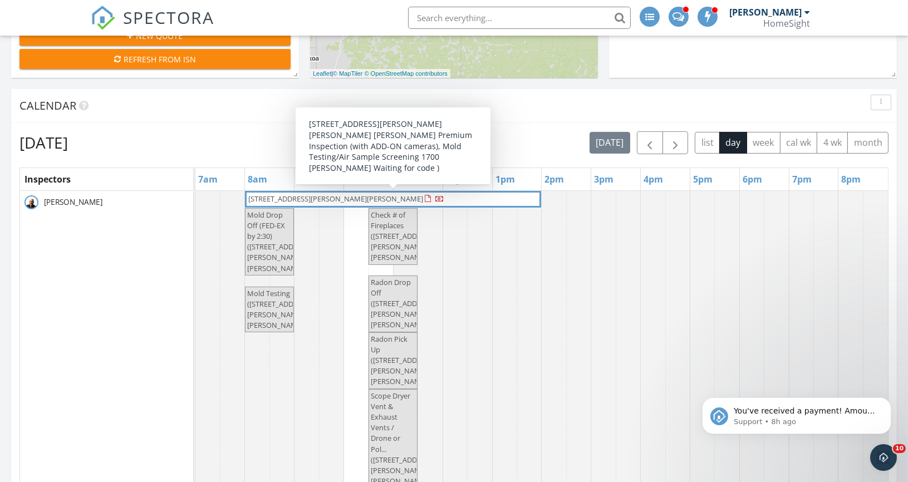
scroll to position [403, 0]
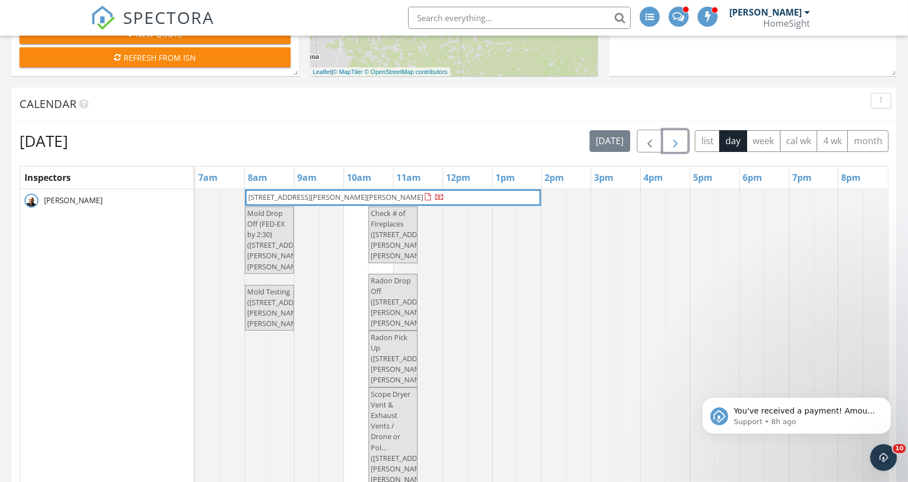
click at [678, 142] on span "button" at bounding box center [675, 141] width 13 height 13
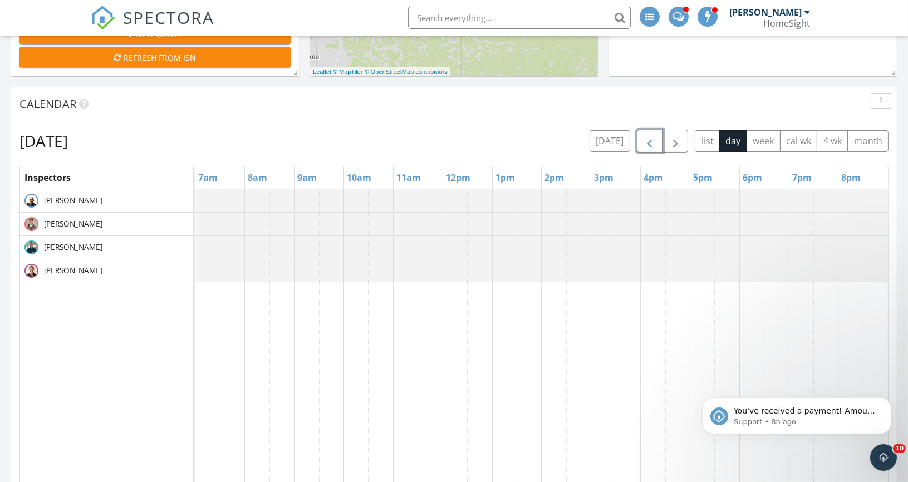
click at [657, 141] on span "button" at bounding box center [649, 141] width 13 height 13
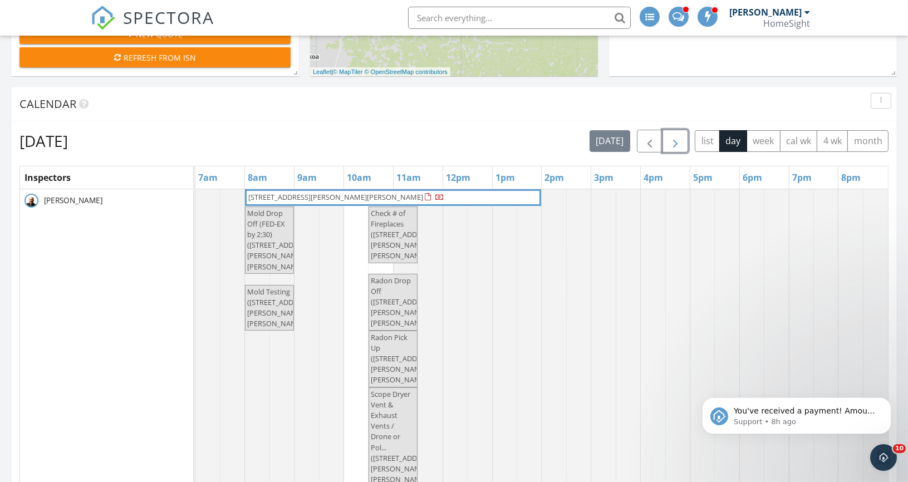
click at [682, 145] on span "button" at bounding box center [675, 141] width 13 height 13
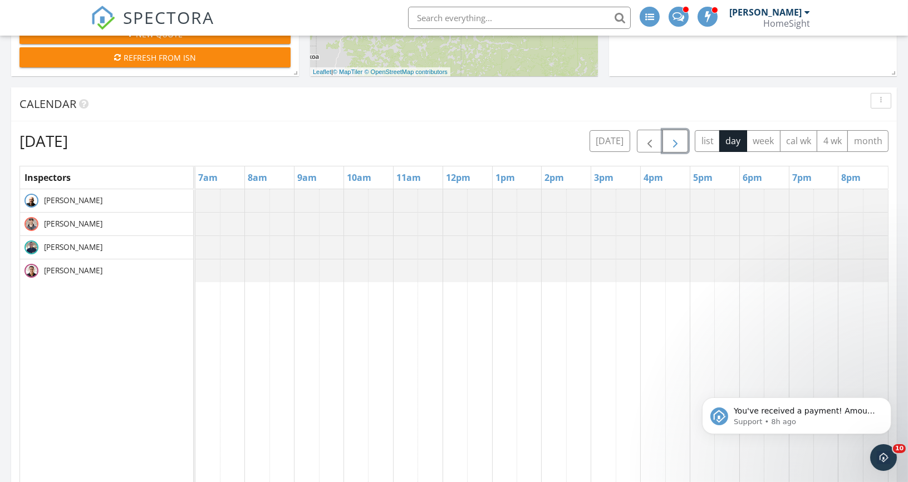
click at [682, 143] on span "button" at bounding box center [675, 141] width 13 height 13
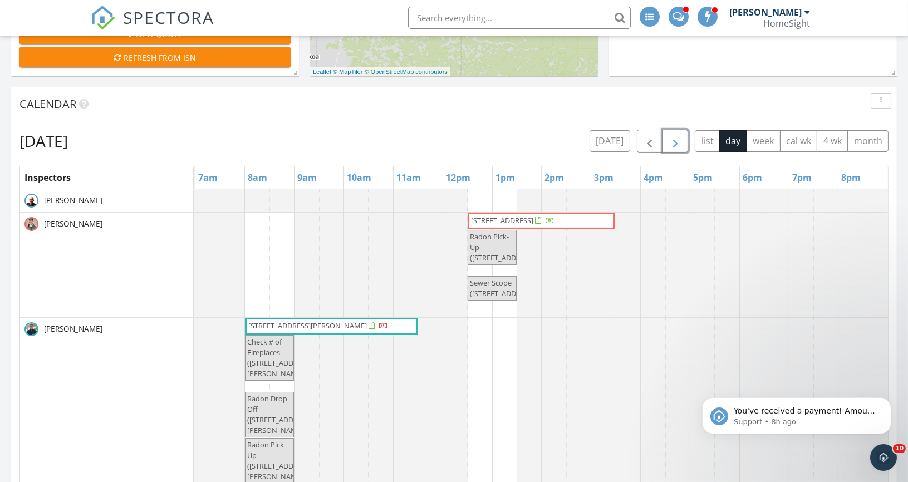
click at [682, 144] on span "button" at bounding box center [675, 141] width 13 height 13
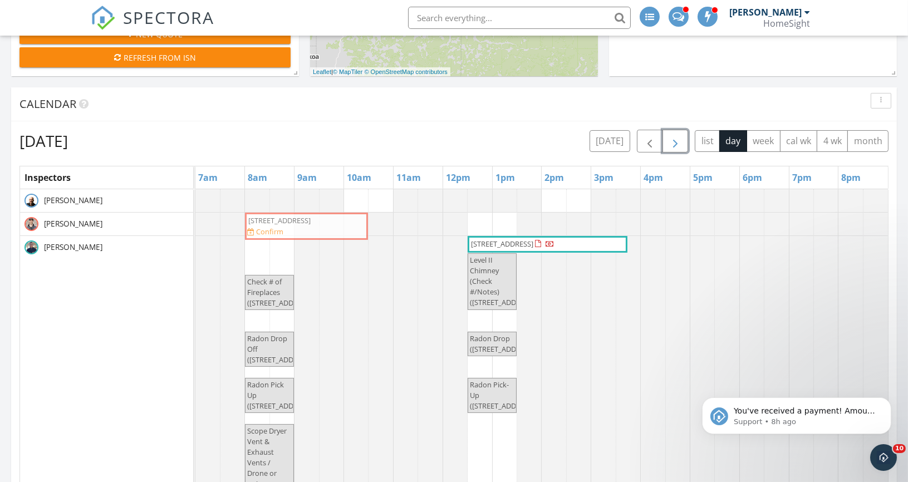
drag, startPoint x: 345, startPoint y: 251, endPoint x: 341, endPoint y: 218, distance: 32.5
click at [341, 218] on tbody "[STREET_ADDRESS] Confirm [STREET_ADDRESS] Confirm [STREET_ADDRESS] Level II Chi…" at bounding box center [541, 388] width 693 height 399
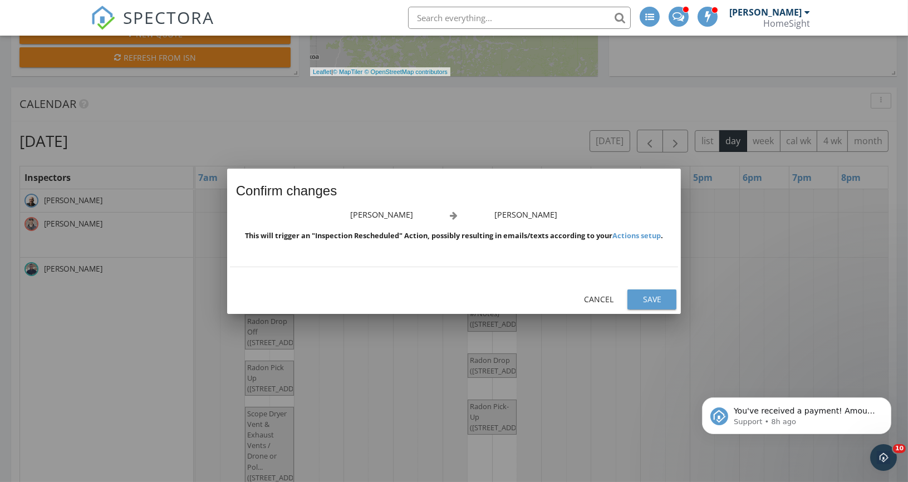
click at [388, 365] on div at bounding box center [454, 241] width 908 height 482
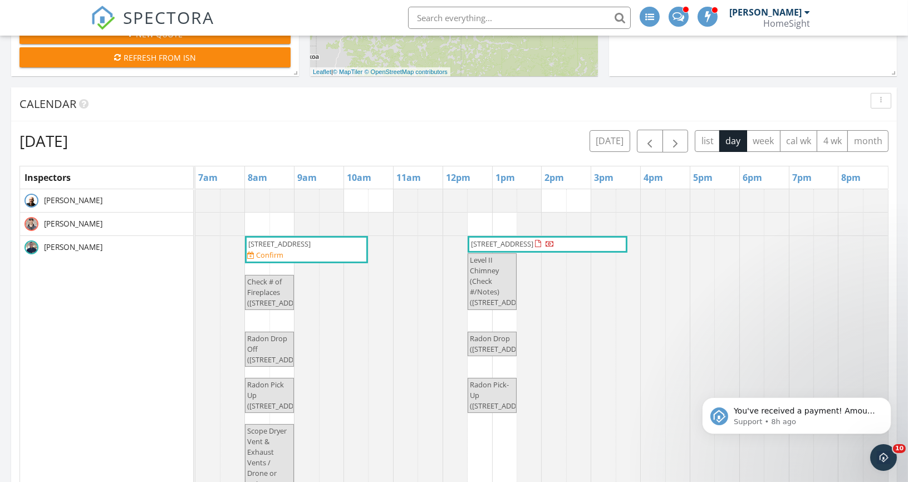
scroll to position [407, 0]
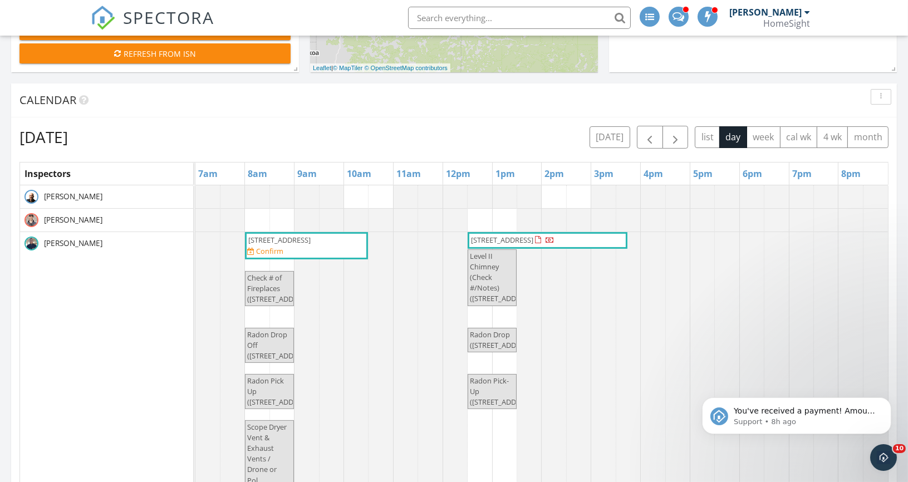
click at [312, 246] on span "[STREET_ADDRESS]" at bounding box center [279, 240] width 65 height 11
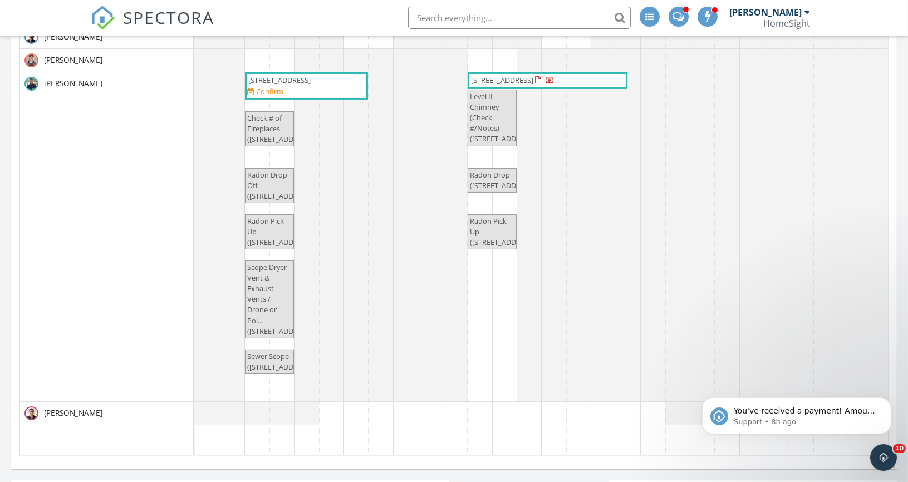
scroll to position [564, 0]
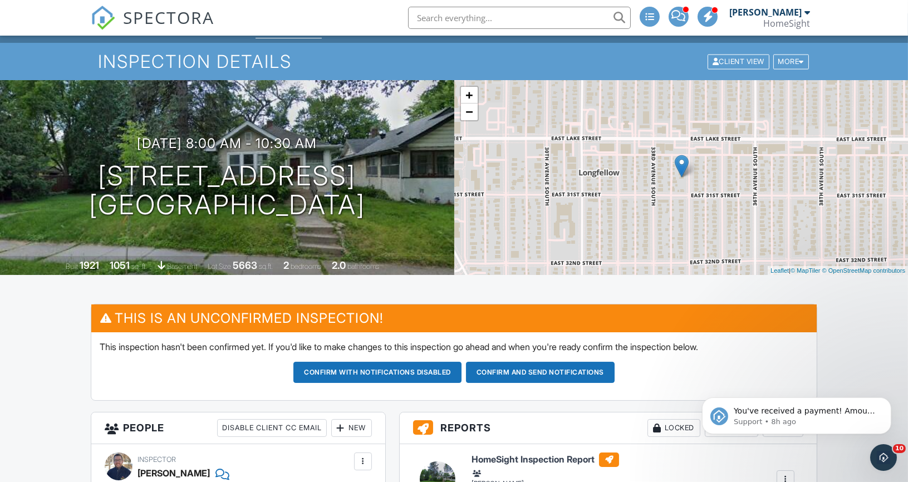
scroll to position [25, 0]
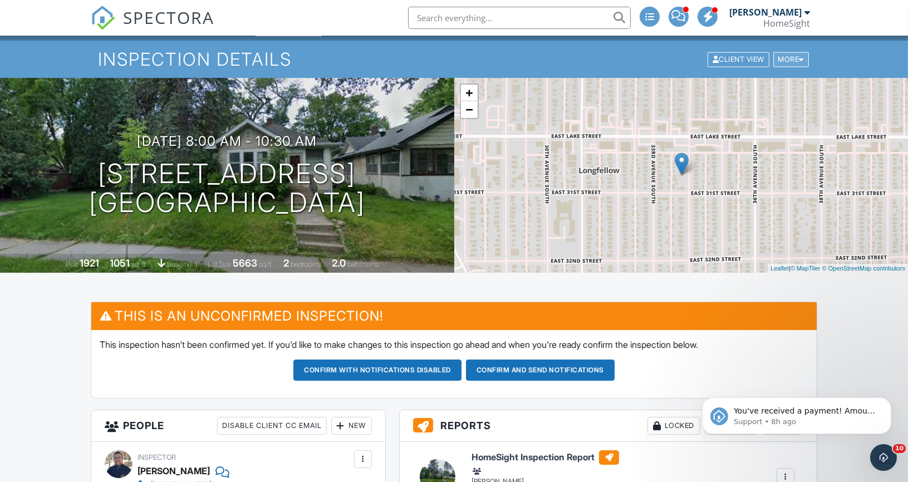
click at [790, 60] on div "More" at bounding box center [792, 59] width 36 height 15
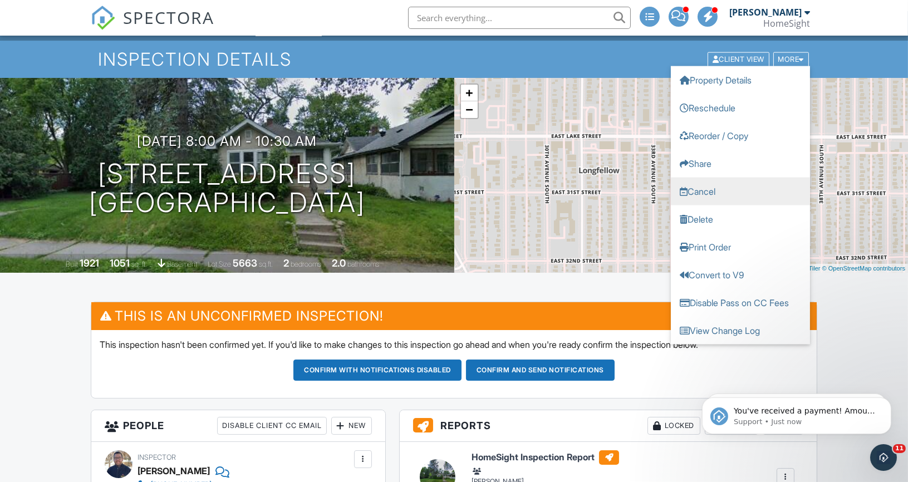
click at [703, 188] on link "Cancel" at bounding box center [740, 191] width 139 height 28
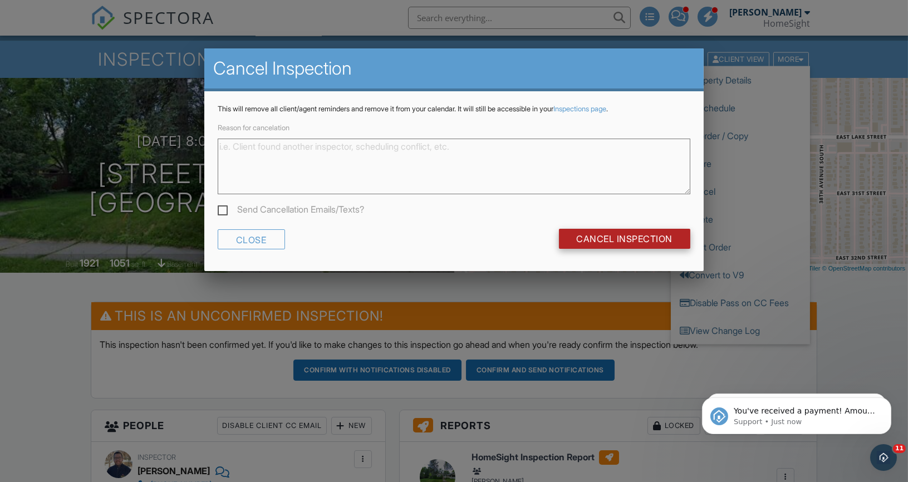
click at [620, 241] on input "Cancel Inspection" at bounding box center [625, 239] width 132 height 20
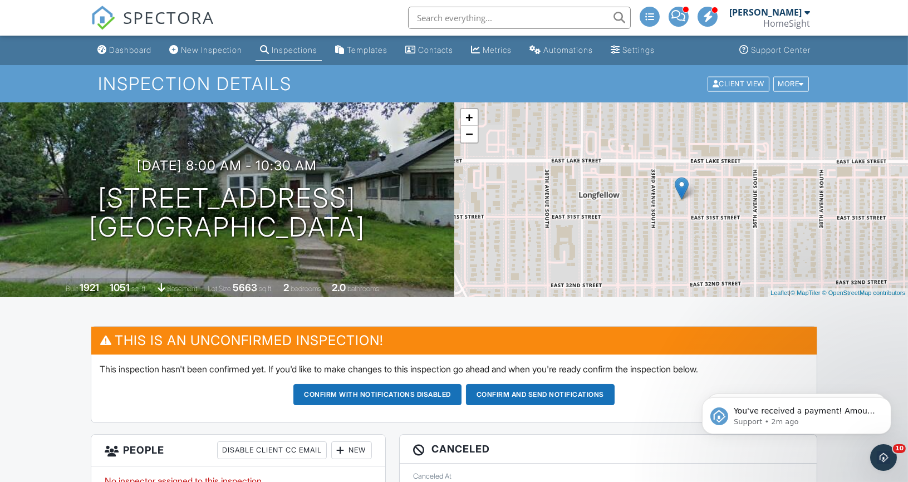
click at [620, 241] on div "+ − Leaflet | © MapTiler © OpenStreetMap contributors" at bounding box center [681, 199] width 454 height 195
